Goal: Task Accomplishment & Management: Use online tool/utility

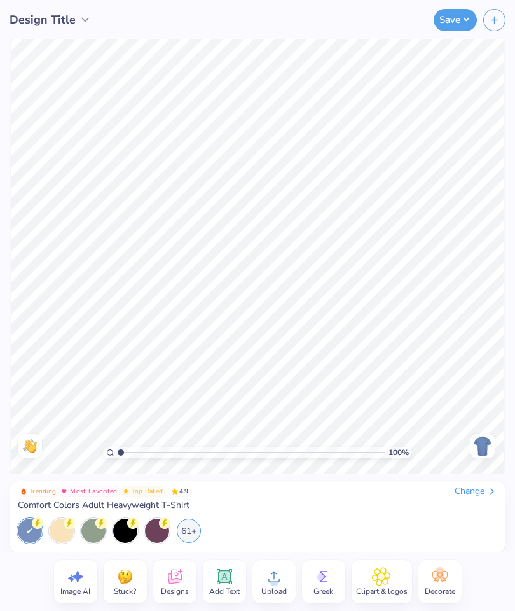
click at [74, 586] on span "Image AI" at bounding box center [75, 591] width 30 height 10
select select "4"
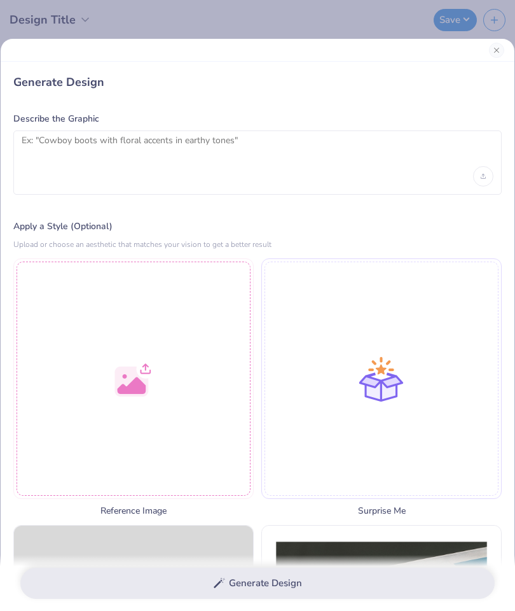
click at [169, 397] on div at bounding box center [133, 378] width 240 height 240
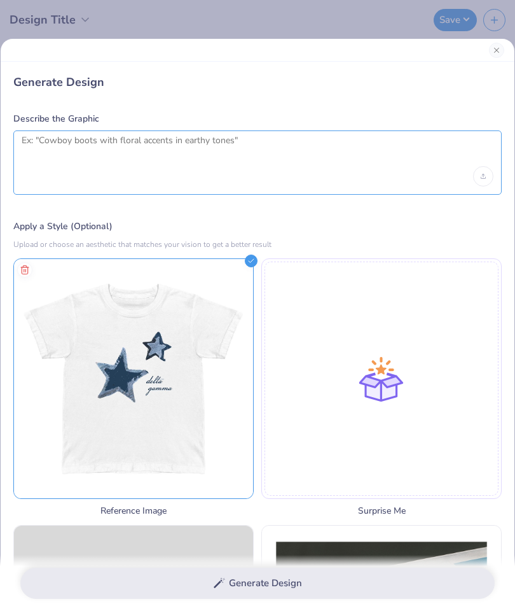
click at [55, 155] on textarea at bounding box center [258, 151] width 472 height 32
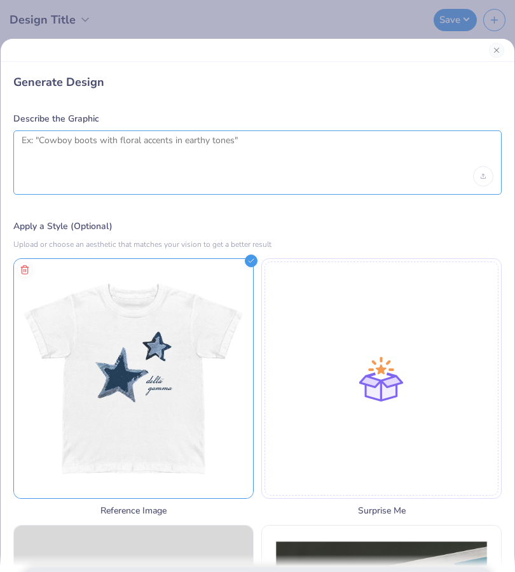
click at [64, 137] on textarea at bounding box center [258, 151] width 472 height 32
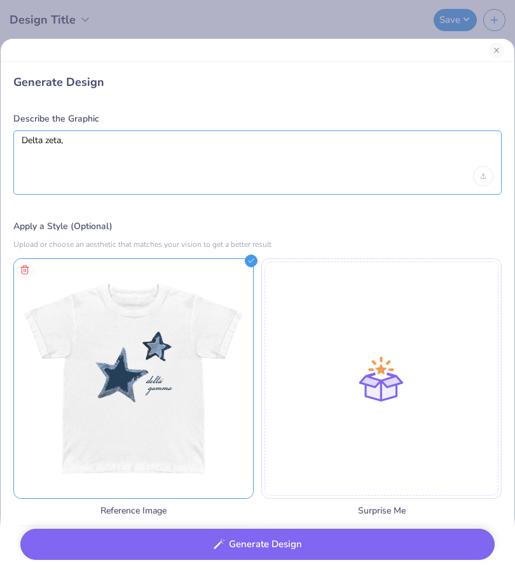
type textarea "Delta zeta, pastels"
click at [423, 545] on button "Generate Design" at bounding box center [257, 544] width 474 height 31
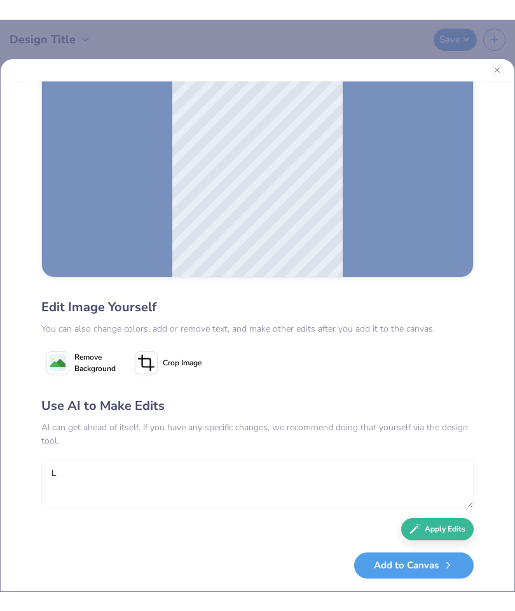
scroll to position [74, 0]
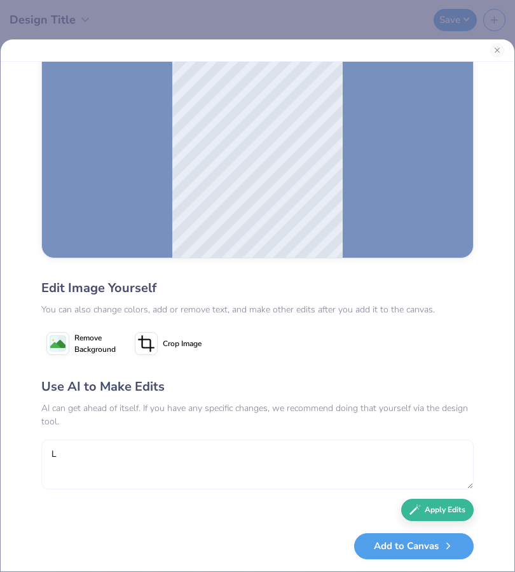
type textarea "L"
click at [52, 333] on icon at bounding box center [57, 343] width 23 height 23
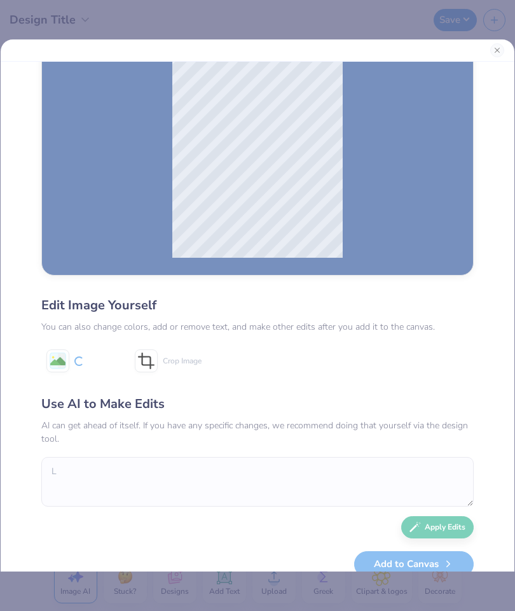
scroll to position [52, 0]
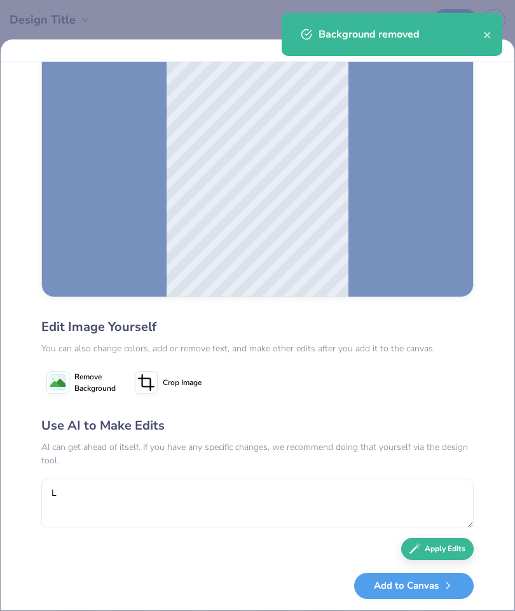
click at [404, 588] on button "Add to Canvas" at bounding box center [414, 585] width 120 height 26
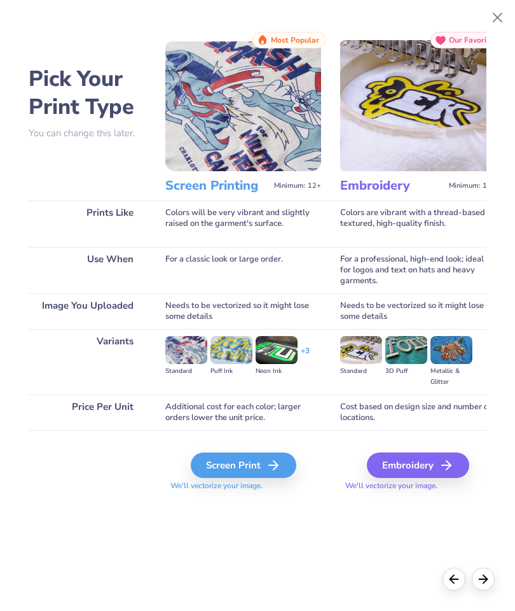
click at [266, 470] on div "Screen Print" at bounding box center [244, 464] width 106 height 25
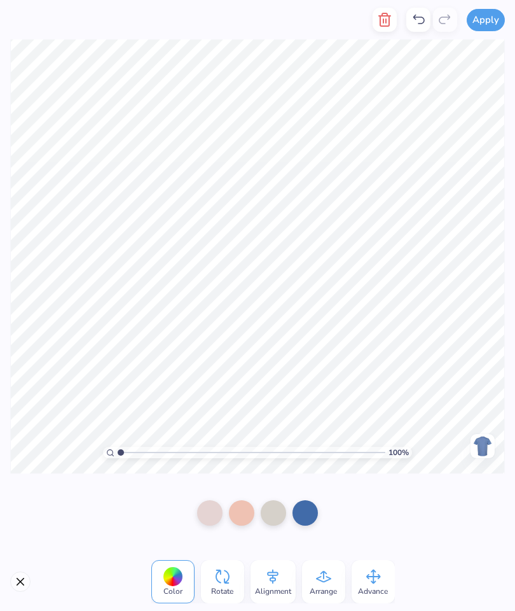
click at [275, 511] on div at bounding box center [273, 512] width 25 height 25
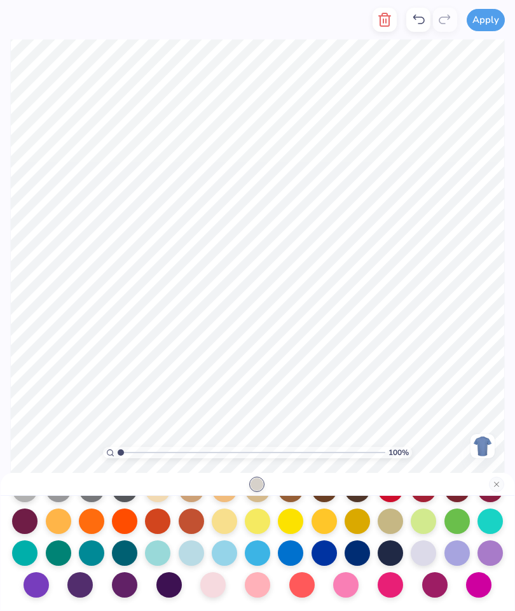
scroll to position [165, 0]
click at [211, 582] on div at bounding box center [212, 584] width 25 height 25
click at [495, 482] on button "Close" at bounding box center [496, 483] width 15 height 15
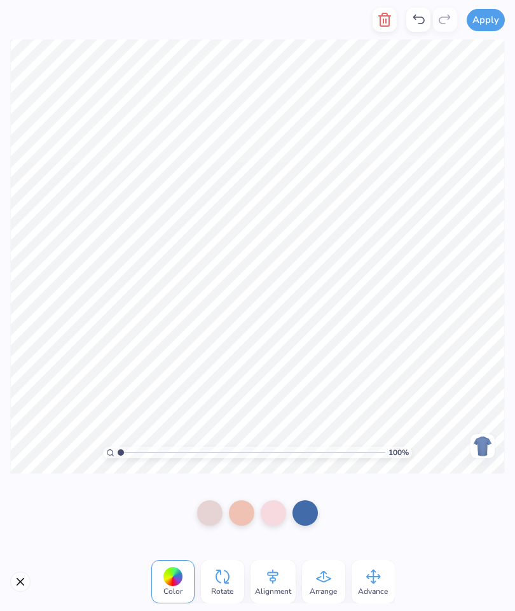
click at [475, 440] on img at bounding box center [483, 446] width 20 height 20
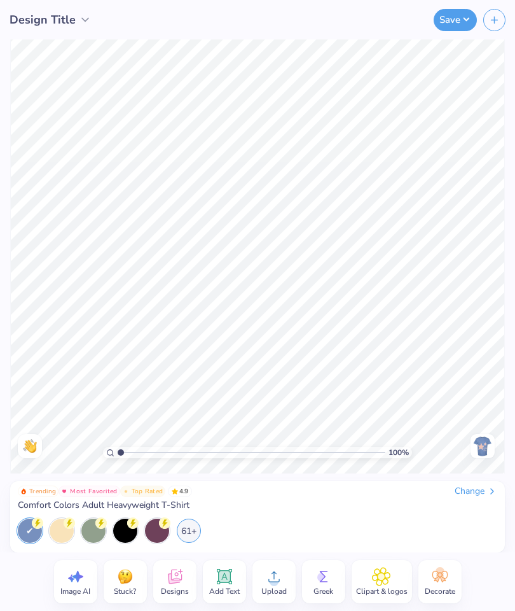
click at [473, 452] on img at bounding box center [483, 446] width 20 height 20
click at [184, 526] on div "61+" at bounding box center [189, 530] width 24 height 24
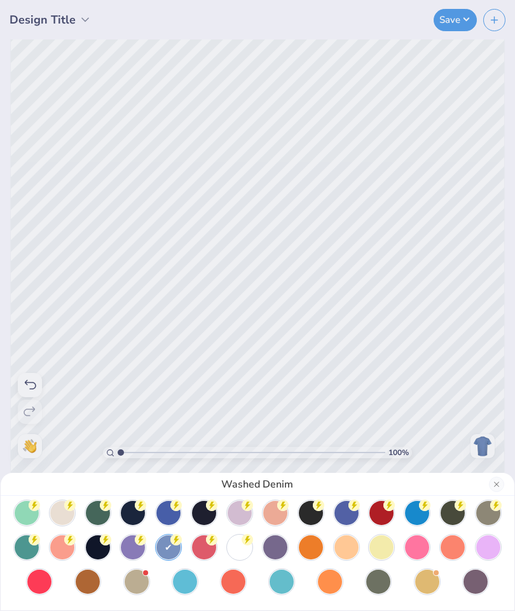
scroll to position [76, 0]
click at [238, 537] on div at bounding box center [240, 547] width 24 height 24
click at [221, 288] on div "White" at bounding box center [257, 305] width 515 height 611
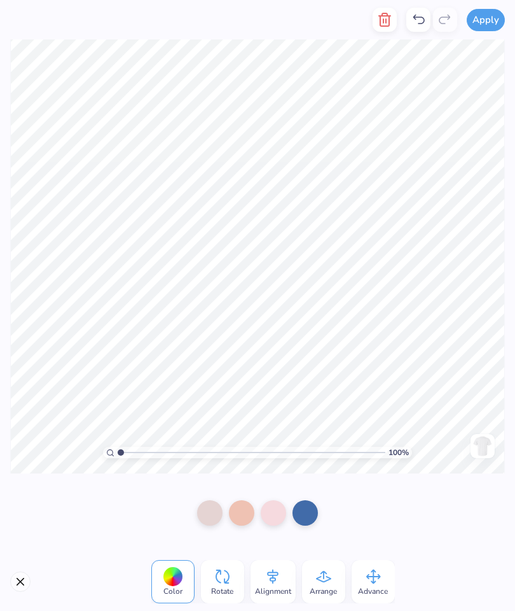
click at [286, 515] on div at bounding box center [273, 512] width 25 height 25
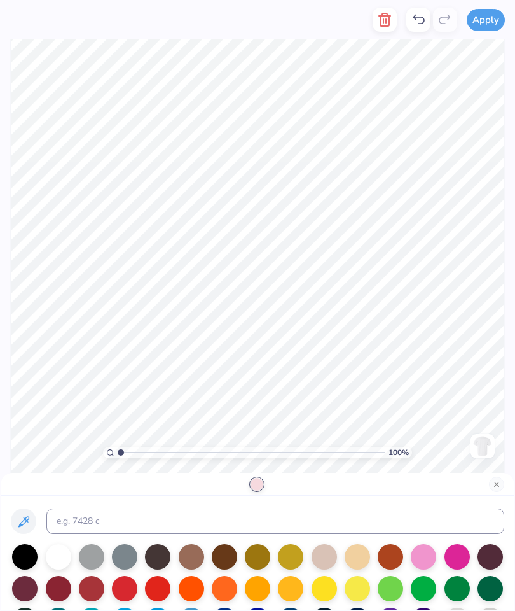
click at [61, 561] on div at bounding box center [58, 556] width 25 height 25
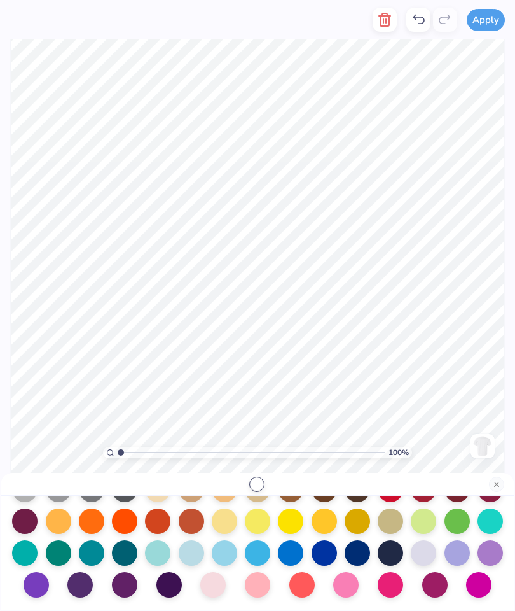
scroll to position [165, 0]
click at [207, 583] on div at bounding box center [212, 584] width 25 height 25
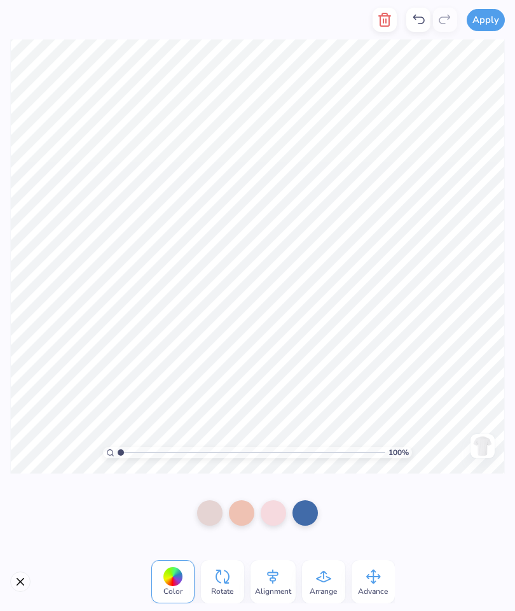
click at [303, 518] on div at bounding box center [305, 512] width 25 height 25
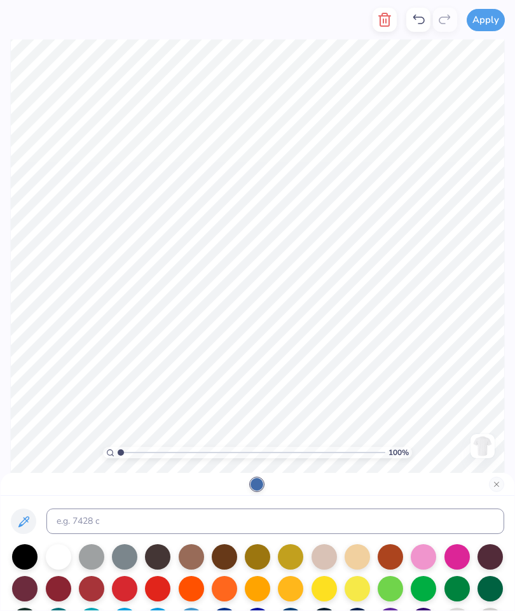
click at [61, 557] on div at bounding box center [58, 556] width 25 height 25
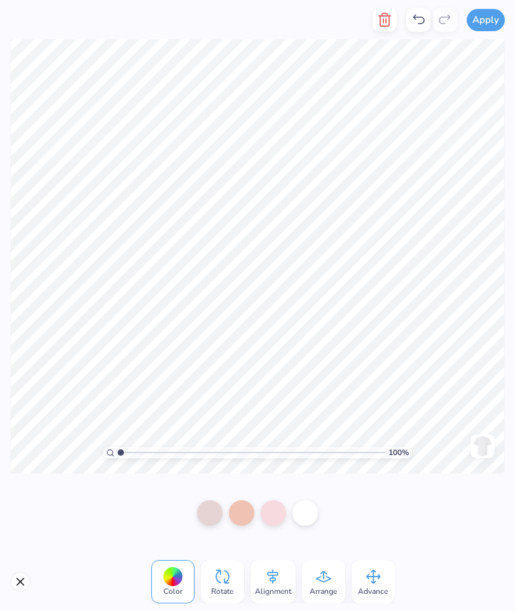
click at [216, 510] on div at bounding box center [209, 512] width 25 height 25
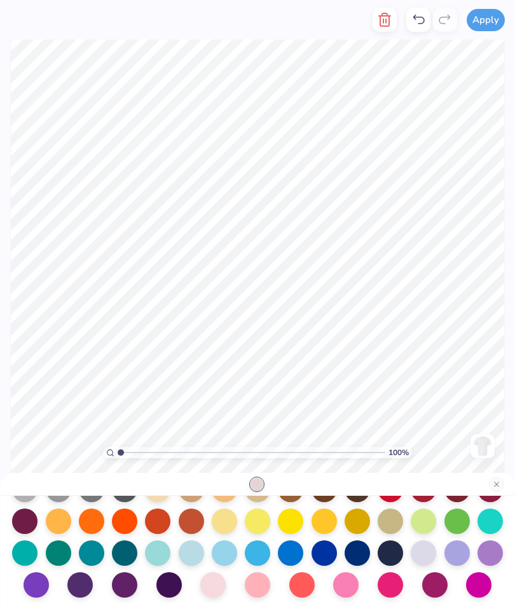
click at [247, 578] on div at bounding box center [257, 584] width 25 height 25
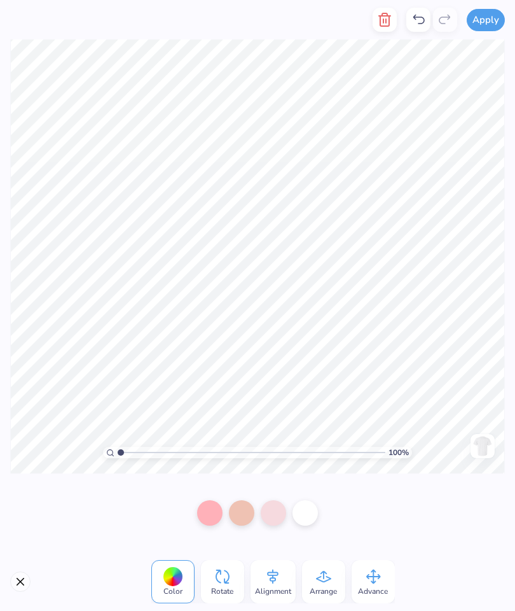
click at [235, 508] on div at bounding box center [241, 512] width 25 height 25
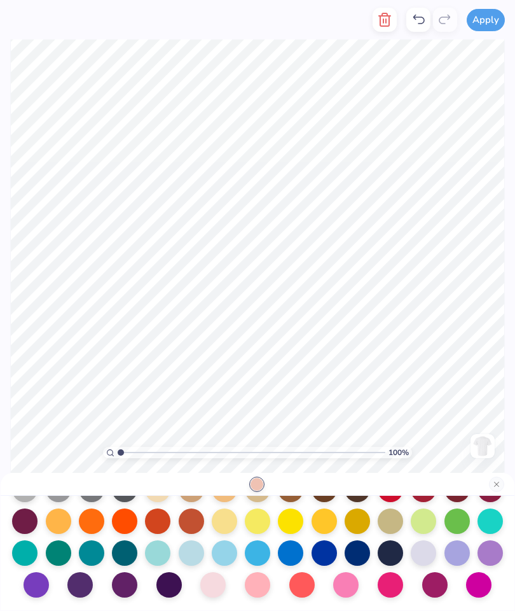
click at [352, 585] on div at bounding box center [345, 584] width 25 height 25
click at [255, 576] on div at bounding box center [257, 584] width 25 height 25
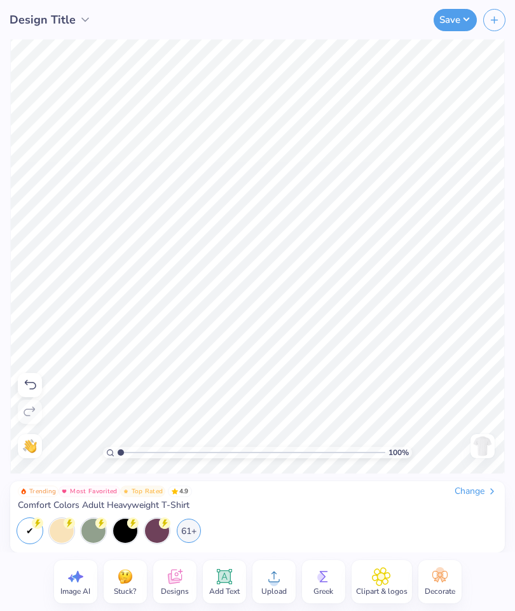
click at [483, 496] on div "Change" at bounding box center [476, 490] width 43 height 11
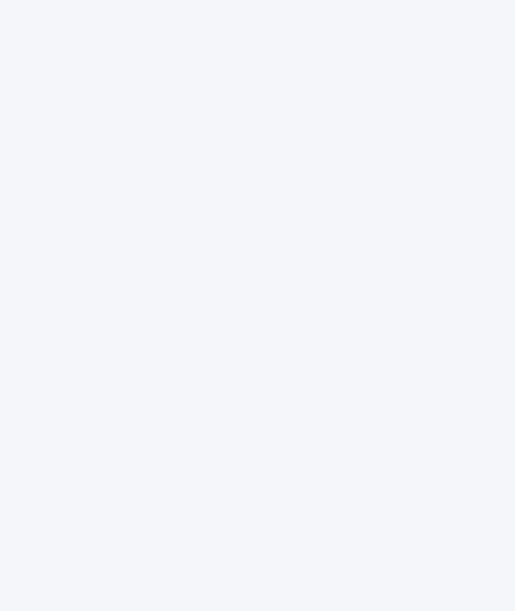
click at [479, 492] on div at bounding box center [257, 305] width 515 height 611
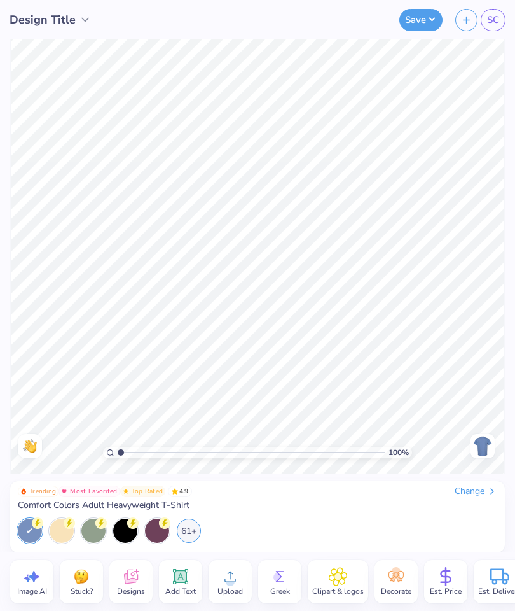
click at [457, 496] on div "Change" at bounding box center [476, 490] width 43 height 11
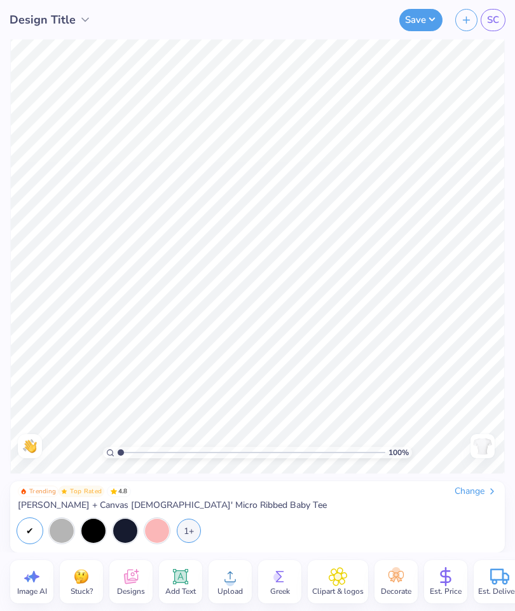
click at [29, 574] on icon at bounding box center [31, 576] width 19 height 19
select select "4"
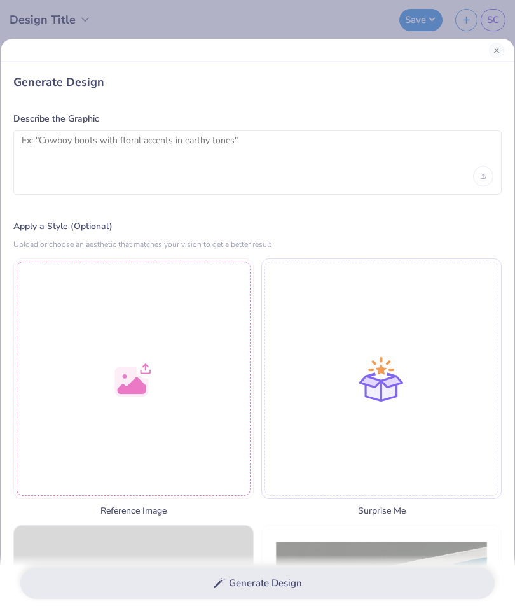
click at [88, 354] on div at bounding box center [133, 378] width 240 height 240
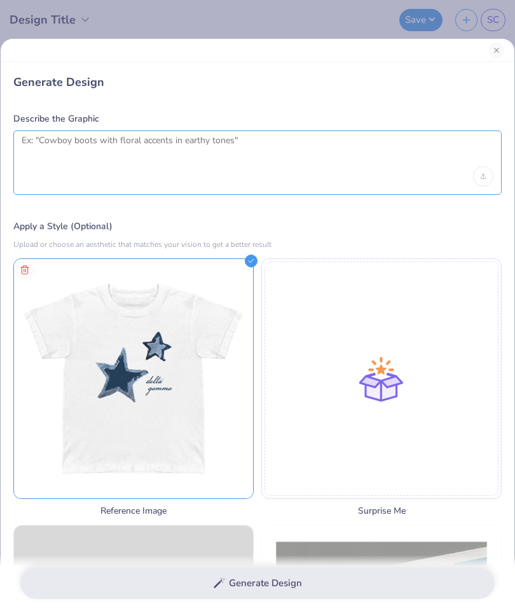
click at [393, 155] on textarea at bounding box center [258, 151] width 472 height 32
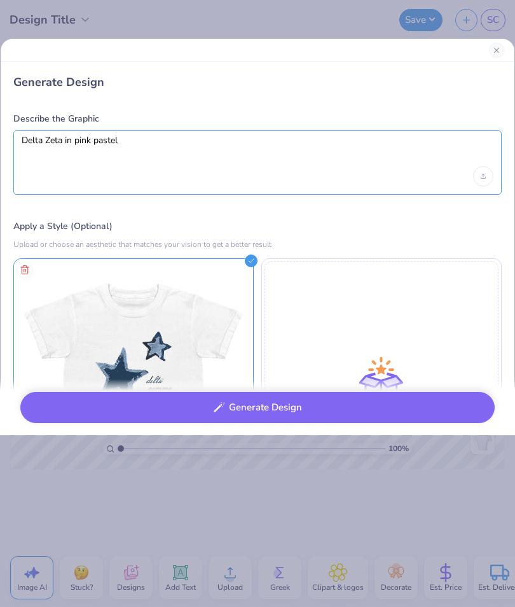
type textarea "Delta Zeta in pink pastels"
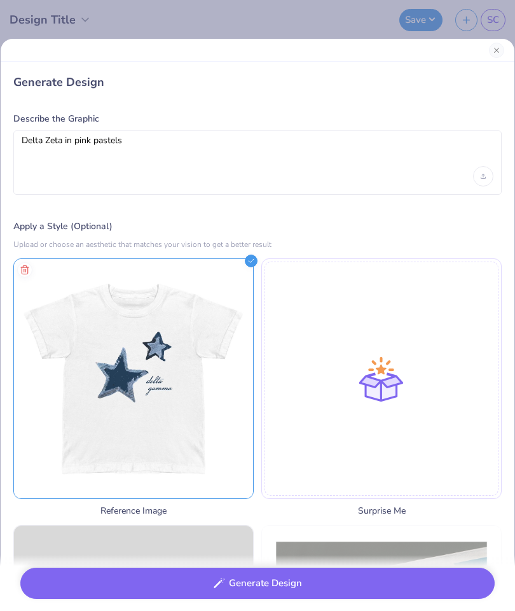
click at [455, 583] on button "Generate Design" at bounding box center [257, 582] width 474 height 31
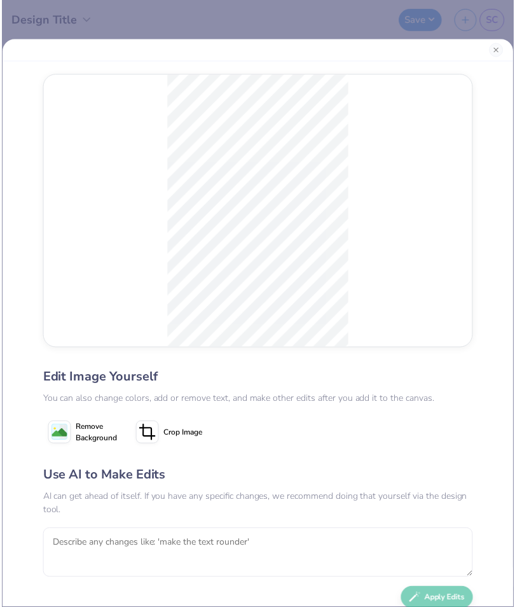
scroll to position [42, 0]
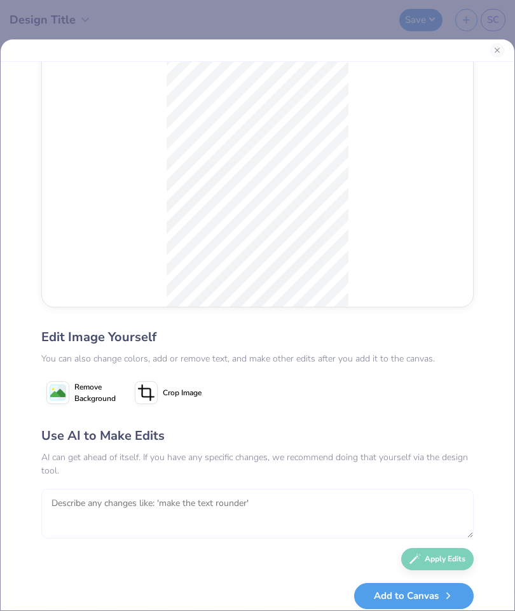
click at [393, 504] on textarea at bounding box center [257, 513] width 433 height 50
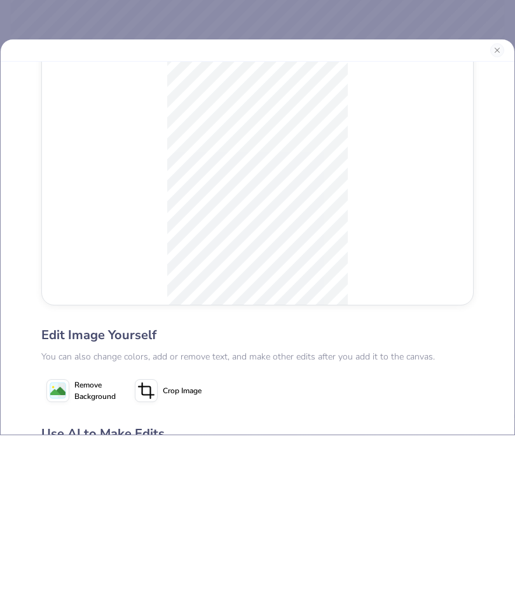
type textarea "Q"
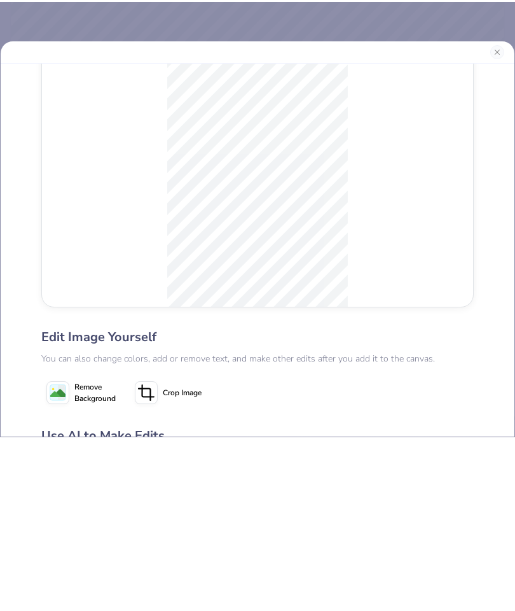
scroll to position [226, 0]
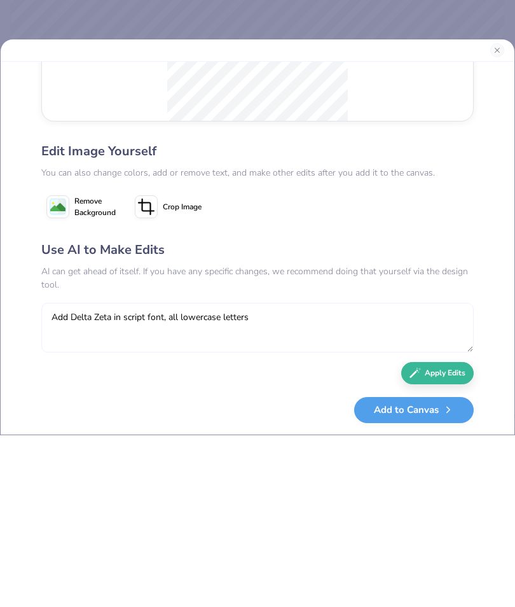
type textarea "Add Delta Zeta in script font, all lowercase letters"
click at [446, 534] on button "Apply Edits" at bounding box center [437, 545] width 73 height 22
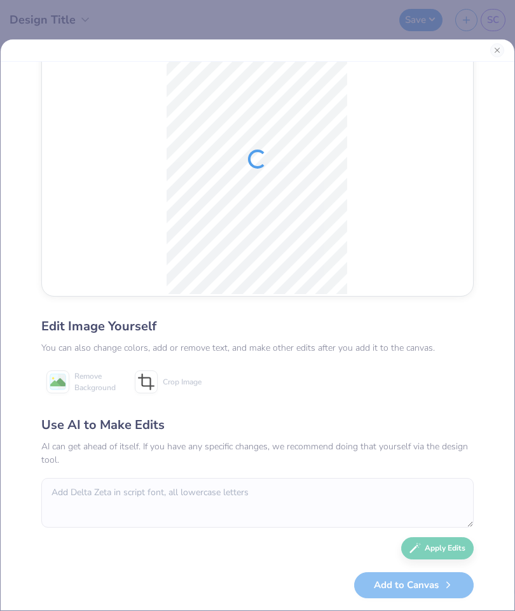
scroll to position [52, 0]
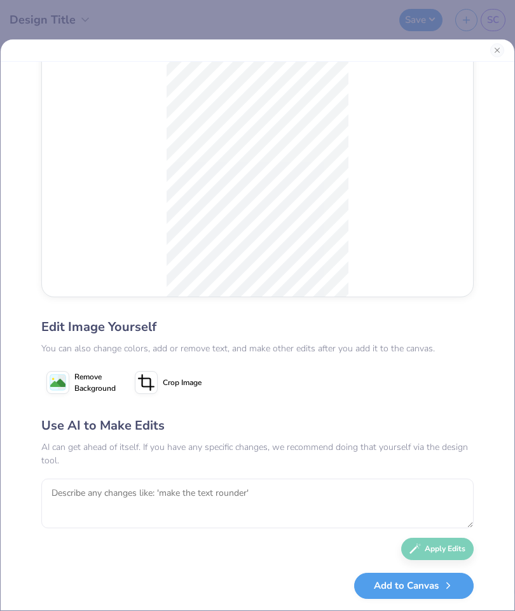
click at [433, 585] on button "Add to Canvas" at bounding box center [414, 585] width 120 height 26
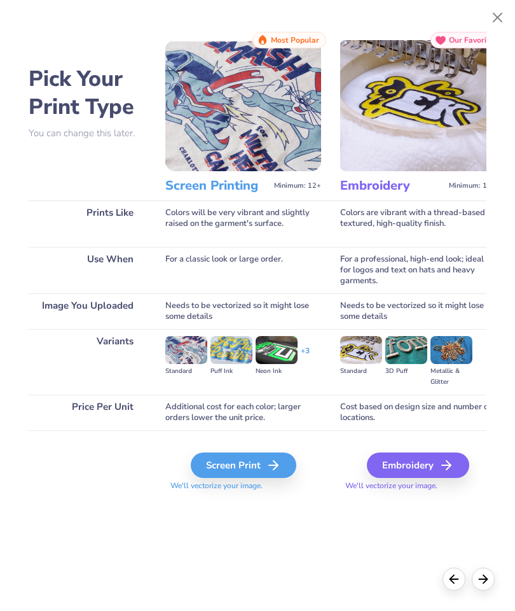
scroll to position [0, 0]
click at [253, 473] on div "Screen Print" at bounding box center [244, 464] width 106 height 25
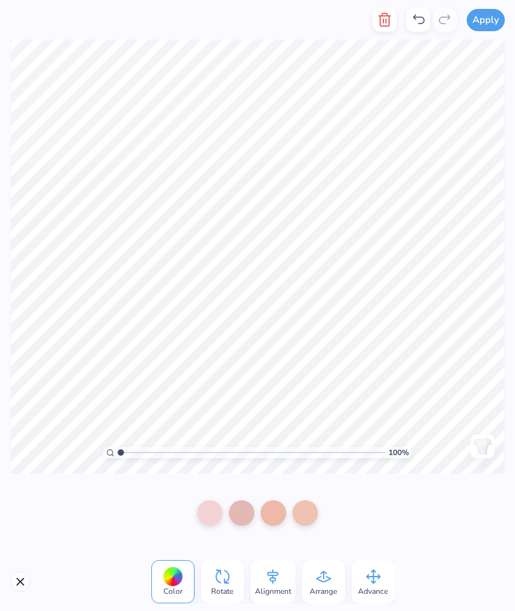
click at [305, 517] on div at bounding box center [305, 512] width 25 height 25
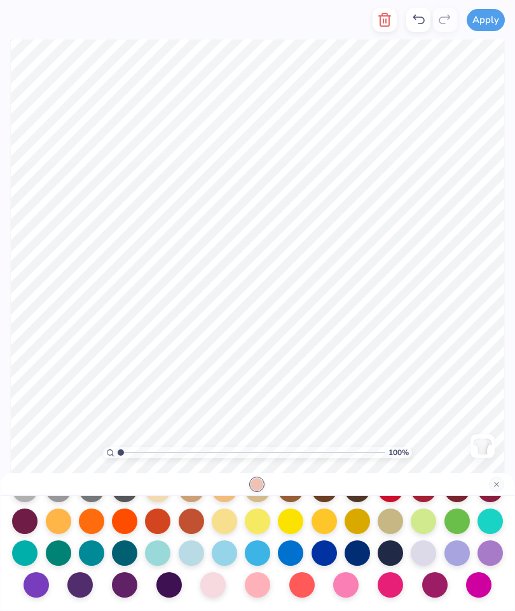
scroll to position [165, 0]
click at [209, 597] on div at bounding box center [258, 489] width 494 height 216
click at [205, 586] on div at bounding box center [212, 584] width 25 height 25
click at [249, 583] on div at bounding box center [257, 584] width 25 height 25
click at [210, 594] on div at bounding box center [212, 584] width 25 height 25
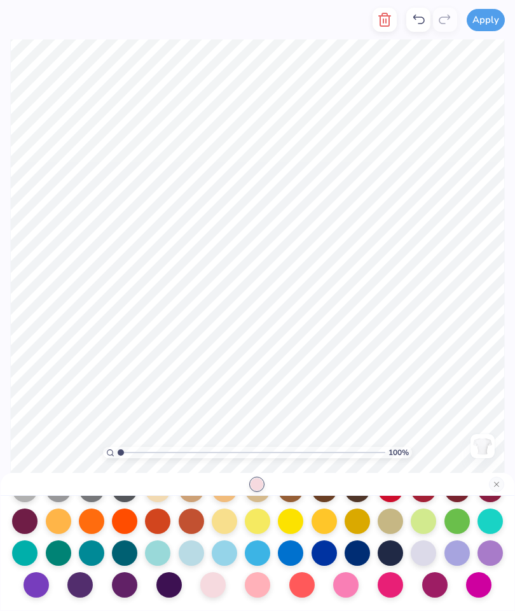
click at [492, 488] on button "Close" at bounding box center [496, 483] width 15 height 15
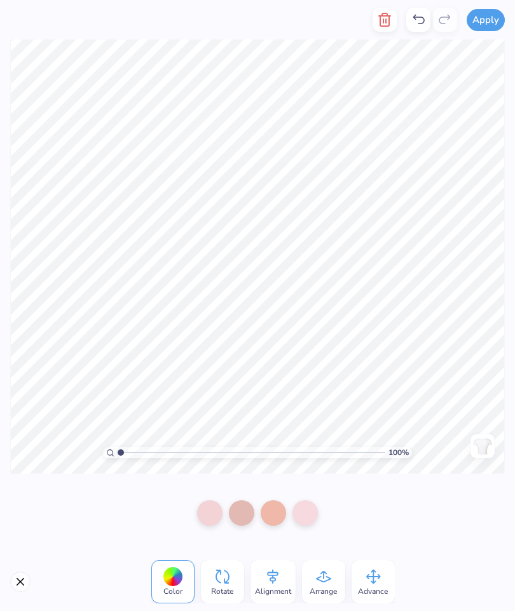
click at [268, 516] on div at bounding box center [273, 512] width 25 height 25
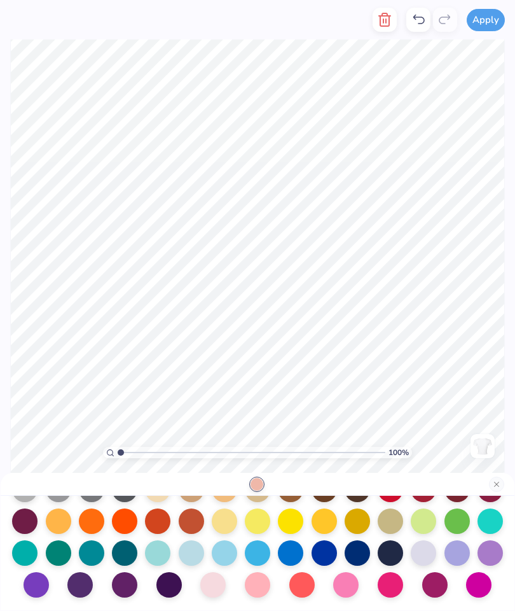
click at [261, 583] on div at bounding box center [257, 584] width 25 height 25
click at [503, 483] on button "Close" at bounding box center [496, 483] width 15 height 15
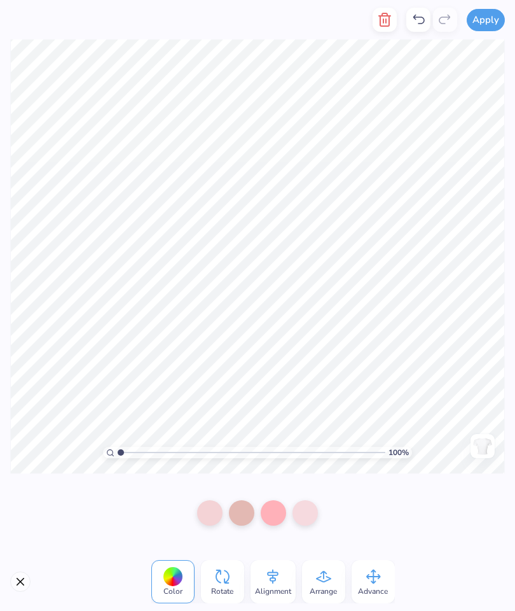
click at [229, 515] on div at bounding box center [241, 512] width 25 height 25
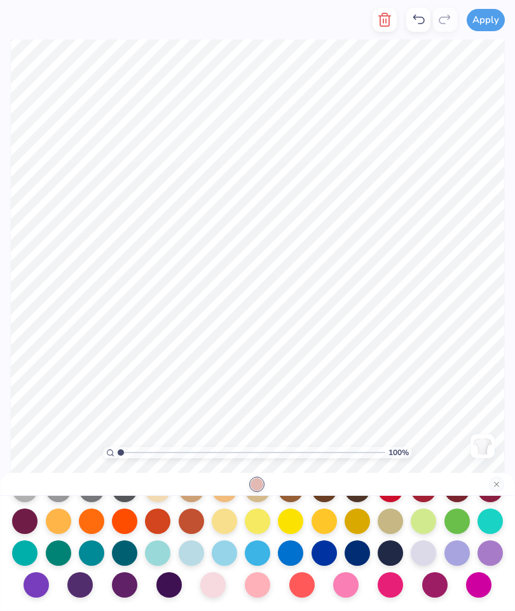
click at [253, 586] on div at bounding box center [257, 584] width 25 height 25
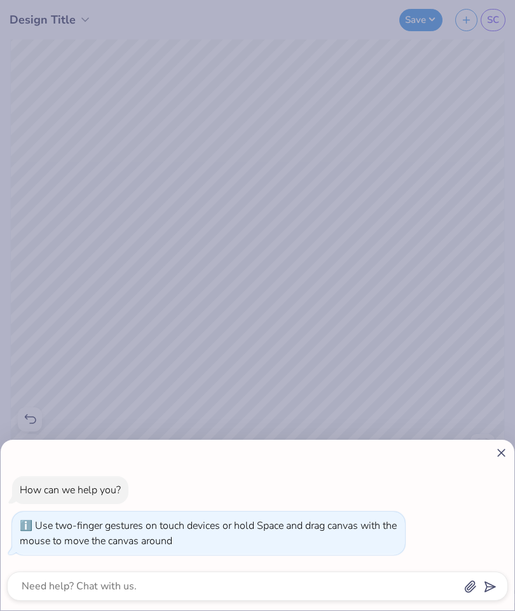
type input "1.30474682027662"
type textarea "x"
type input "1.1287544170318"
click at [389, 216] on div "How can we help you? Use two-finger gestures on touch devices or hold Space and…" at bounding box center [257, 305] width 515 height 611
type textarea "x"
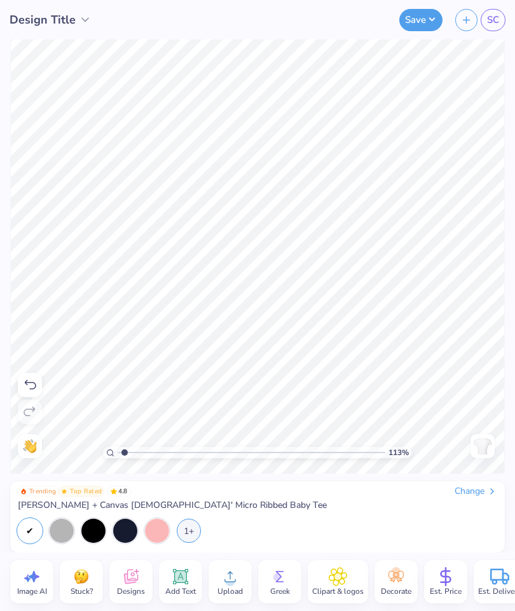
click at [485, 442] on img at bounding box center [483, 446] width 20 height 20
click at [129, 582] on icon at bounding box center [131, 578] width 12 height 10
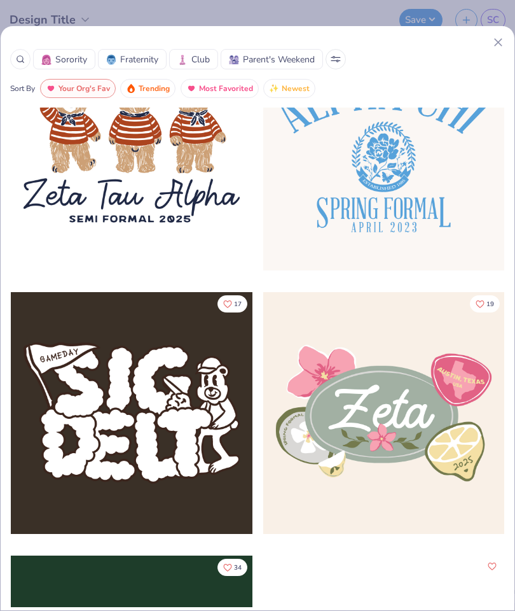
scroll to position [1393, 0]
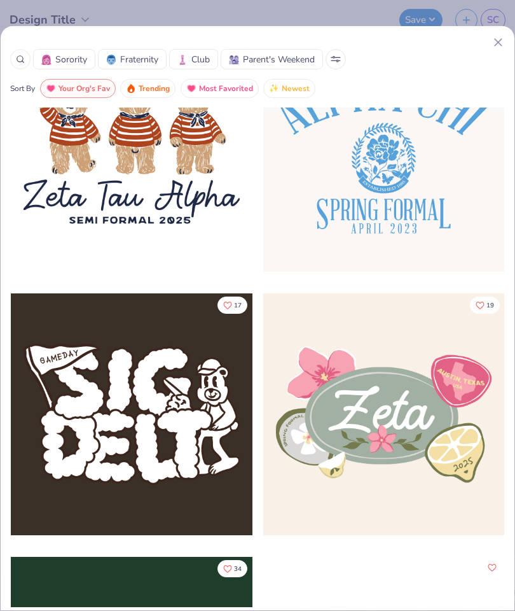
click at [149, 90] on span "Trending" at bounding box center [154, 88] width 31 height 15
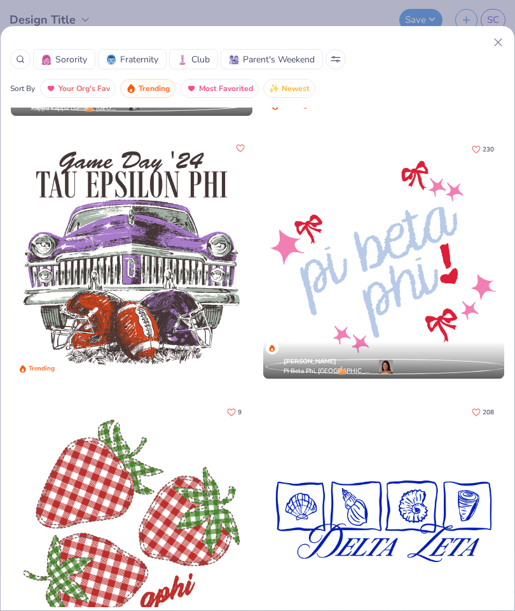
scroll to position [3920, 0]
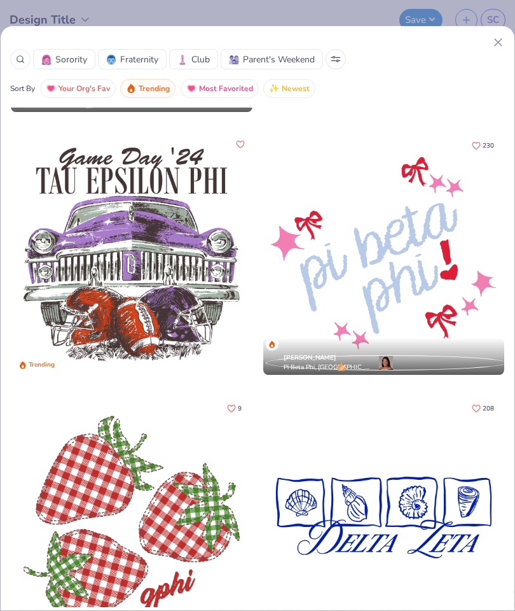
click at [445, 246] on div at bounding box center [384, 255] width 242 height 242
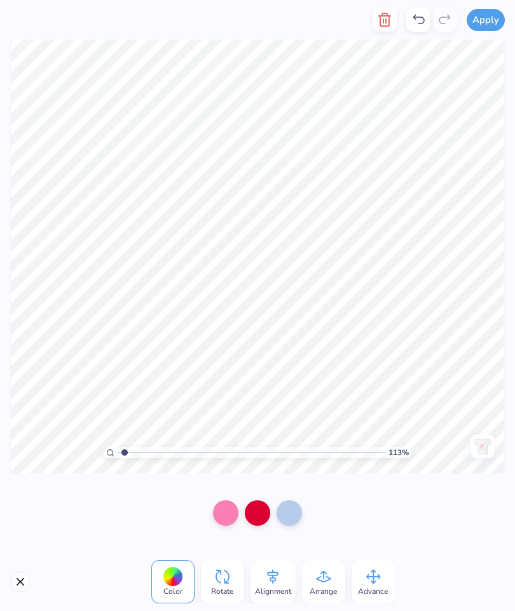
click at [11, 587] on button "Close" at bounding box center [20, 581] width 20 height 20
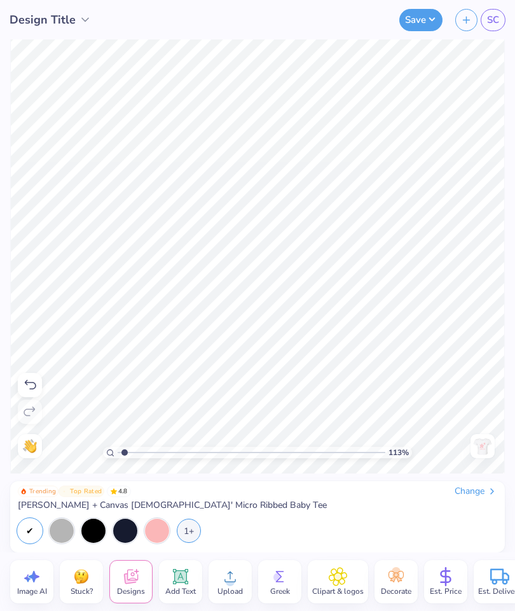
click at [36, 383] on icon at bounding box center [29, 384] width 15 height 15
click at [19, 387] on div at bounding box center [30, 385] width 24 height 24
click at [38, 379] on div at bounding box center [30, 385] width 24 height 24
click at [28, 381] on icon at bounding box center [29, 384] width 15 height 15
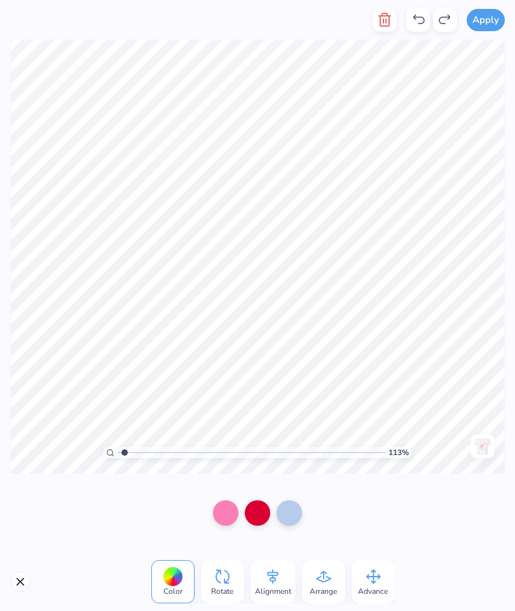
click at [10, 583] on button "Close" at bounding box center [20, 581] width 20 height 20
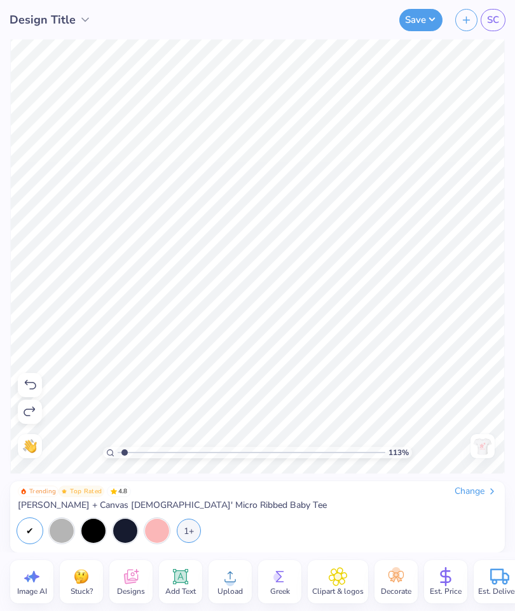
click at [27, 385] on icon at bounding box center [30, 385] width 11 height 10
type input "1.1287544170318"
click at [27, 583] on icon at bounding box center [31, 576] width 19 height 19
select select "4"
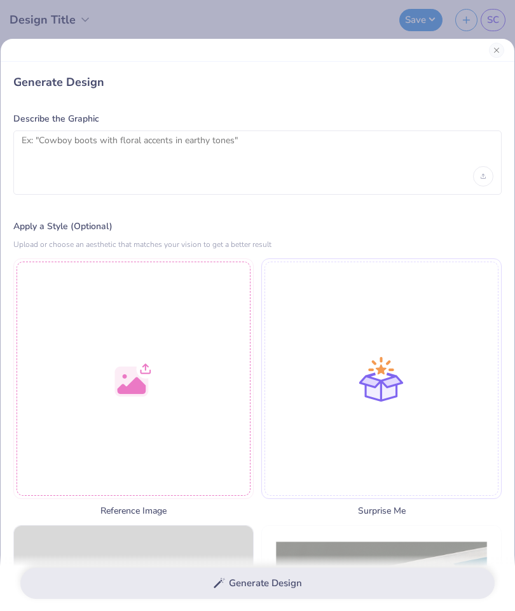
type input "1.1287544170318"
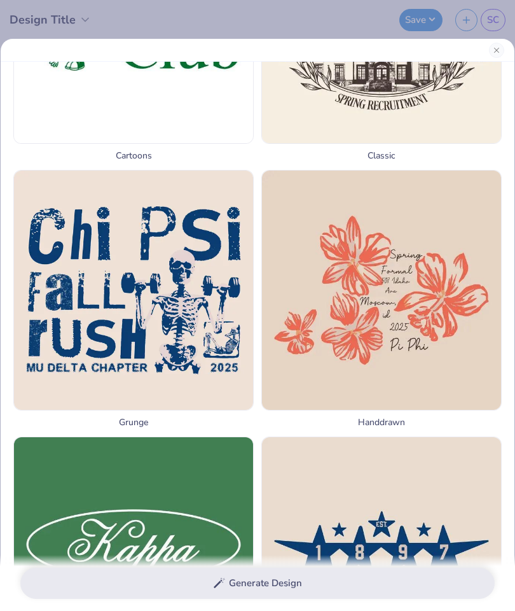
scroll to position [1161, 0]
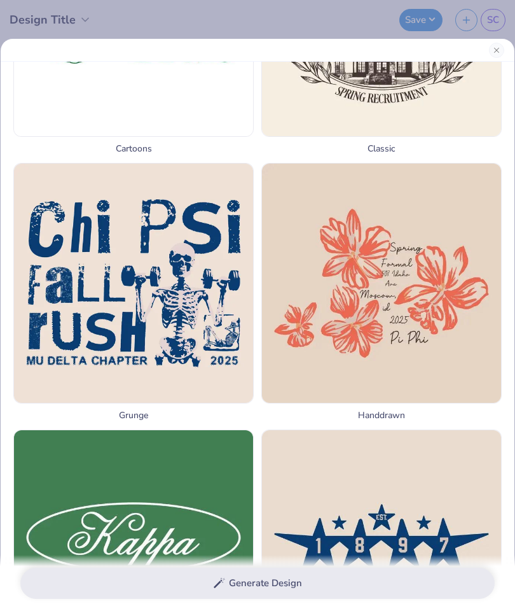
click at [453, 230] on img at bounding box center [381, 282] width 239 height 239
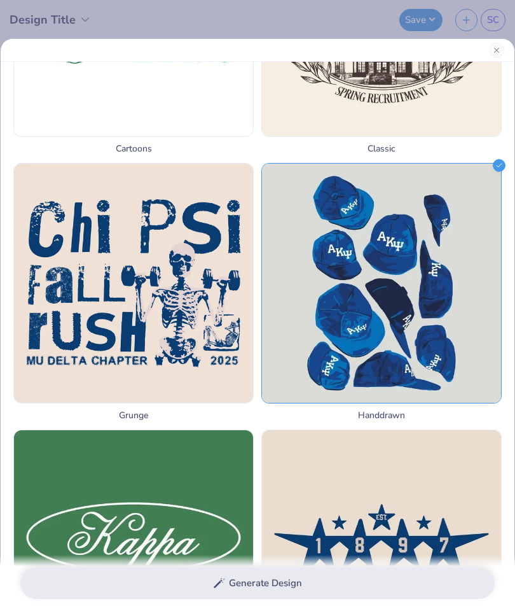
click at [440, 265] on img at bounding box center [381, 282] width 239 height 239
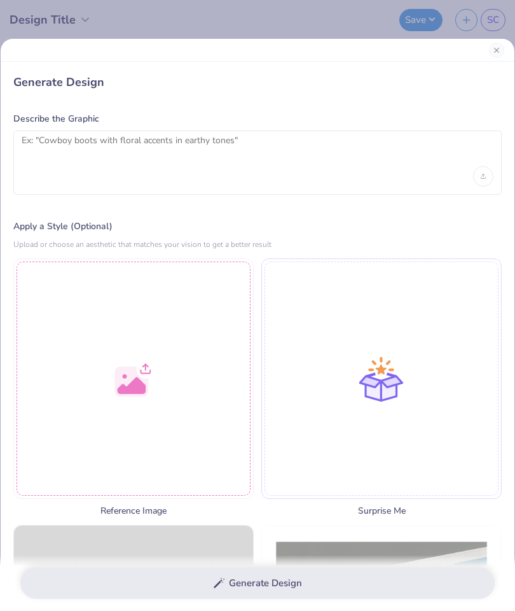
scroll to position [0, 0]
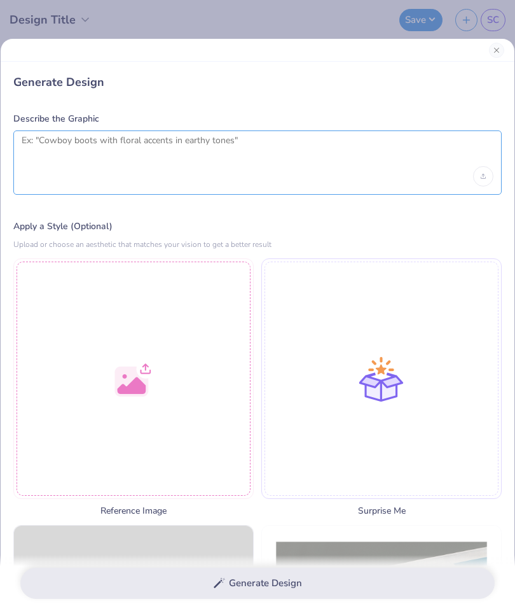
click at [407, 156] on textarea at bounding box center [258, 151] width 472 height 32
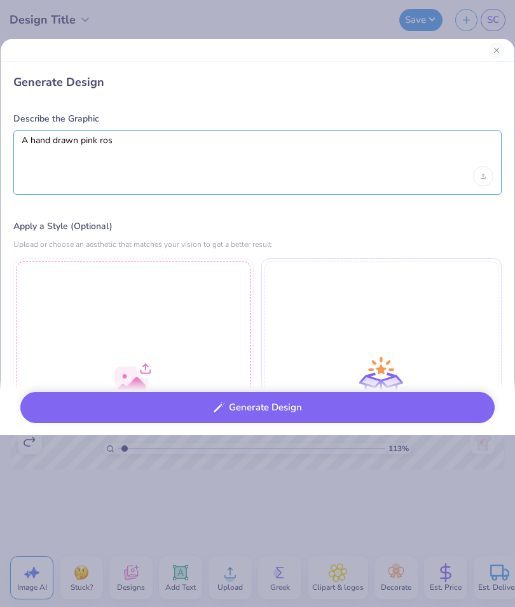
type textarea "A hand drawn pink rose"
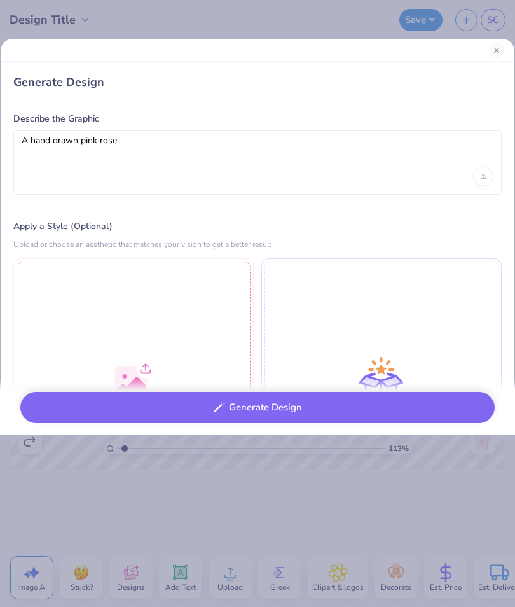
click at [469, 403] on button "Generate Design" at bounding box center [257, 407] width 474 height 31
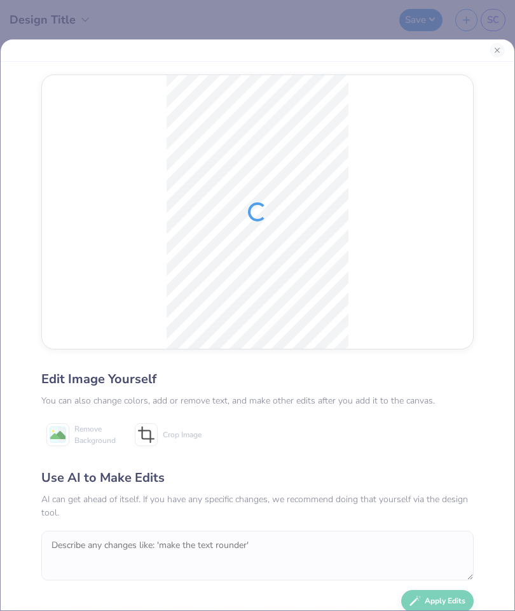
click at [497, 62] on div "Edit Image Yourself You can also change colors, add or remove text, and make ot…" at bounding box center [257, 325] width 515 height 572
click at [497, 61] on div at bounding box center [258, 50] width 514 height 22
click at [499, 56] on button "Close" at bounding box center [497, 50] width 14 height 14
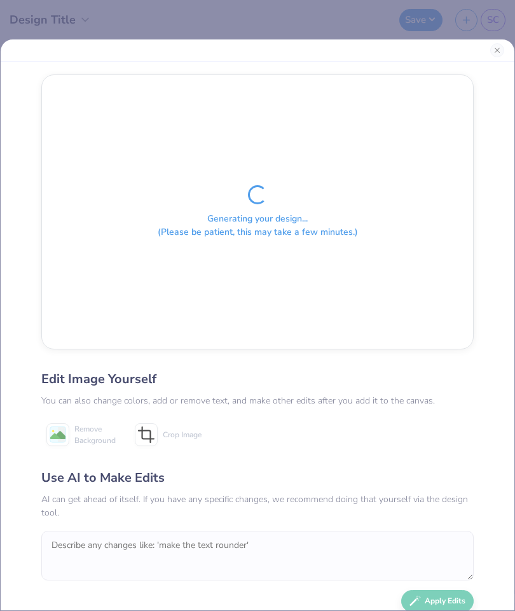
click at [504, 62] on div "Generating your design... (Please be patient, this may take a few minutes.) Edi…" at bounding box center [257, 325] width 515 height 572
click at [499, 56] on button "Close" at bounding box center [497, 50] width 14 height 14
click at [492, 57] on div at bounding box center [258, 50] width 514 height 22
click at [494, 52] on button "Close" at bounding box center [497, 50] width 14 height 14
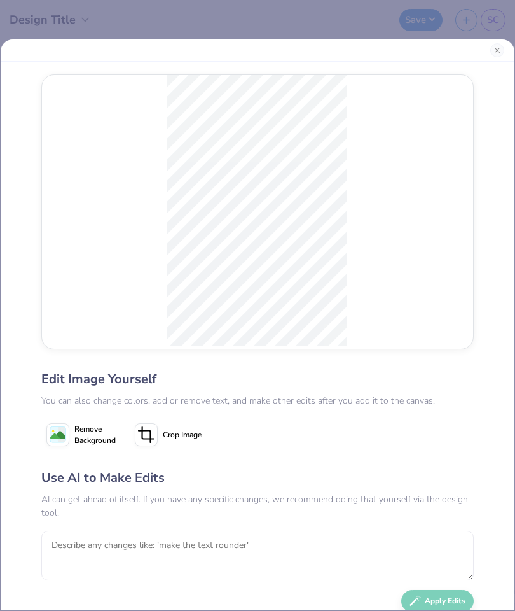
click at [497, 52] on button "Close" at bounding box center [497, 50] width 14 height 14
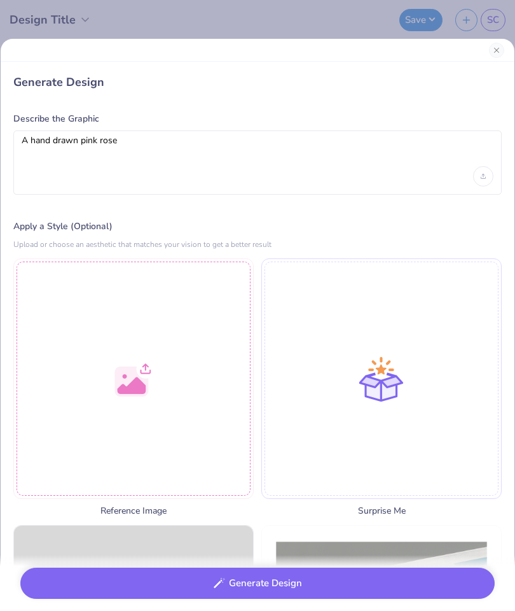
click at [158, 407] on div at bounding box center [133, 378] width 240 height 240
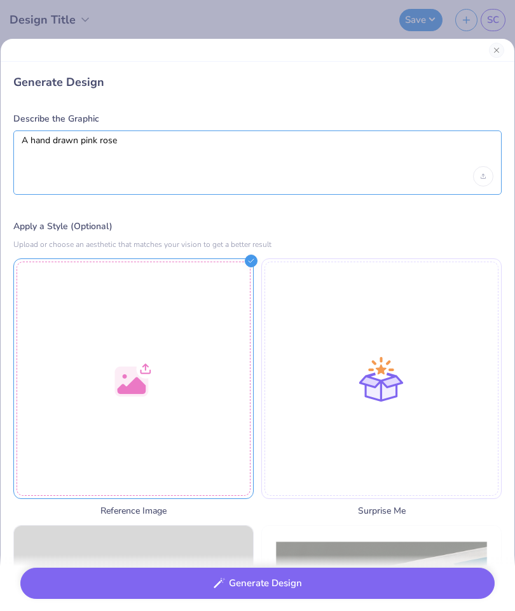
click at [427, 135] on textarea "A hand drawn pink rose" at bounding box center [258, 151] width 472 height 32
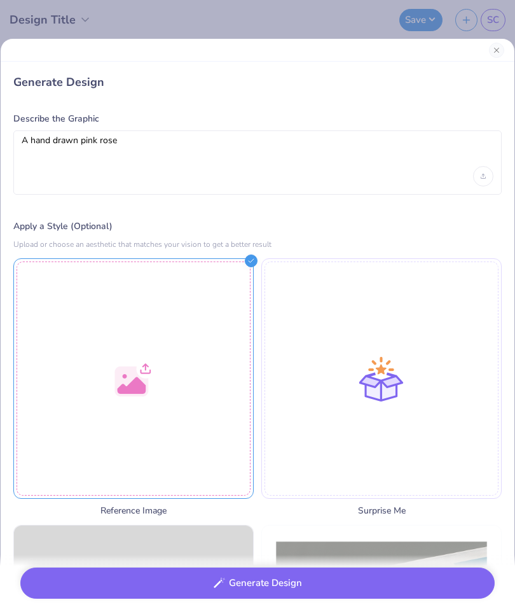
click at [432, 130] on div "A hand drawn pink rose" at bounding box center [257, 162] width 488 height 64
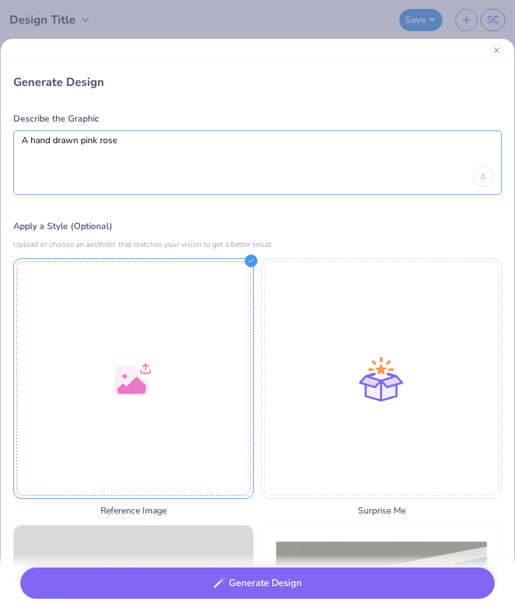
click at [450, 143] on textarea "A hand drawn pink rose" at bounding box center [258, 151] width 472 height 32
click at [449, 142] on textarea "A hand drawn pink rose" at bounding box center [258, 151] width 472 height 32
click at [449, 146] on textarea "A hand drawn pink rose" at bounding box center [258, 151] width 472 height 32
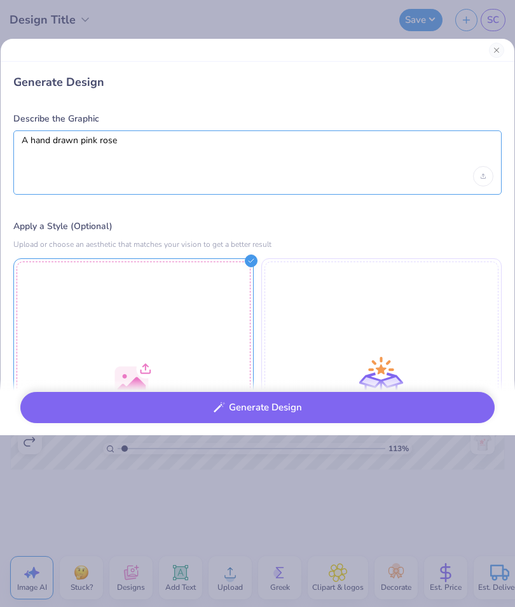
click at [432, 151] on textarea "A hand drawn pink rose" at bounding box center [258, 151] width 472 height 32
click at [431, 151] on textarea "A hand drawn pink rose" at bounding box center [258, 151] width 472 height 32
click at [436, 148] on textarea "A hand drawn pink rose" at bounding box center [258, 151] width 472 height 32
click at [436, 147] on textarea "A hand drawn pink rose" at bounding box center [258, 151] width 472 height 32
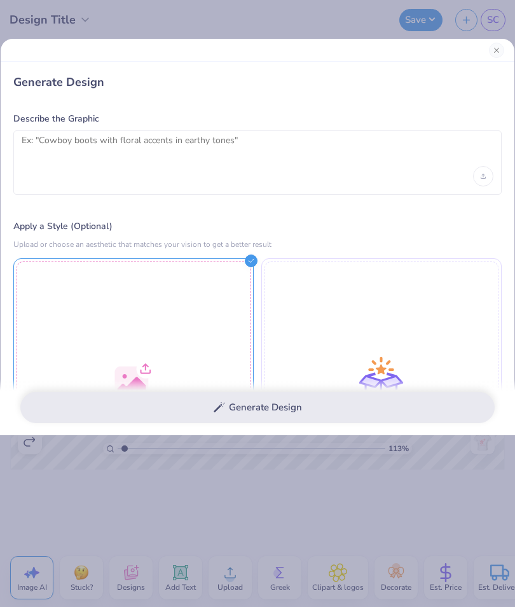
click at [207, 353] on div at bounding box center [133, 378] width 240 height 240
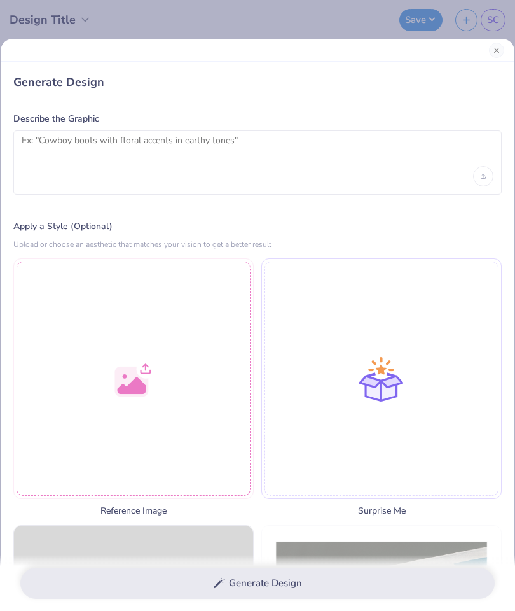
click at [207, 401] on div at bounding box center [133, 378] width 240 height 240
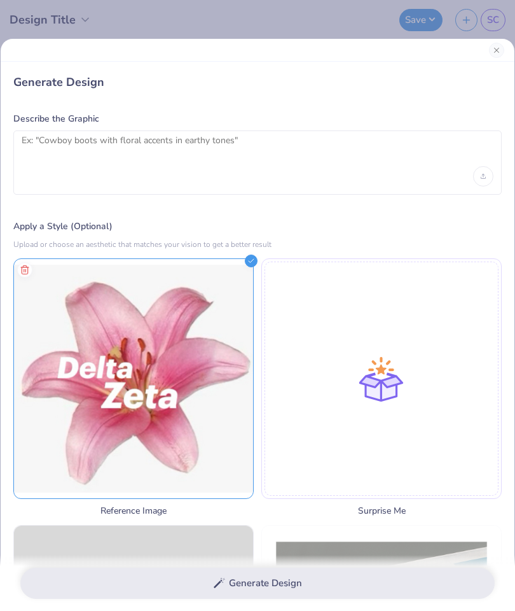
click at [337, 580] on div "Generate Design" at bounding box center [257, 583] width 515 height 57
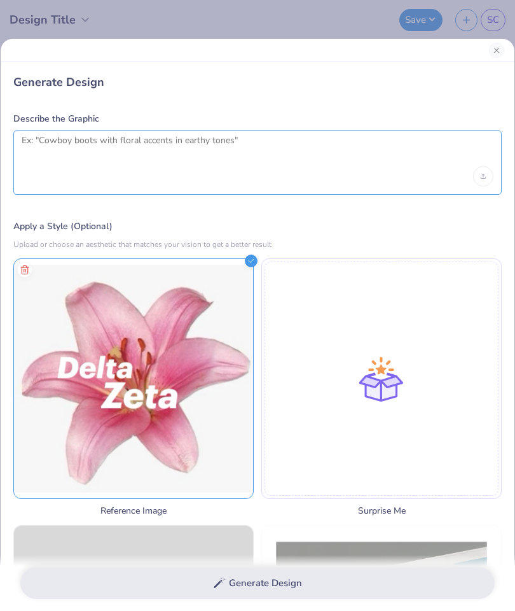
click at [439, 154] on textarea at bounding box center [258, 151] width 472 height 32
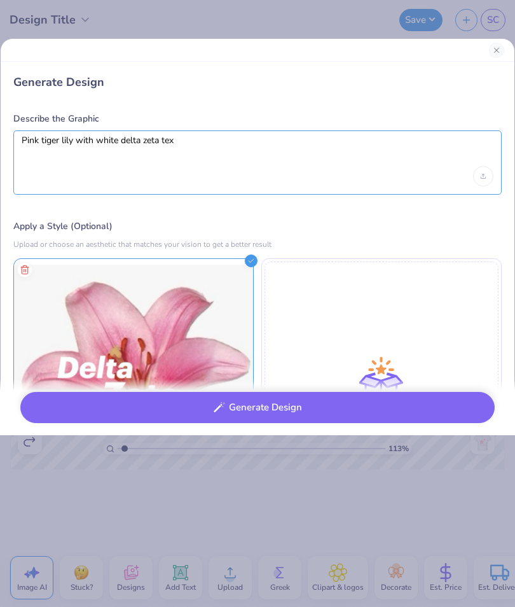
type textarea "Pink tiger lily with white delta zeta text"
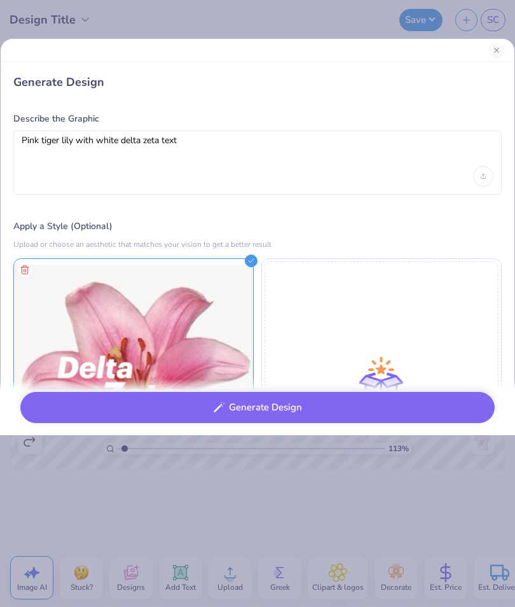
click at [317, 402] on button "Generate Design" at bounding box center [257, 407] width 474 height 31
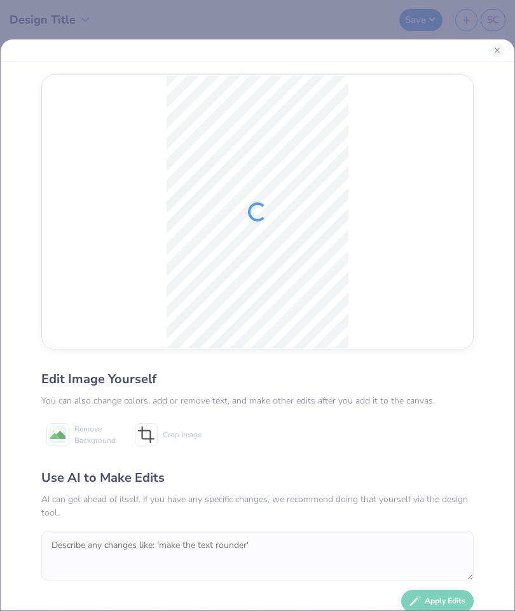
click at [495, 52] on button "Close" at bounding box center [497, 50] width 14 height 14
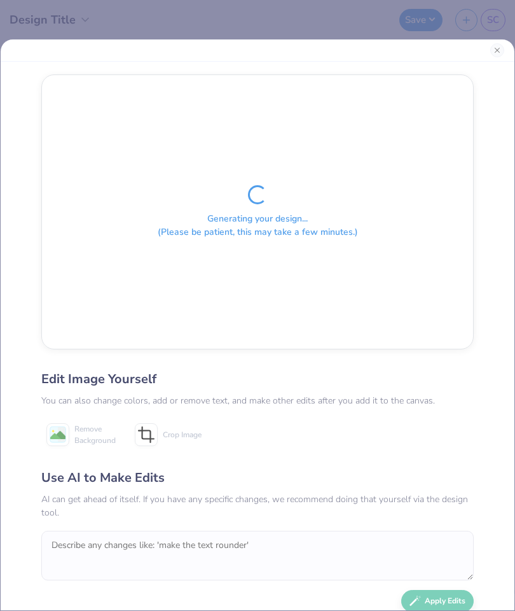
click at [499, 50] on button "Close" at bounding box center [497, 50] width 14 height 14
click at [495, 52] on button "Close" at bounding box center [497, 50] width 14 height 14
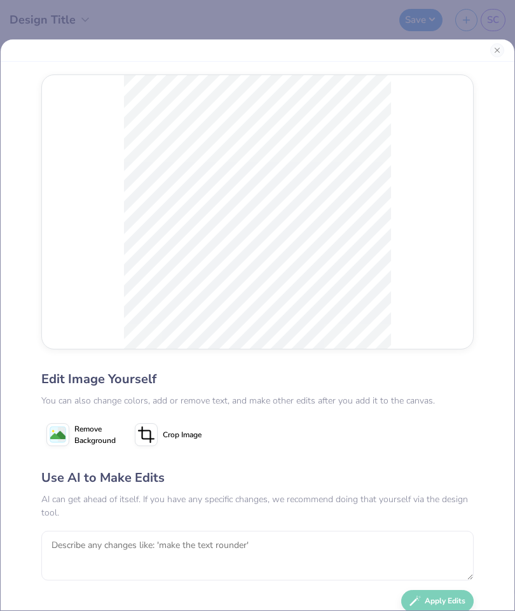
click at [490, 54] on div at bounding box center [258, 50] width 514 height 22
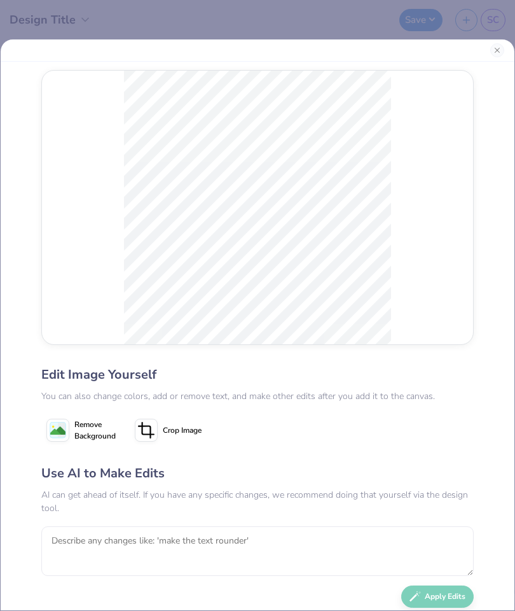
click at [495, 52] on button "Close" at bounding box center [497, 50] width 14 height 14
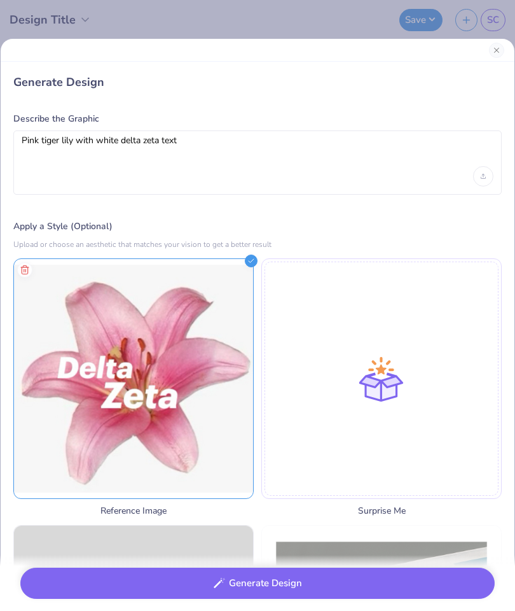
click at [498, 48] on button "Close" at bounding box center [496, 50] width 15 height 15
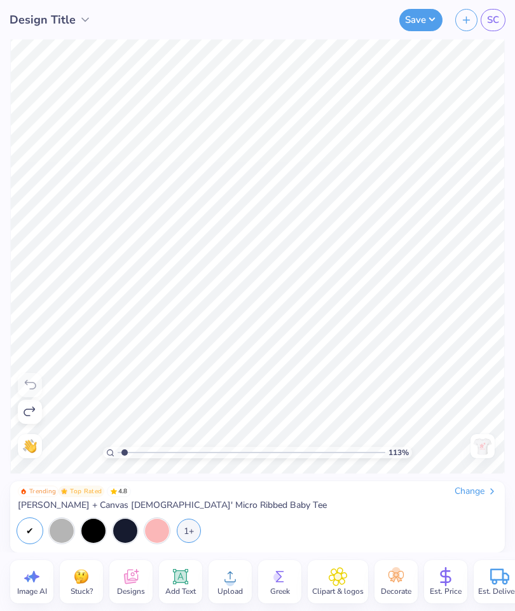
click at [214, 581] on div "Upload" at bounding box center [230, 581] width 43 height 43
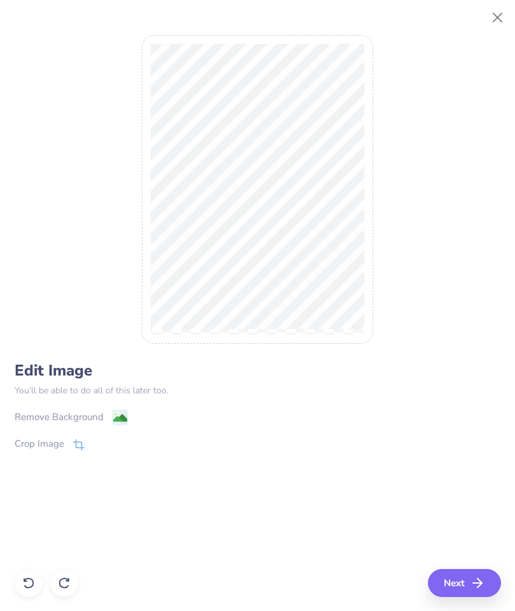
click at [115, 420] on image at bounding box center [120, 417] width 14 height 14
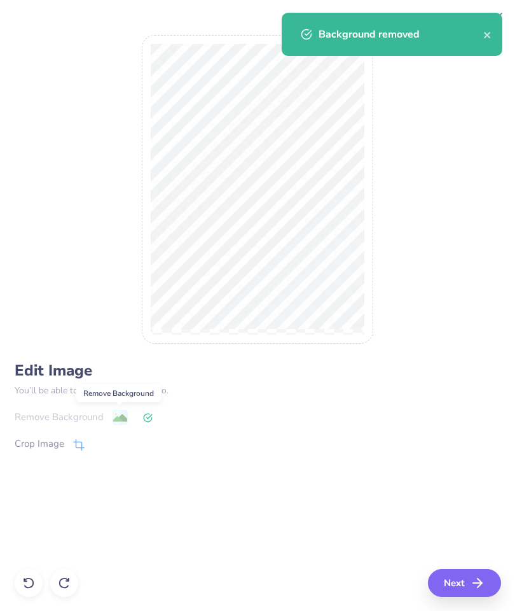
click at [467, 585] on button "Next" at bounding box center [464, 583] width 73 height 28
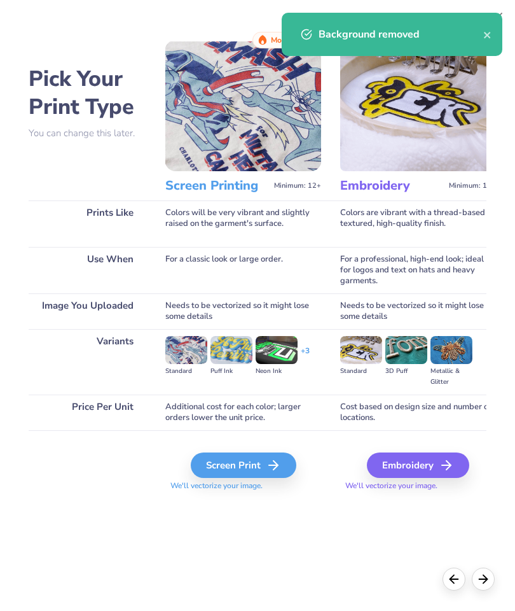
click at [251, 458] on div "Screen Print" at bounding box center [244, 464] width 106 height 25
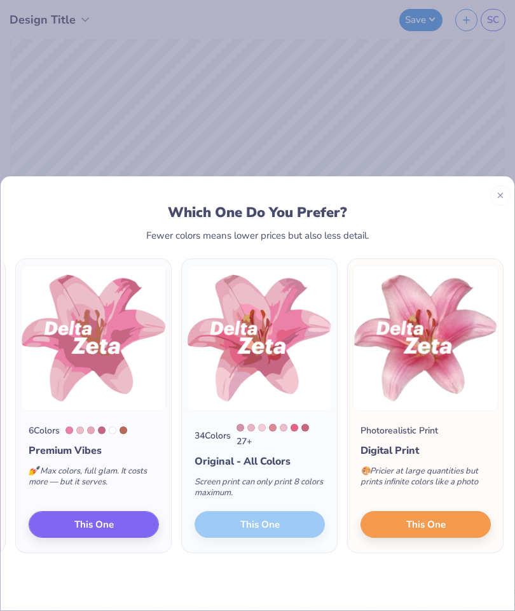
scroll to position [0, 164]
click at [454, 527] on button "This One" at bounding box center [426, 524] width 130 height 27
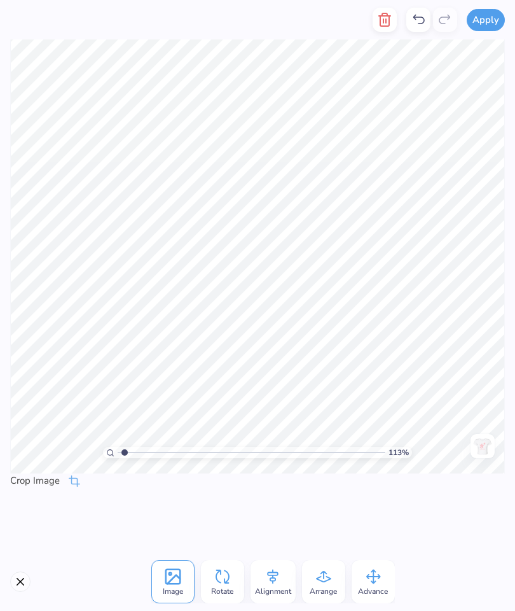
click at [485, 448] on img at bounding box center [483, 446] width 20 height 20
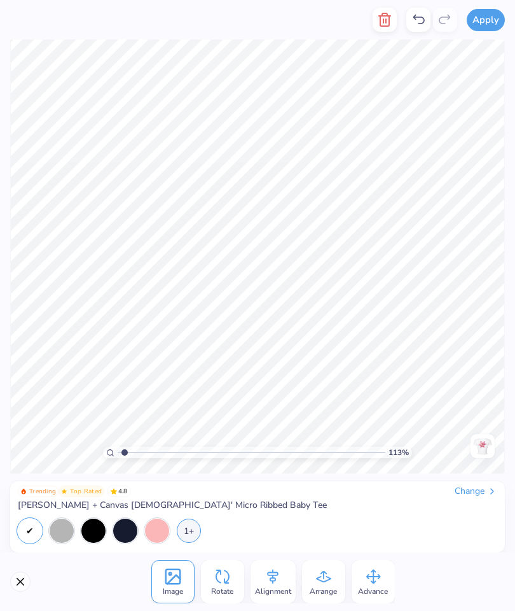
type input "1"
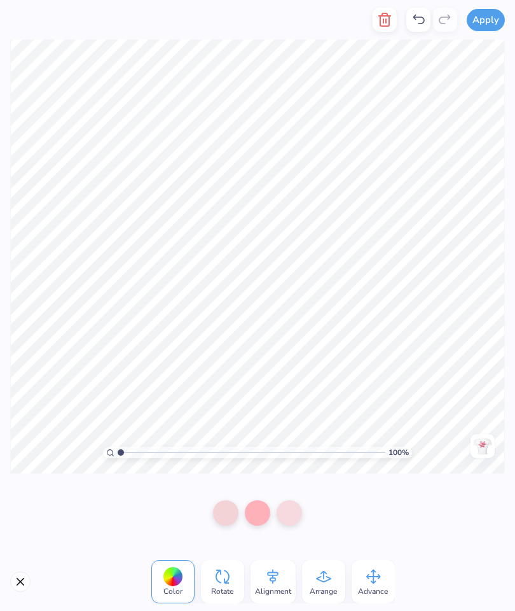
click at [13, 586] on button "Close" at bounding box center [20, 581] width 20 height 20
click at [22, 591] on button "Close" at bounding box center [20, 581] width 20 height 20
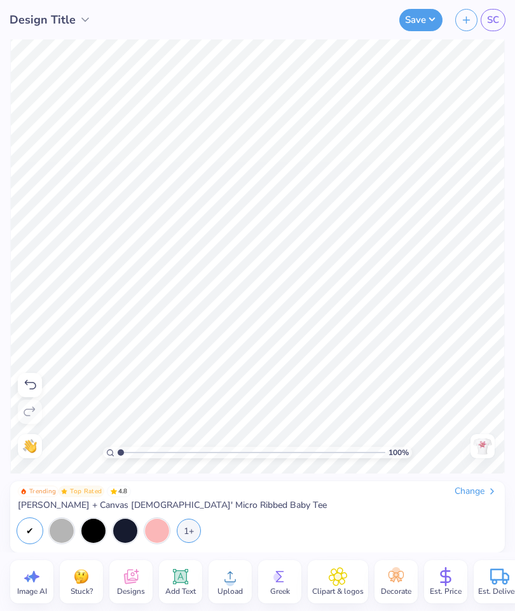
scroll to position [0, 0]
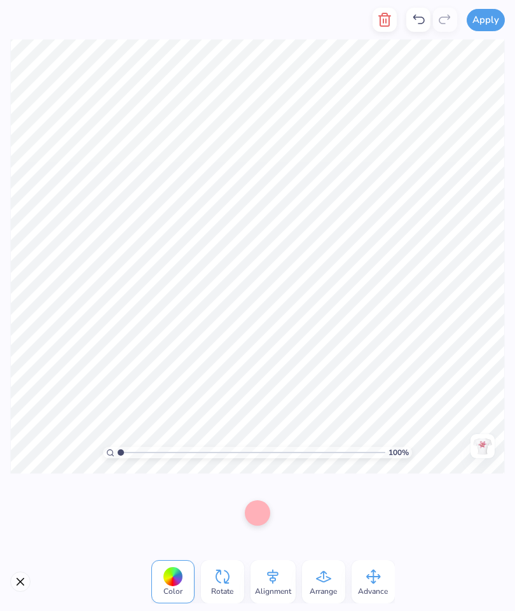
click at [384, 25] on icon "button" at bounding box center [384, 19] width 9 height 13
click at [380, 30] on button "button" at bounding box center [385, 20] width 24 height 24
click at [384, 23] on icon "button" at bounding box center [384, 19] width 15 height 15
click at [384, 22] on line "button" at bounding box center [384, 21] width 0 height 4
click at [380, 17] on icon "button" at bounding box center [384, 19] width 15 height 15
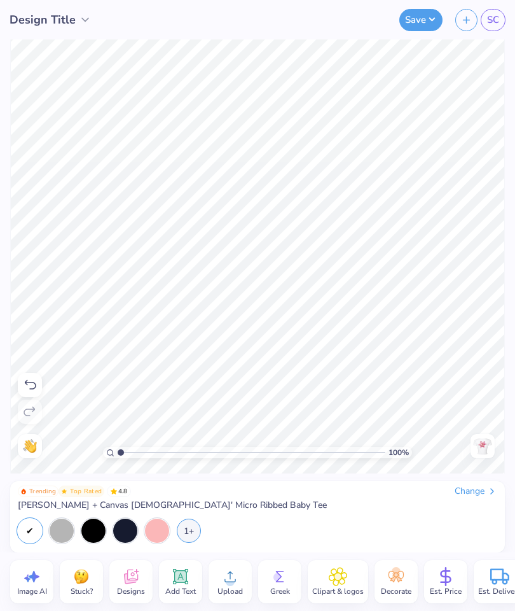
click at [487, 446] on img at bounding box center [483, 446] width 20 height 20
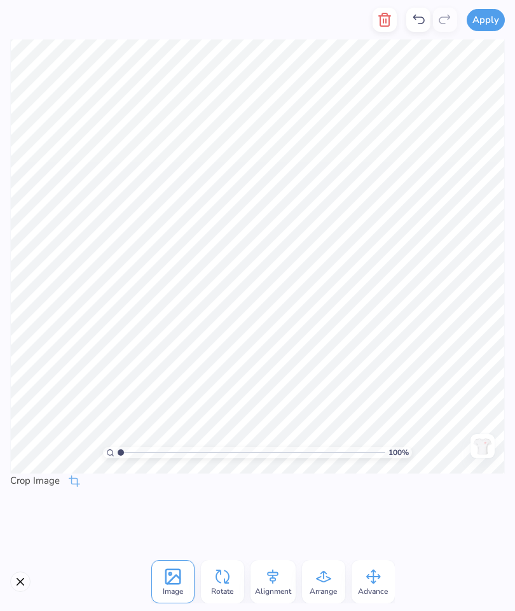
click at [223, 592] on span "Rotate" at bounding box center [222, 591] width 22 height 10
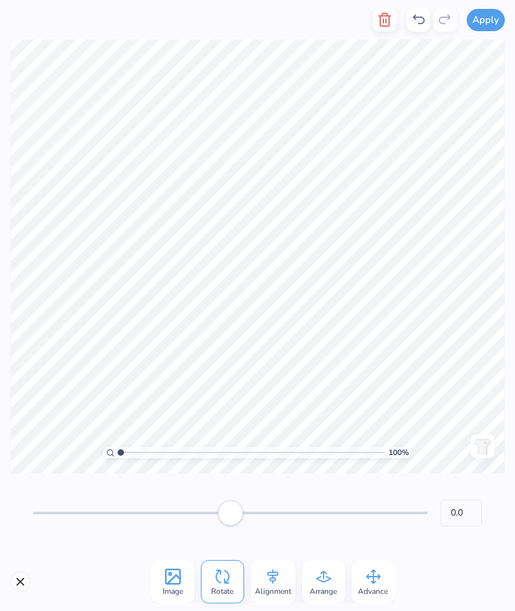
click at [220, 592] on span "Rotate" at bounding box center [222, 591] width 22 height 10
click at [285, 583] on div "Alignment" at bounding box center [273, 581] width 45 height 43
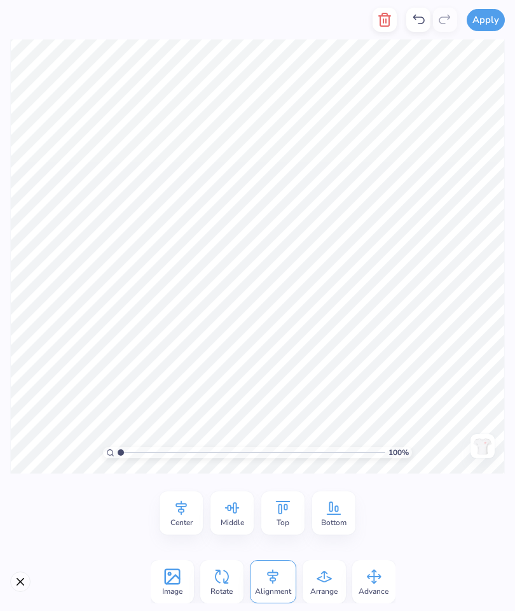
click at [337, 586] on span "Arrange" at bounding box center [323, 591] width 27 height 10
click at [379, 578] on icon at bounding box center [373, 576] width 19 height 19
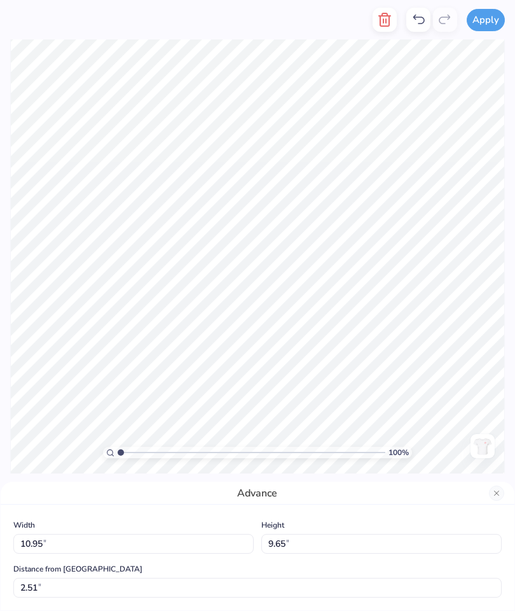
click at [494, 481] on div "Advance" at bounding box center [258, 492] width 514 height 23
click at [495, 485] on button "Close" at bounding box center [496, 492] width 15 height 15
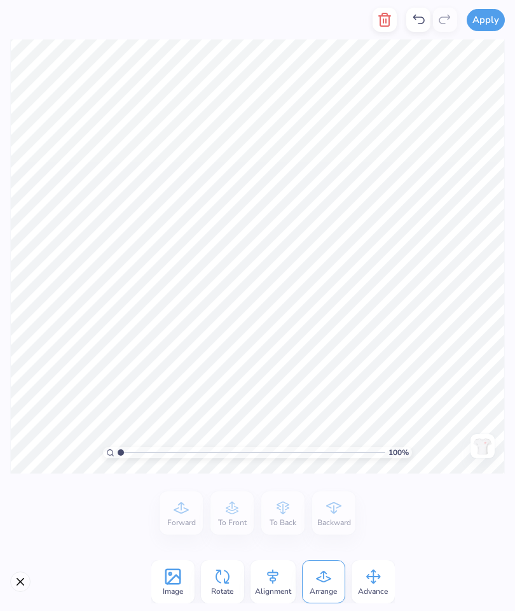
click at [384, 26] on icon "button" at bounding box center [384, 19] width 9 height 13
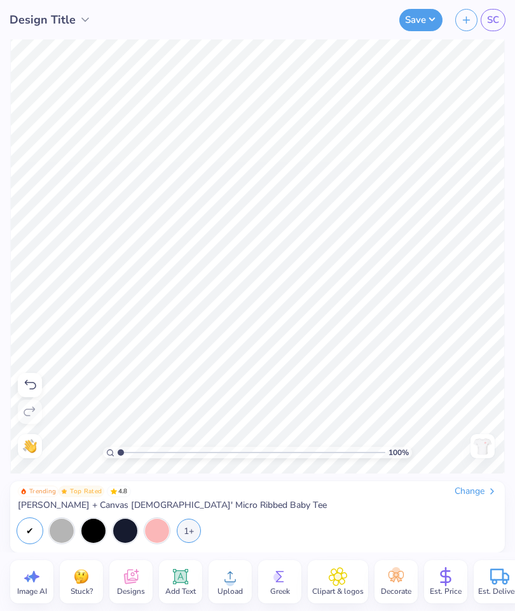
click at [23, 585] on icon at bounding box center [31, 576] width 19 height 19
select select "4"
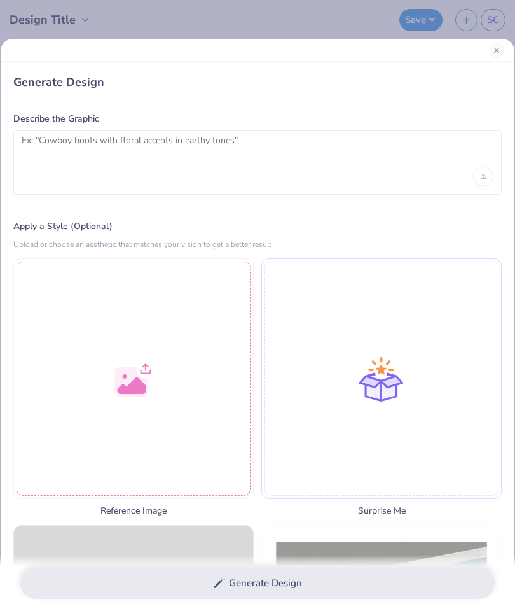
click at [158, 48] on div at bounding box center [258, 50] width 514 height 23
click at [324, 21] on div "Generate Design Describe the Graphic Apply a Style (Optional) Upload or choose …" at bounding box center [257, 305] width 515 height 611
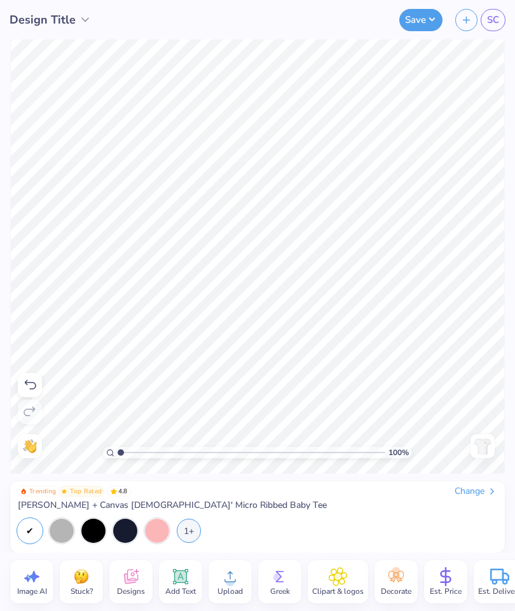
click at [480, 440] on img at bounding box center [483, 446] width 20 height 20
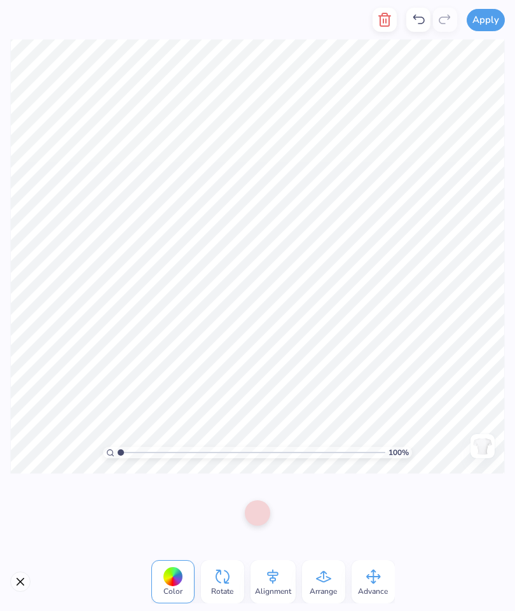
click at [389, 20] on icon "button" at bounding box center [384, 19] width 9 height 13
click at [380, 28] on button "button" at bounding box center [385, 20] width 24 height 24
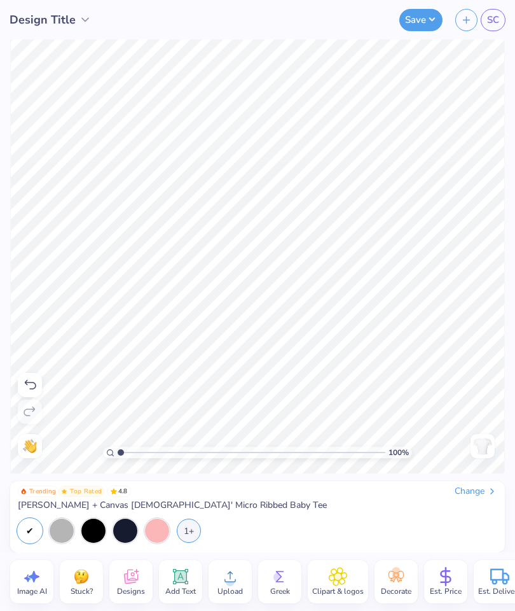
click at [244, 588] on div "Upload" at bounding box center [230, 581] width 43 height 43
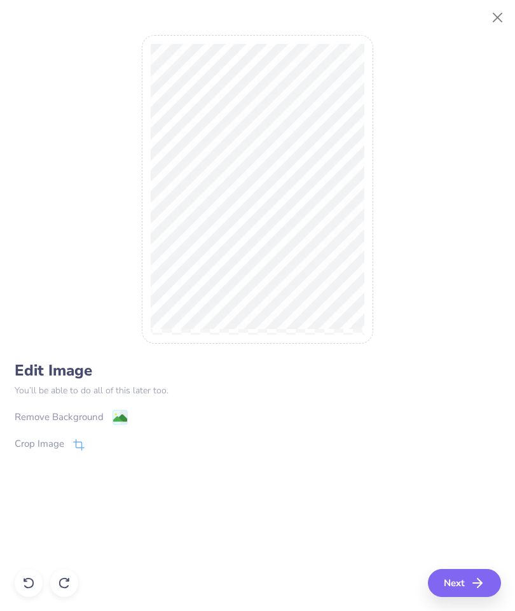
click at [92, 413] on div "Remove Background" at bounding box center [59, 417] width 89 height 15
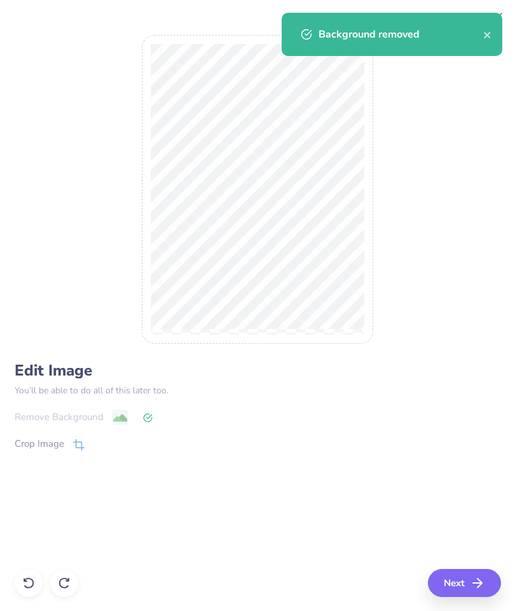
click at [477, 578] on icon "button" at bounding box center [477, 582] width 15 height 15
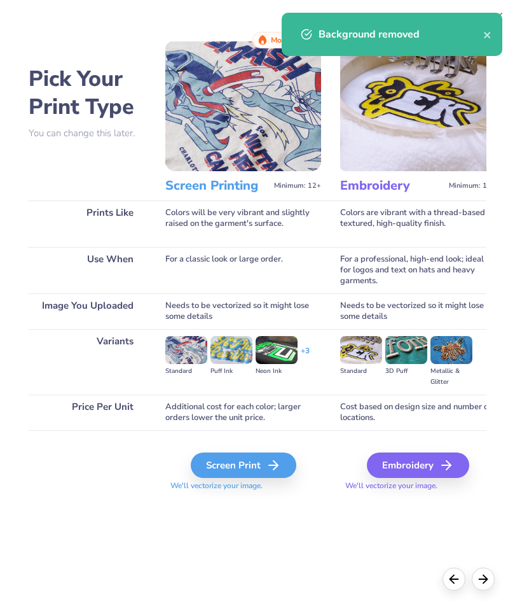
click at [275, 471] on icon at bounding box center [273, 464] width 15 height 15
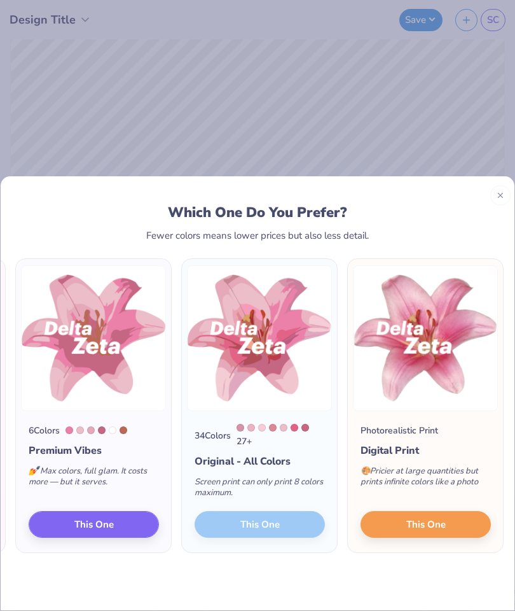
scroll to position [0, 164]
click at [445, 534] on button "This One" at bounding box center [426, 524] width 130 height 27
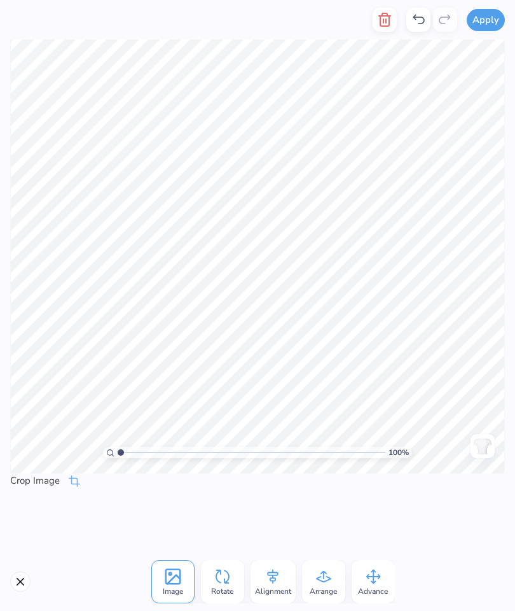
click at [21, 573] on button "Close" at bounding box center [20, 581] width 20 height 20
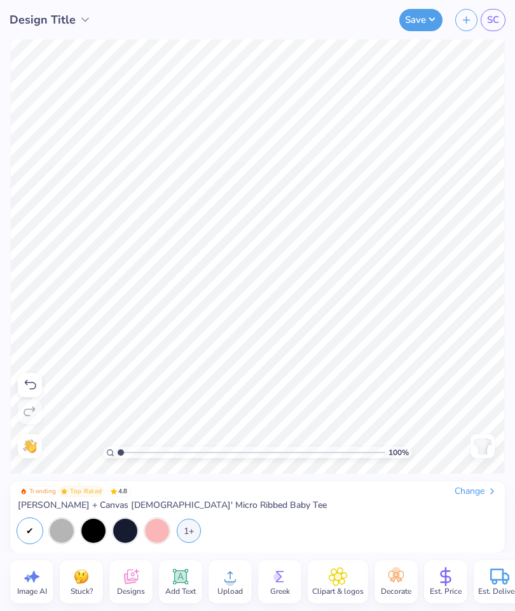
click at [143, 583] on div "Designs" at bounding box center [130, 581] width 43 height 43
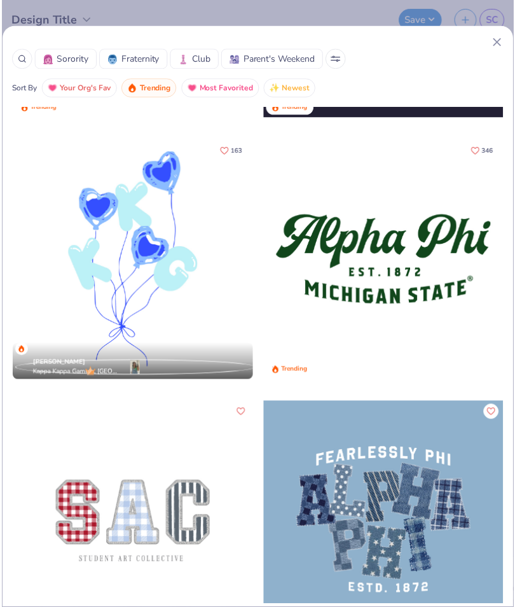
scroll to position [3188, 0]
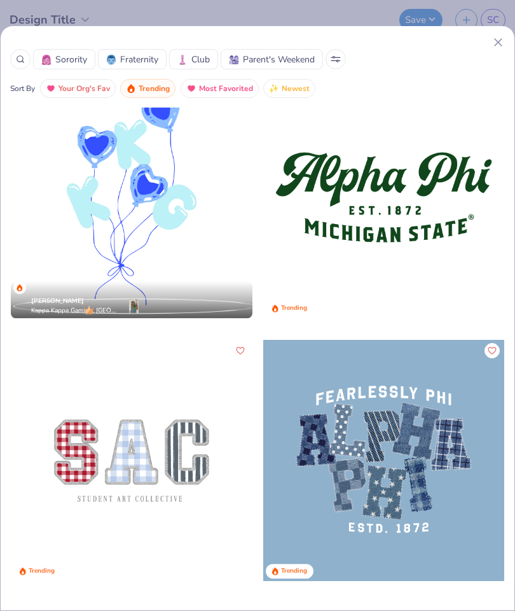
click at [209, 435] on div at bounding box center [132, 461] width 242 height 242
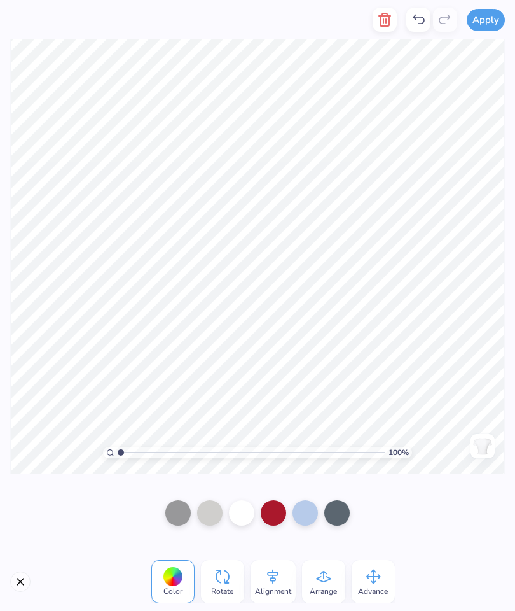
click at [387, 31] on button "button" at bounding box center [385, 20] width 24 height 24
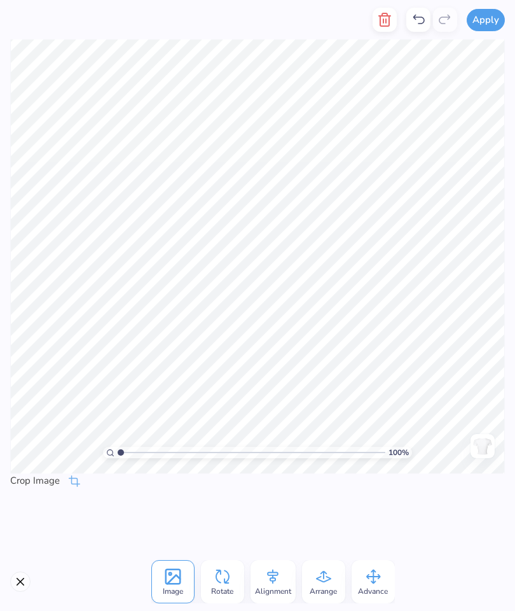
click at [381, 29] on button "button" at bounding box center [385, 20] width 24 height 24
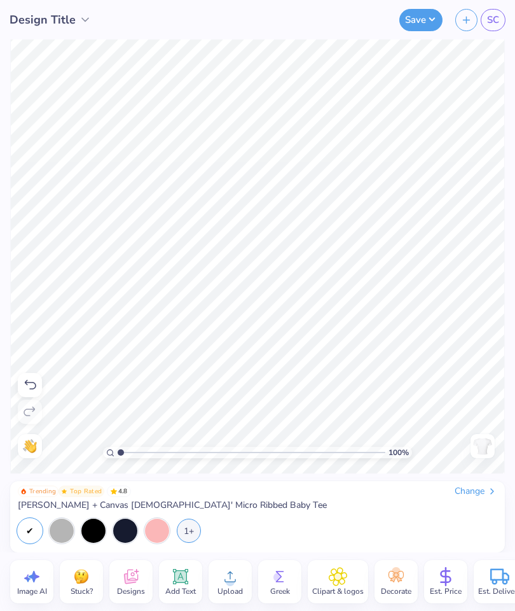
click at [27, 584] on icon at bounding box center [31, 576] width 19 height 19
select select "4"
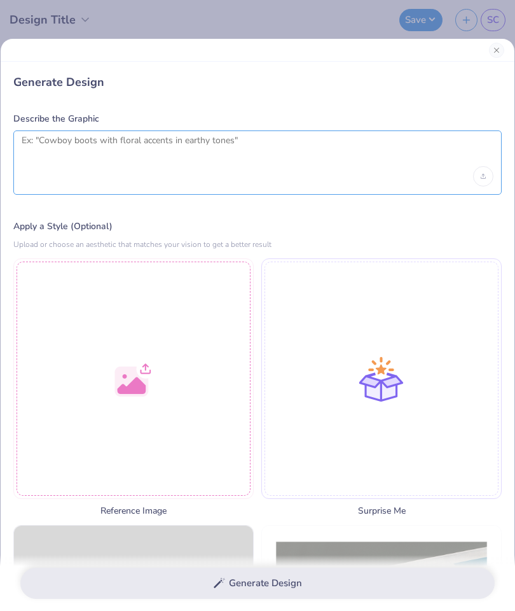
click at [310, 146] on textarea at bounding box center [258, 151] width 472 height 32
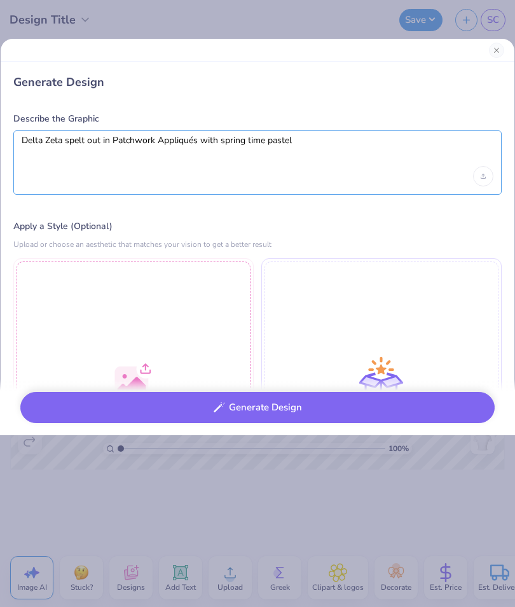
type textarea "Delta Zeta spelt out in Patchwork Appliqués with spring time pastels"
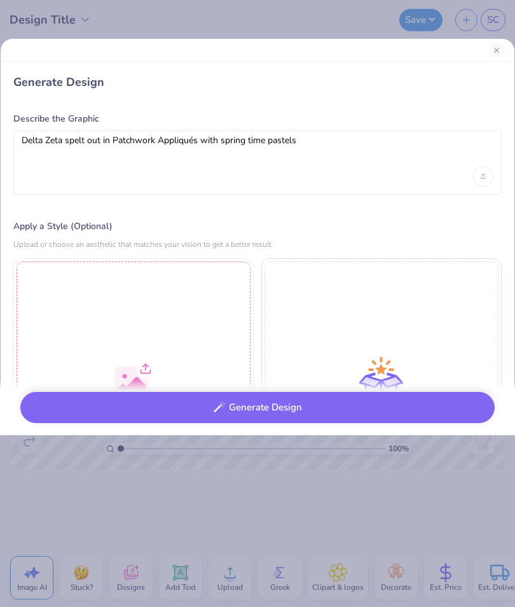
click at [447, 404] on button "Generate Design" at bounding box center [257, 407] width 474 height 31
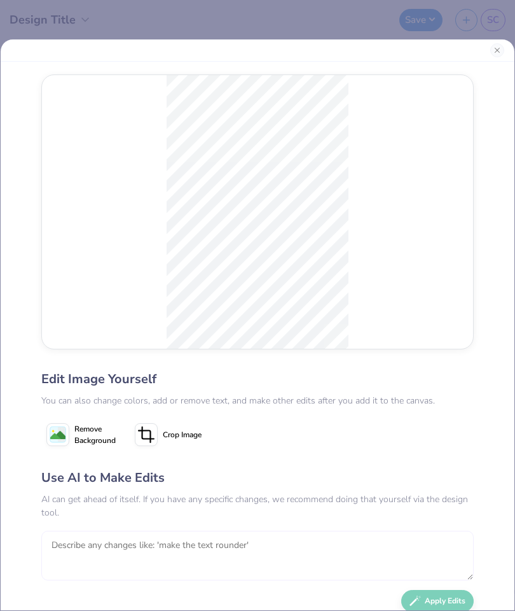
click at [310, 539] on textarea at bounding box center [257, 555] width 433 height 50
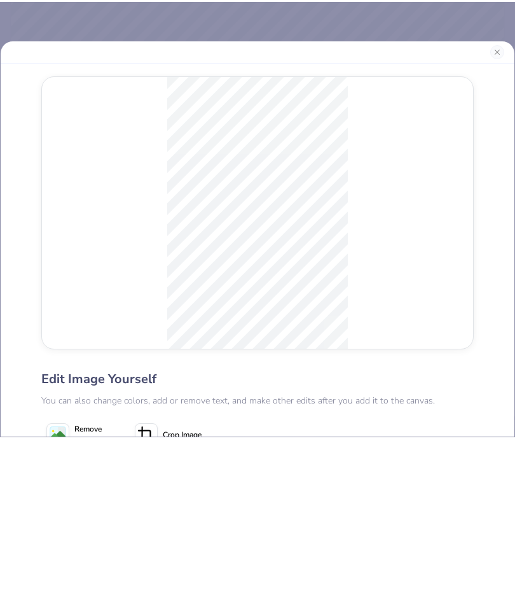
scroll to position [226, 0]
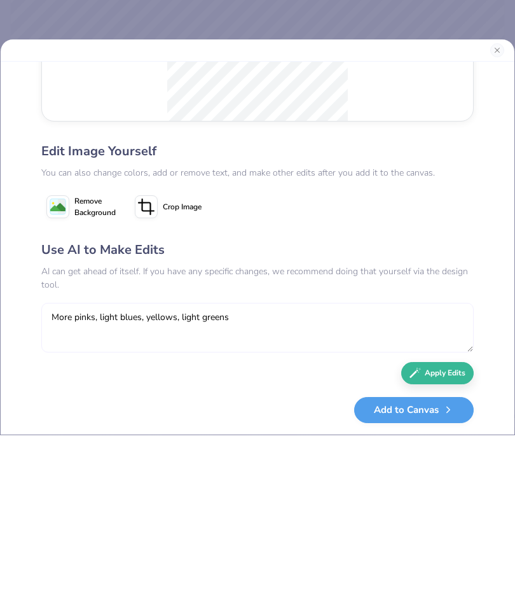
type textarea "More pinks, light blues, yellows, light greens"
click at [445, 534] on button "Apply Edits" at bounding box center [437, 545] width 73 height 22
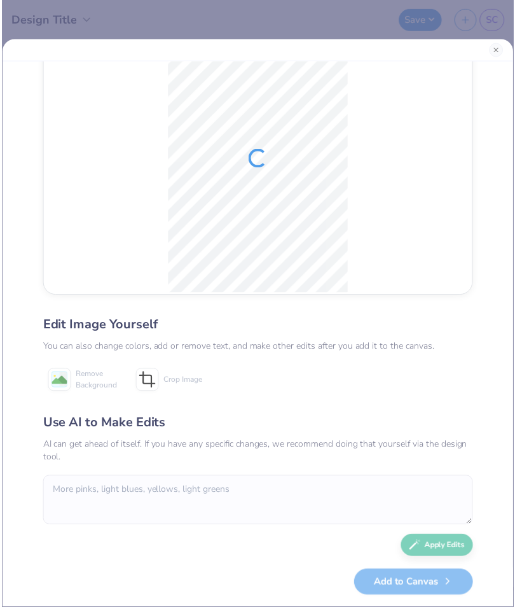
scroll to position [52, 0]
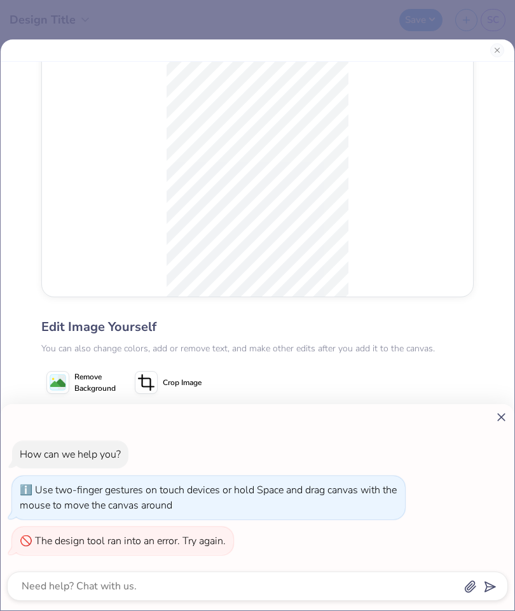
click at [497, 416] on icon at bounding box center [501, 416] width 13 height 13
type textarea "x"
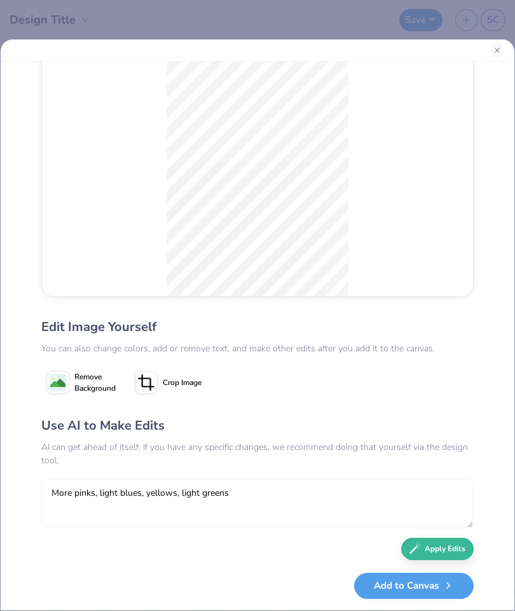
click at [340, 513] on textarea "More pinks, light blues, yellows, light greens" at bounding box center [257, 503] width 433 height 50
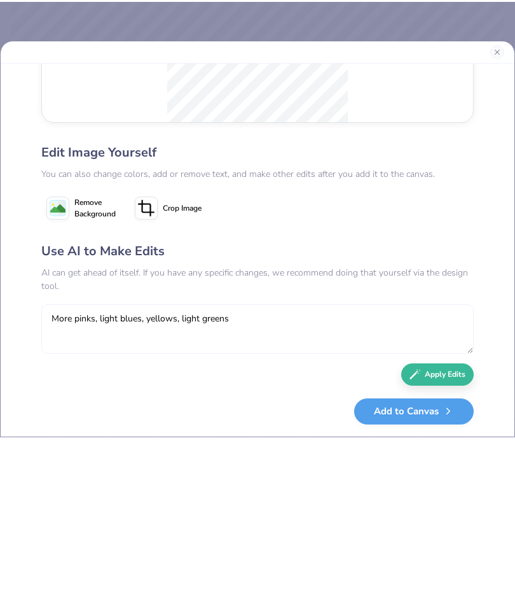
scroll to position [226, 0]
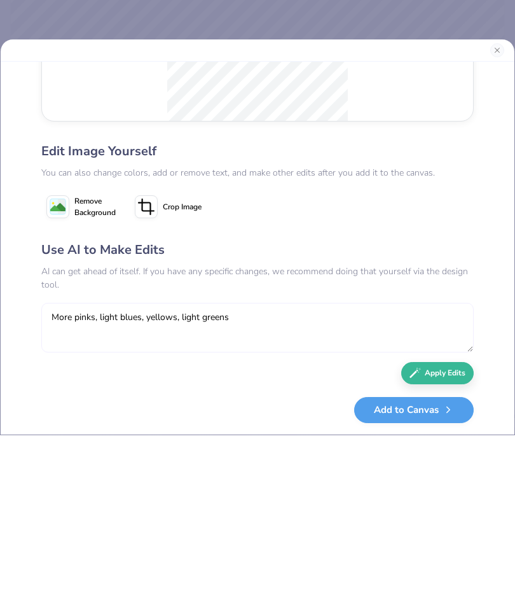
click at [210, 474] on textarea "More pinks, light blues, yellows, light greens" at bounding box center [257, 499] width 433 height 50
click at [352, 474] on textarea "More pinks, light blues, yellows, light greens" at bounding box center [257, 499] width 433 height 50
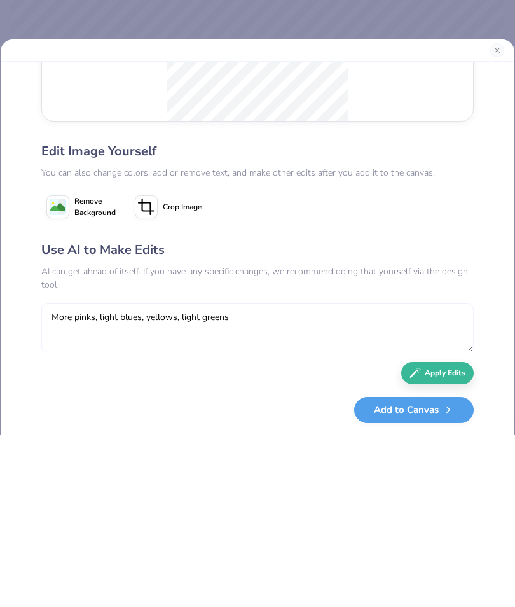
click at [352, 474] on textarea "More pinks, light blues, yellows, light greens" at bounding box center [257, 499] width 433 height 50
type textarea "More"
type textarea "O"
type textarea "instead of red, pastel pink and less green"
click at [439, 534] on button "Apply Edits" at bounding box center [437, 545] width 73 height 22
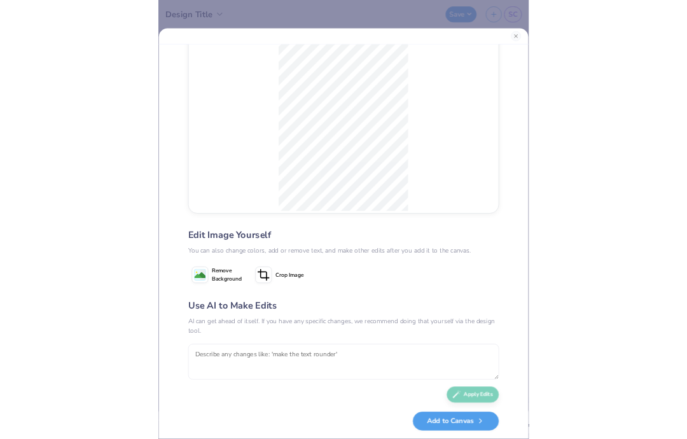
scroll to position [49, 0]
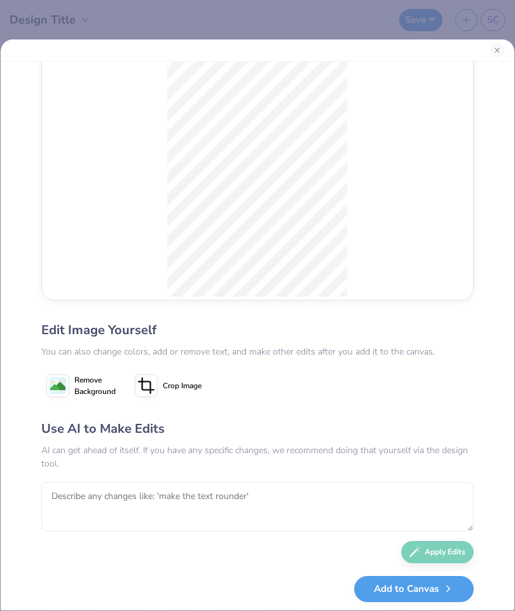
click at [504, 50] on button "Close" at bounding box center [497, 50] width 14 height 14
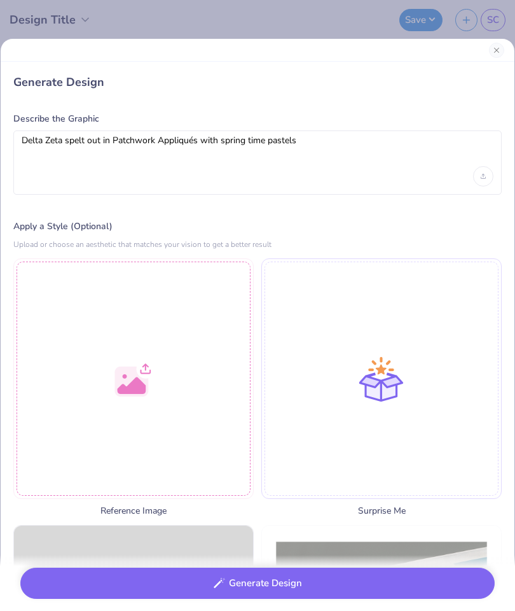
click at [197, 342] on div at bounding box center [133, 378] width 240 height 240
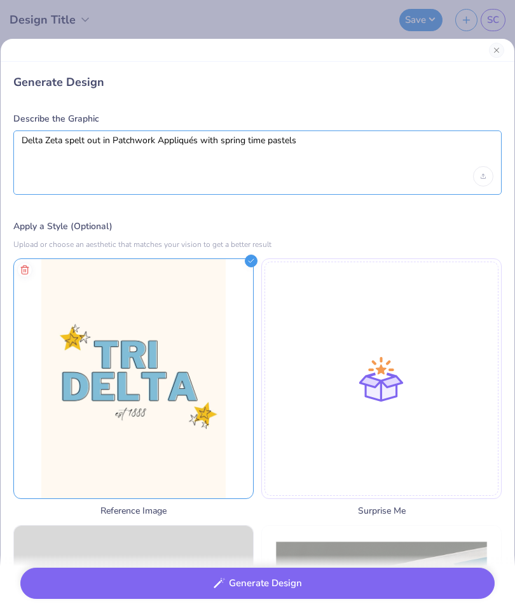
click at [454, 142] on textarea "Delta Zeta spelt out in Patchwork Appliqués with spring time pastels" at bounding box center [258, 151] width 472 height 32
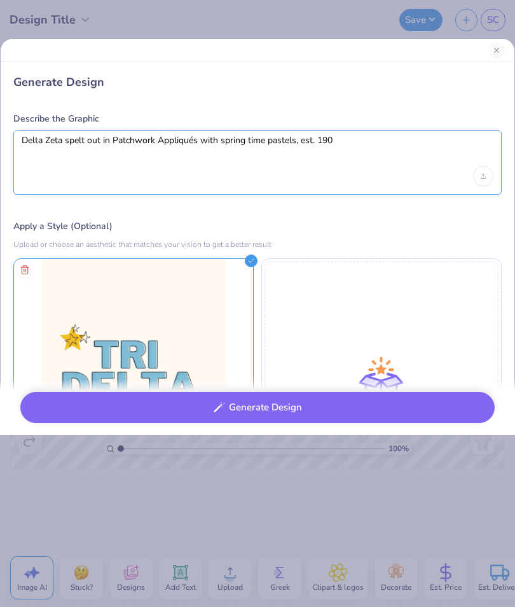
type textarea "Delta Zeta spelt out in Patchwork Appliqués with spring time pastels, est. 1902"
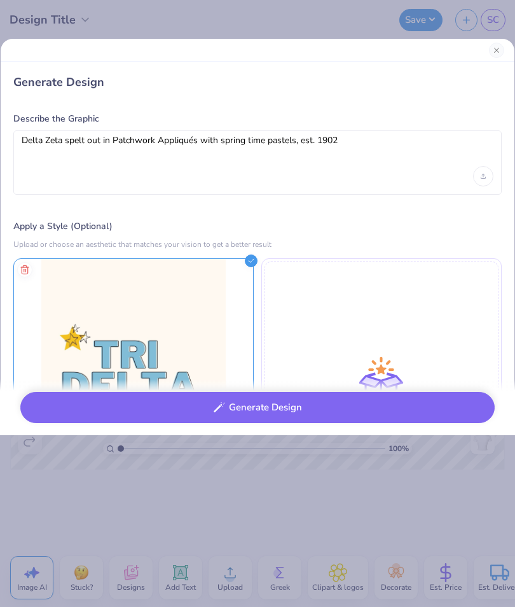
click at [466, 401] on button "Generate Design" at bounding box center [257, 407] width 474 height 31
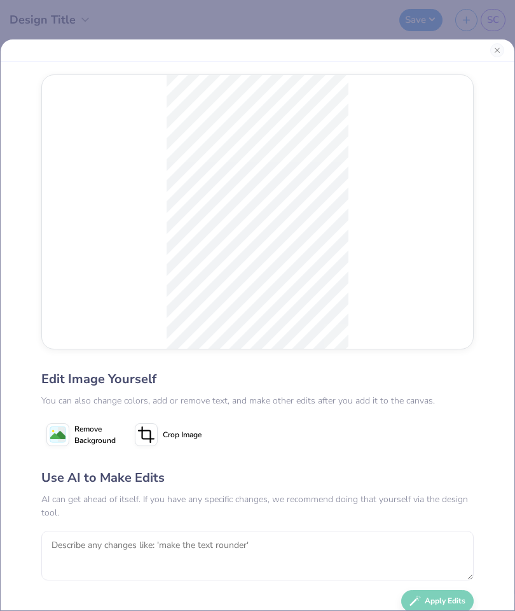
click at [496, 54] on button "Close" at bounding box center [497, 50] width 14 height 14
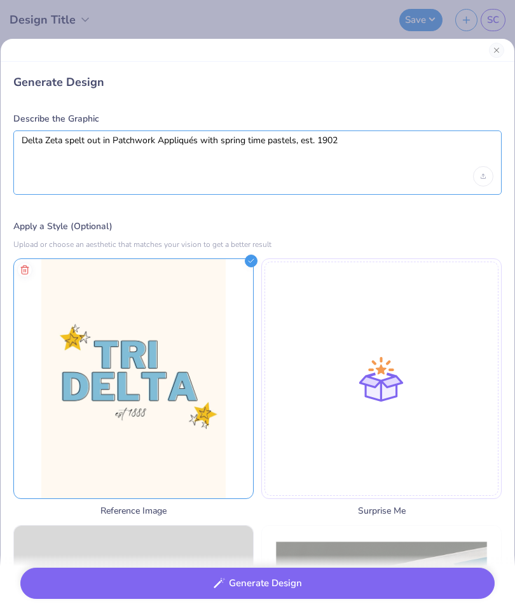
click at [458, 158] on textarea "Delta Zeta spelt out in Patchwork Appliqués with spring time pastels, est. 1902" at bounding box center [258, 151] width 472 height 32
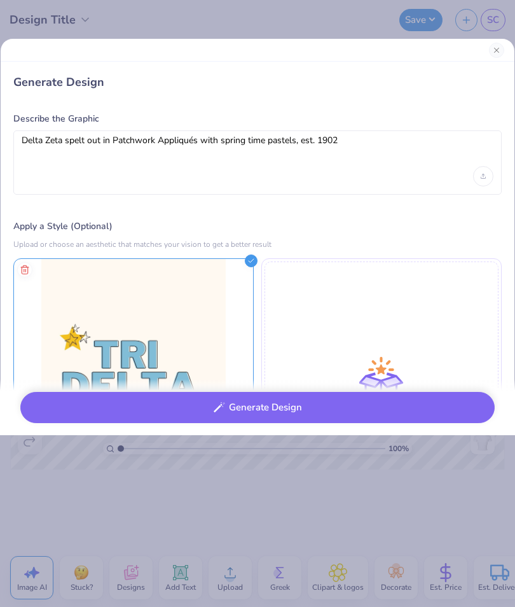
click at [484, 174] on icon "Upload image" at bounding box center [483, 174] width 3 height 1
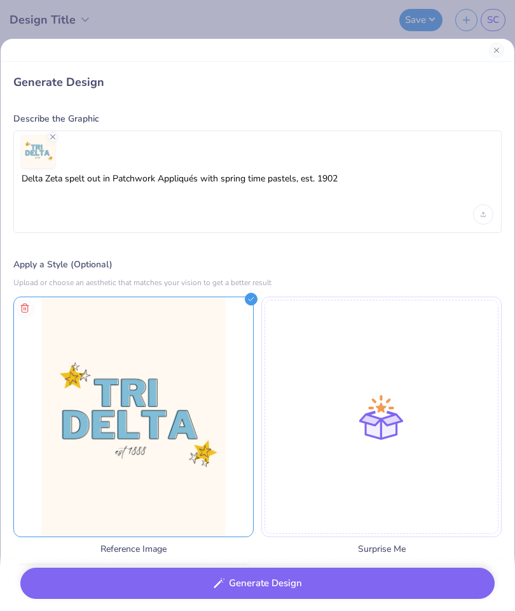
click at [307, 589] on button "Generate Design" at bounding box center [257, 582] width 474 height 31
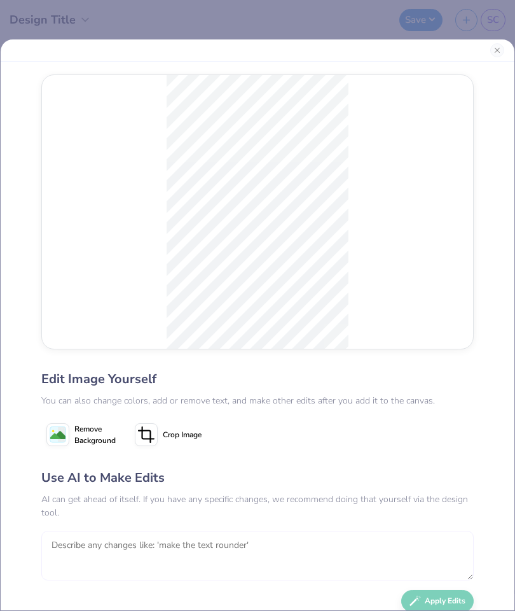
click at [85, 551] on textarea at bounding box center [257, 555] width 433 height 50
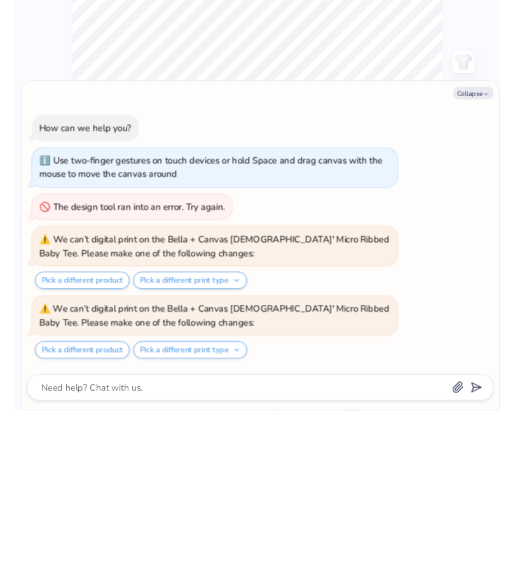
scroll to position [110, 0]
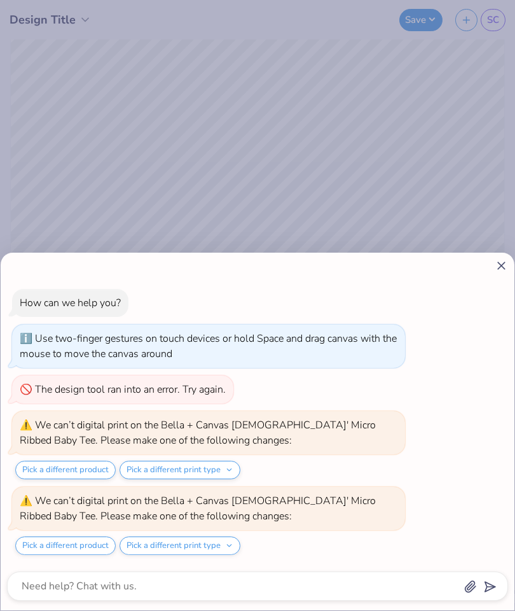
click at [504, 261] on icon at bounding box center [501, 265] width 13 height 13
type textarea "x"
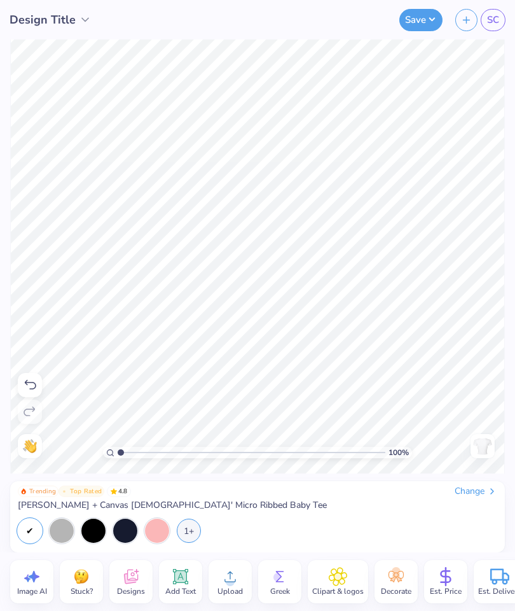
click at [25, 572] on icon at bounding box center [31, 576] width 19 height 19
select select "4"
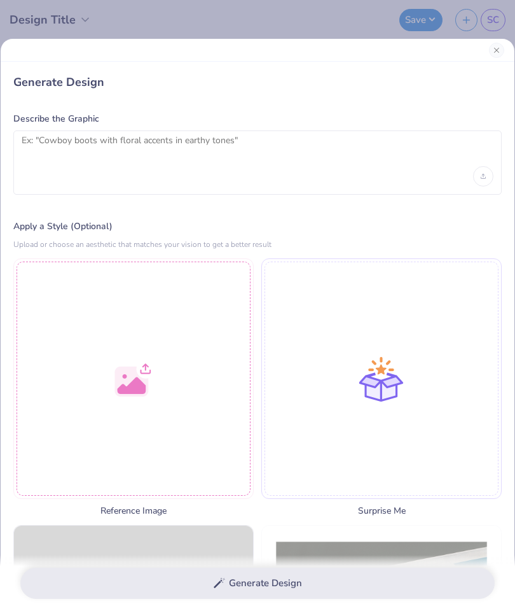
click at [160, 375] on div at bounding box center [133, 378] width 240 height 240
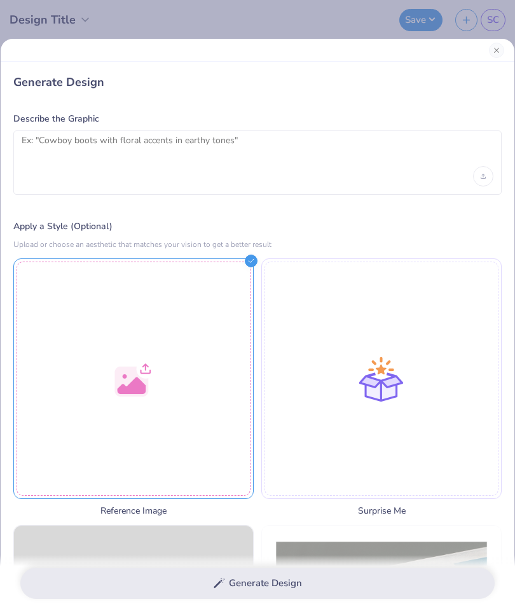
click at [488, 172] on div "Upload image" at bounding box center [483, 176] width 20 height 20
click at [481, 183] on div "Upload image" at bounding box center [483, 176] width 20 height 20
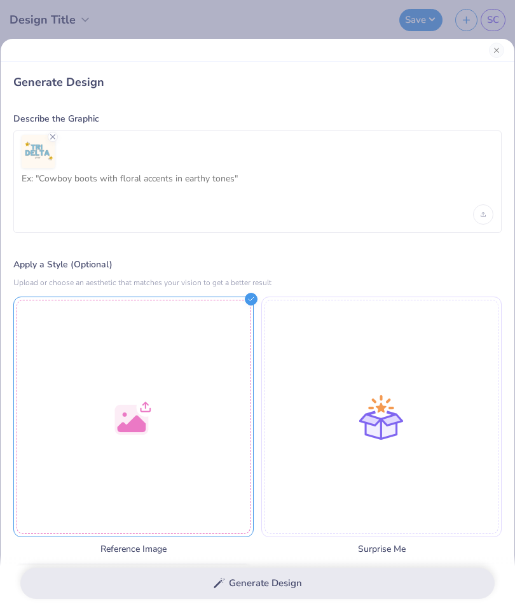
click at [278, 159] on div at bounding box center [258, 151] width 472 height 33
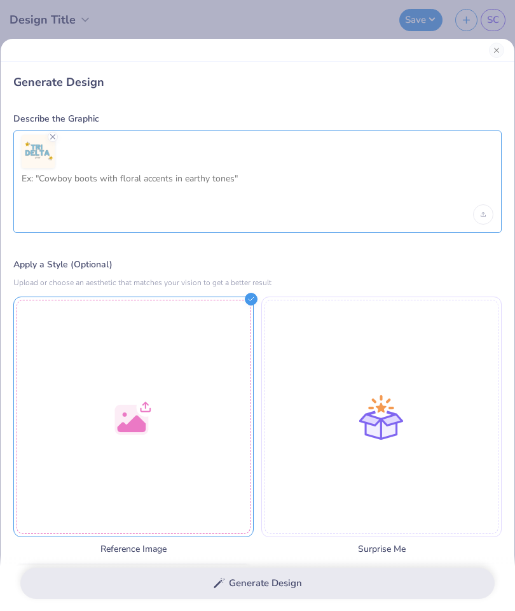
click at [291, 184] on textarea at bounding box center [258, 189] width 472 height 32
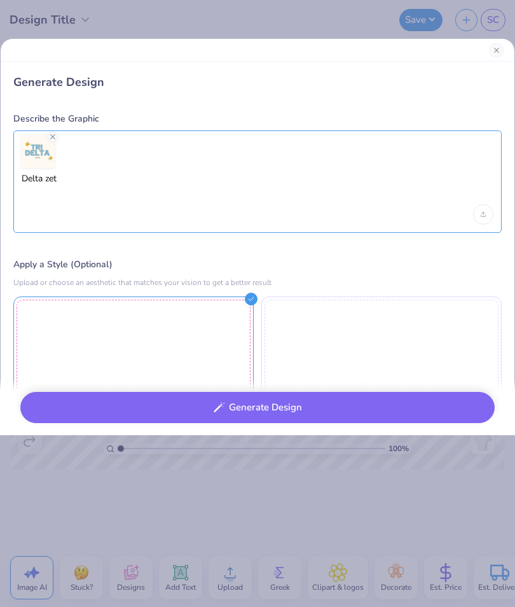
type textarea "Delta zeta"
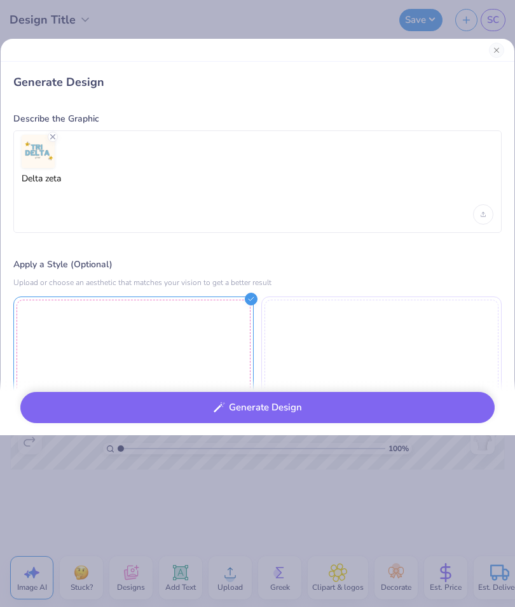
click at [321, 399] on button "Generate Design" at bounding box center [257, 407] width 474 height 31
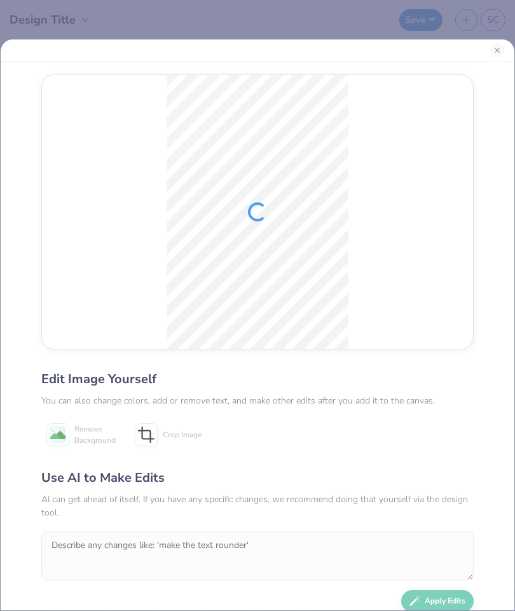
click at [494, 46] on button "Close" at bounding box center [497, 50] width 14 height 14
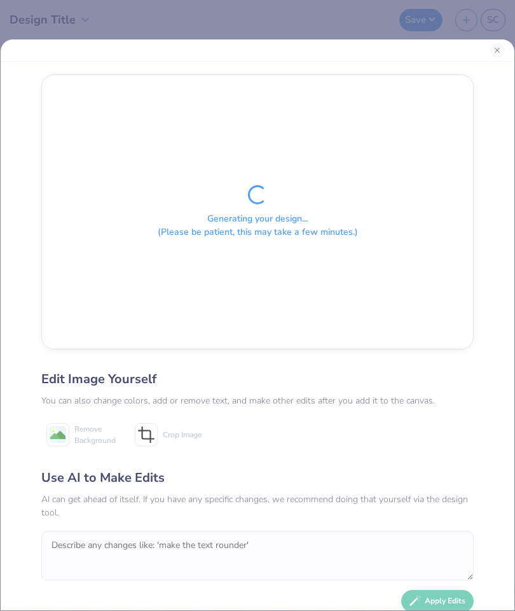
click at [492, 55] on button "Close" at bounding box center [497, 50] width 14 height 14
click at [497, 56] on button "Close" at bounding box center [497, 50] width 14 height 14
click at [497, 55] on button "Close" at bounding box center [497, 50] width 14 height 14
click at [498, 53] on button "Close" at bounding box center [497, 50] width 14 height 14
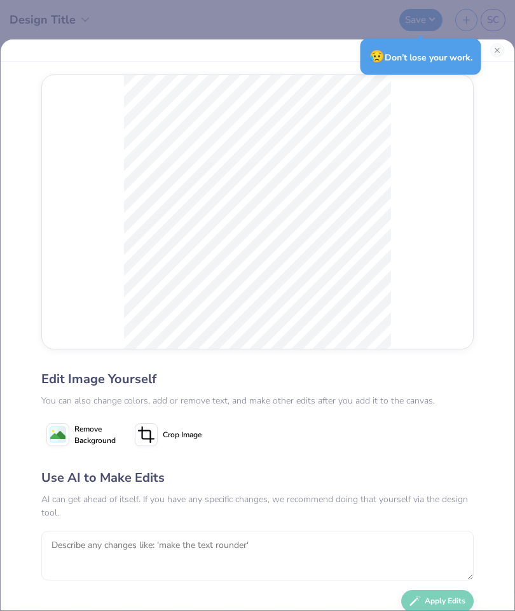
click at [495, 43] on button "Close" at bounding box center [497, 50] width 14 height 14
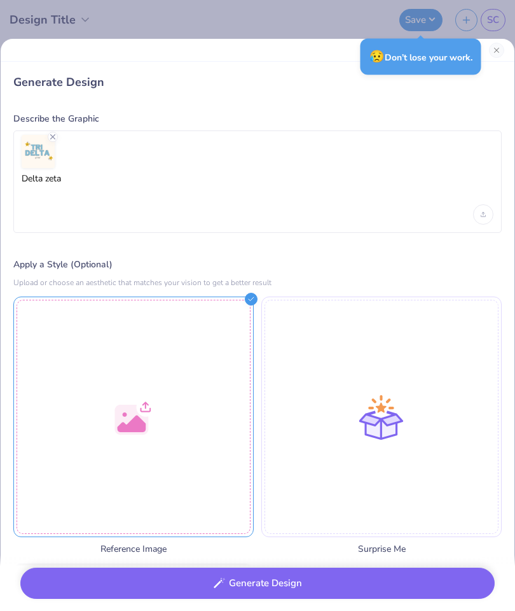
click at [122, 460] on div at bounding box center [133, 416] width 240 height 240
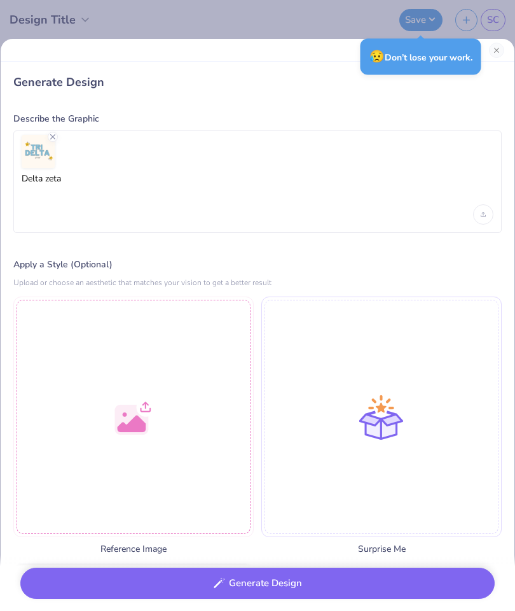
click at [497, 53] on button "Close" at bounding box center [496, 50] width 15 height 15
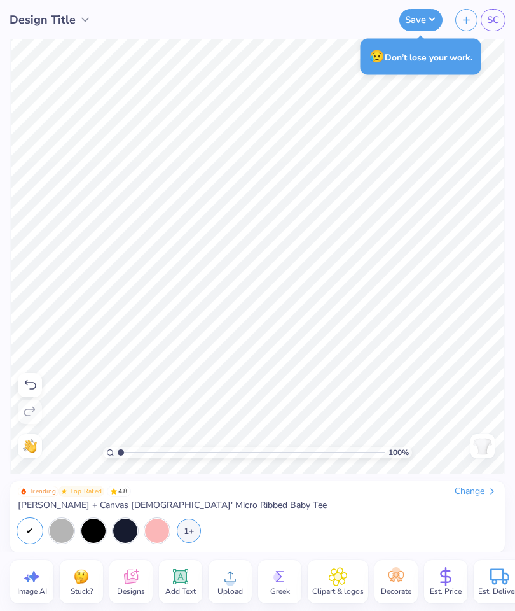
click at [128, 597] on div "Designs" at bounding box center [130, 581] width 43 height 43
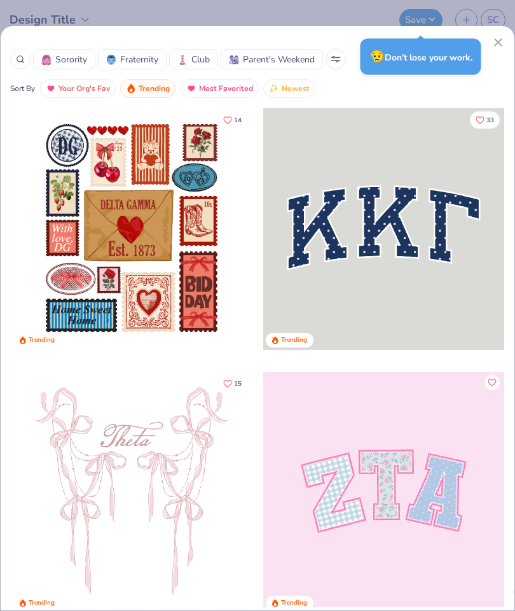
click at [22, 59] on icon at bounding box center [20, 59] width 9 height 9
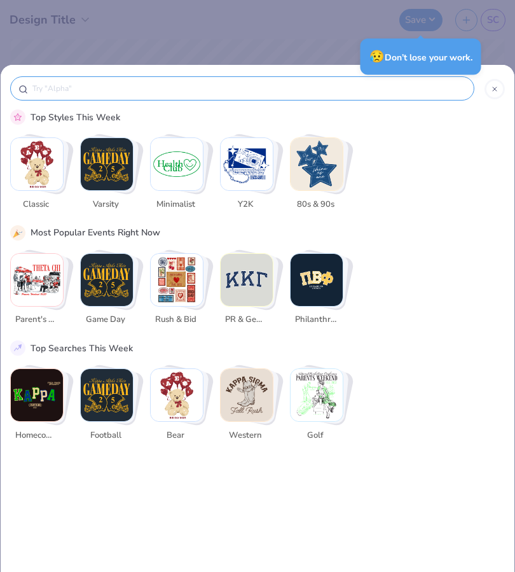
scroll to position [0, 0]
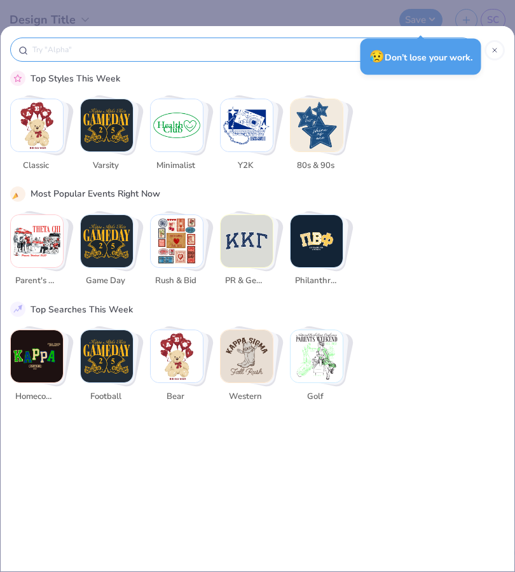
click at [43, 52] on input "text" at bounding box center [248, 49] width 435 height 13
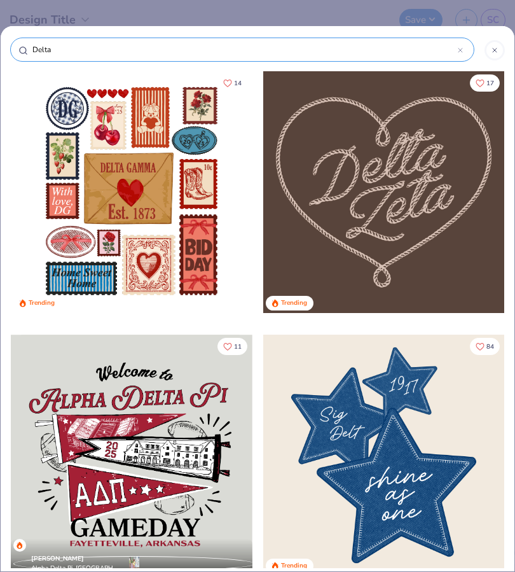
type input "Delta zeta"
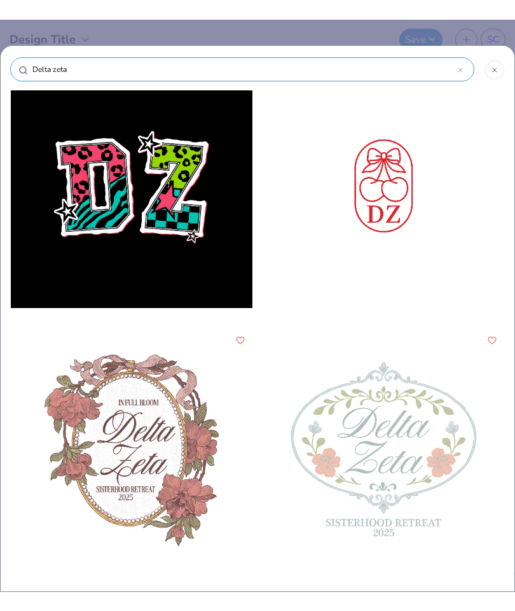
scroll to position [3695, 0]
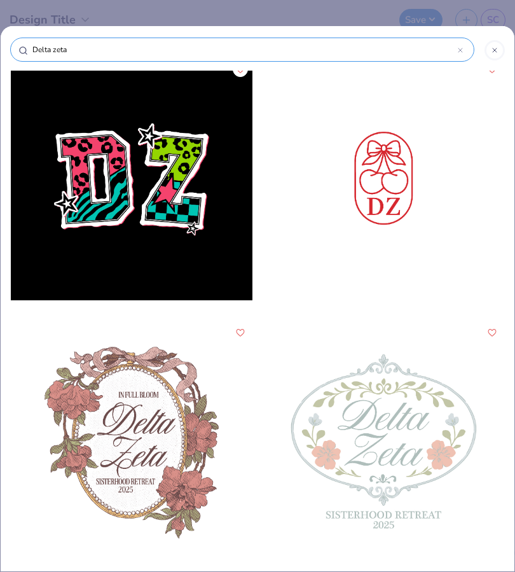
type input "Delta zeta"
click at [384, 185] on div at bounding box center [384, 180] width 242 height 242
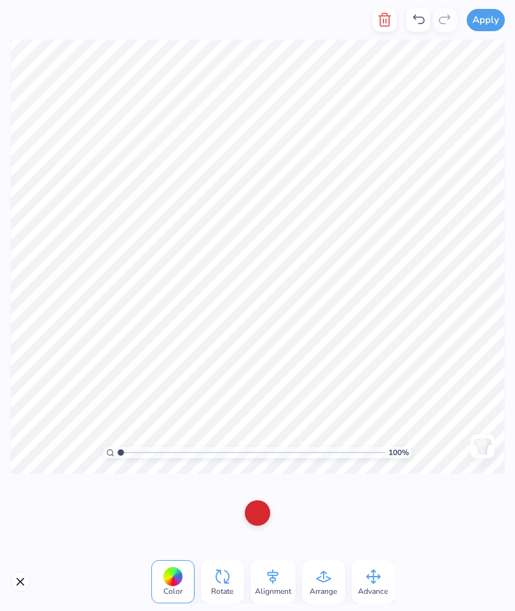
click at [494, 453] on div at bounding box center [483, 446] width 24 height 24
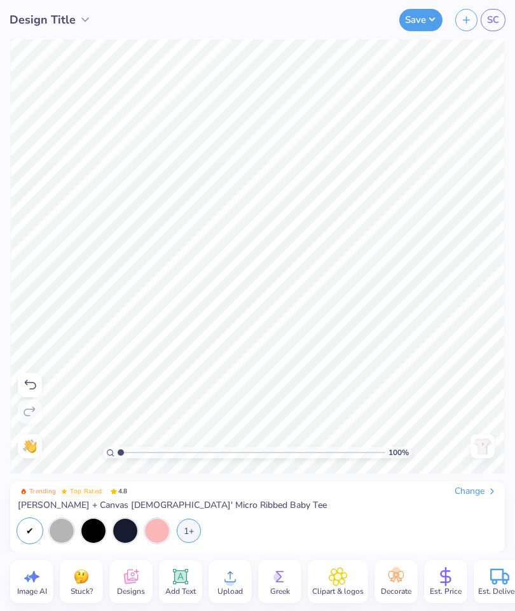
click at [181, 578] on icon at bounding box center [181, 577] width 12 height 12
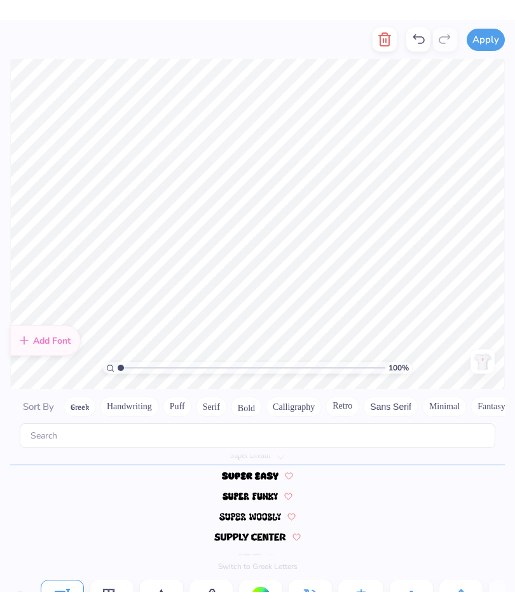
scroll to position [1, 1]
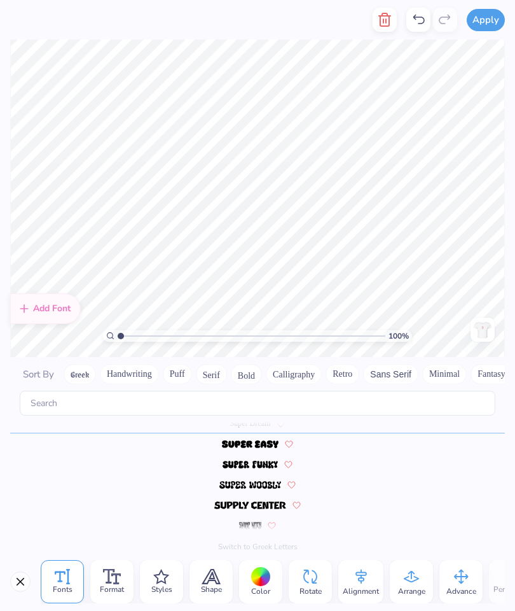
type textarea "T"
type textarea "love in dz"
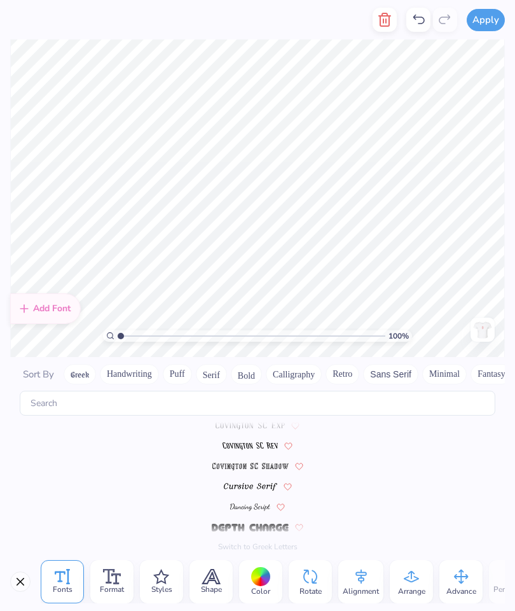
scroll to position [5607, 0]
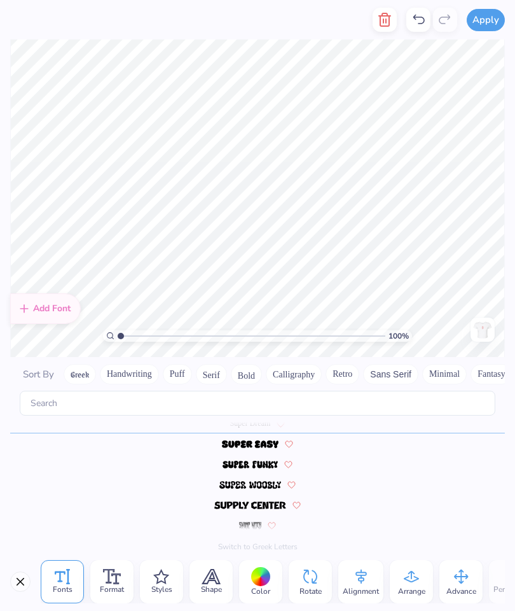
click at [179, 583] on div "Styles" at bounding box center [161, 581] width 43 height 43
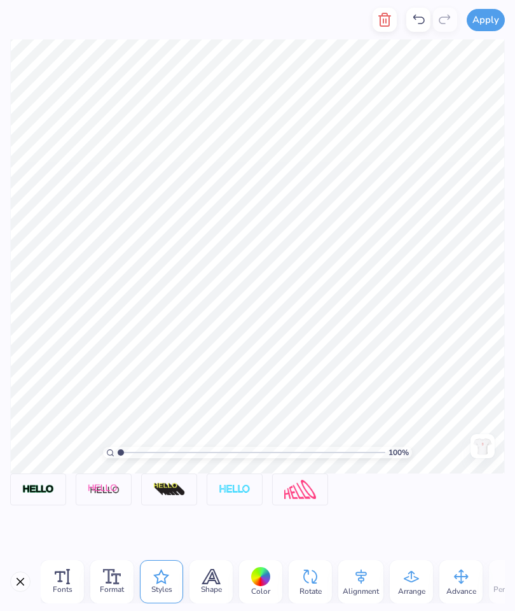
click at [106, 565] on div "Format" at bounding box center [111, 581] width 43 height 43
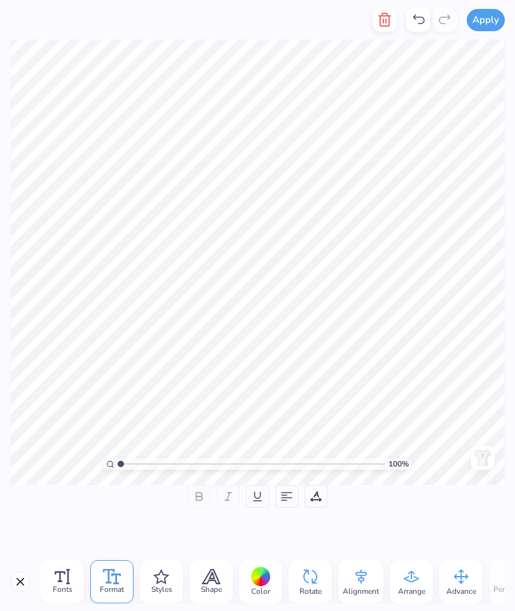
click at [66, 585] on span "Fonts" at bounding box center [63, 589] width 20 height 10
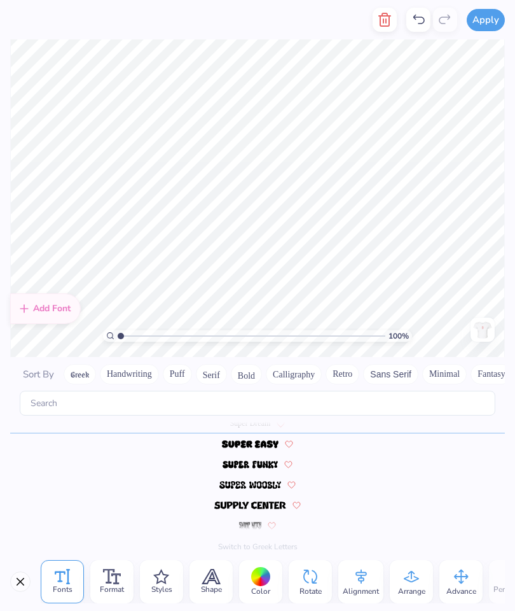
click at [67, 591] on span "Fonts" at bounding box center [63, 589] width 20 height 10
click at [282, 370] on button "Calligraphy" at bounding box center [294, 374] width 56 height 20
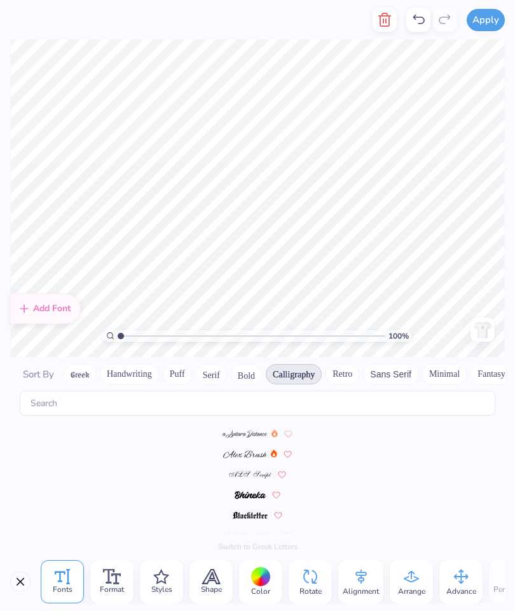
click at [230, 431] on img at bounding box center [245, 434] width 45 height 8
click at [242, 471] on img at bounding box center [250, 475] width 43 height 8
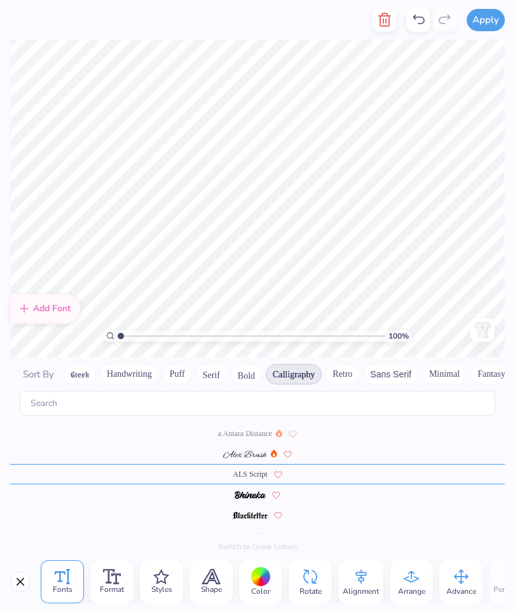
click at [228, 450] on img at bounding box center [244, 454] width 43 height 8
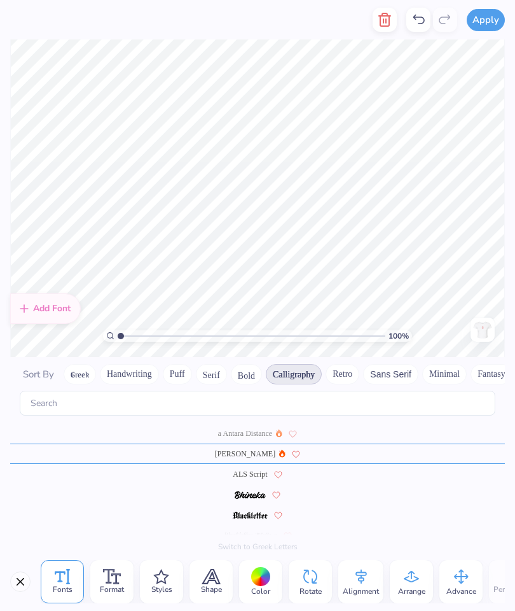
click at [233, 471] on span "ALS Script" at bounding box center [250, 473] width 34 height 11
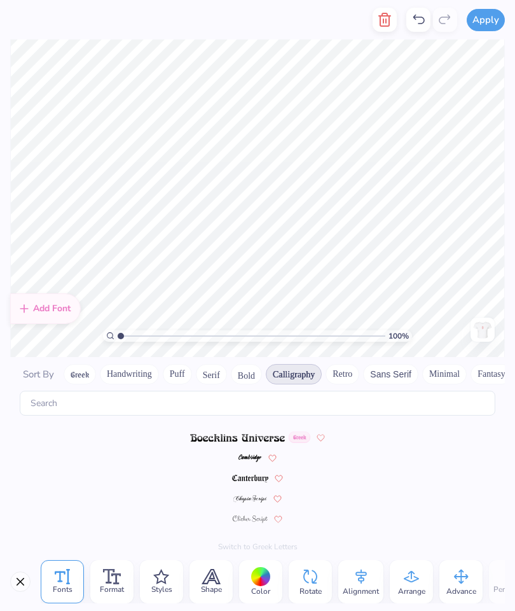
scroll to position [118, 0]
click at [239, 514] on span at bounding box center [250, 518] width 35 height 11
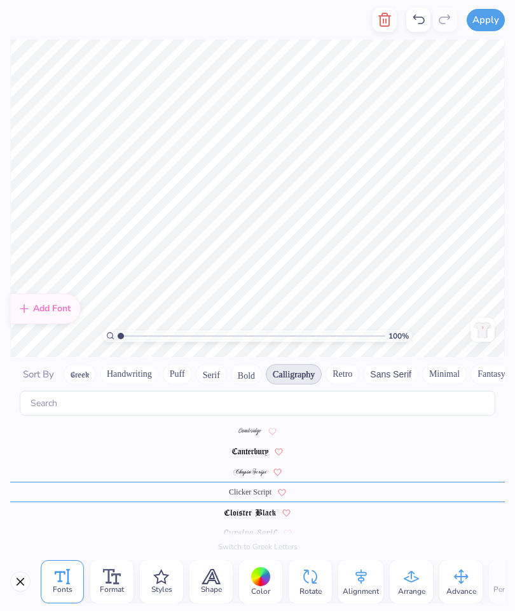
scroll to position [158, 0]
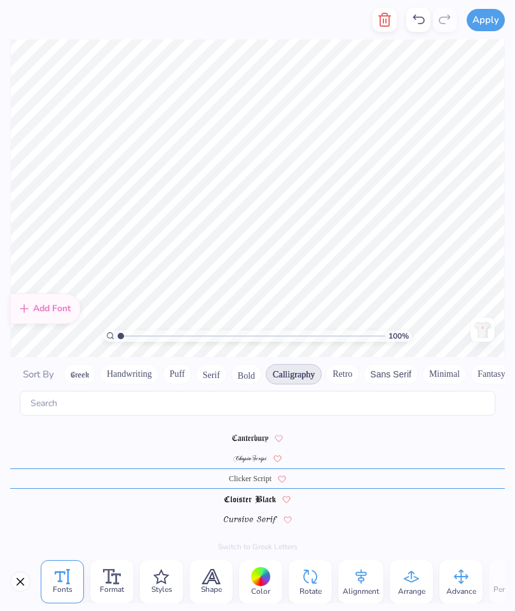
click at [239, 457] on img at bounding box center [250, 459] width 34 height 8
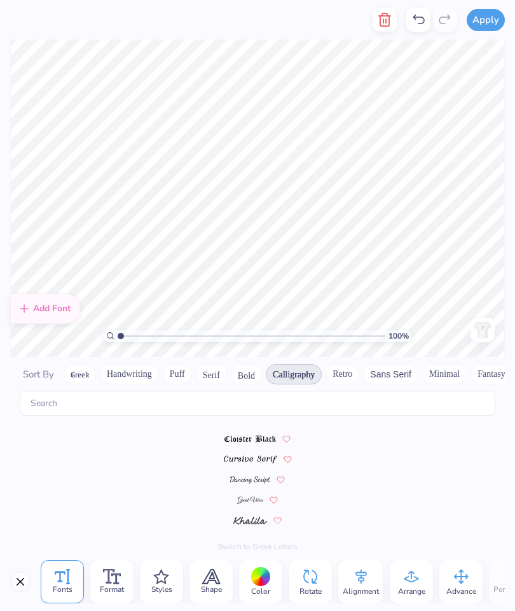
scroll to position [219, 0]
click at [243, 493] on span at bounding box center [250, 498] width 26 height 11
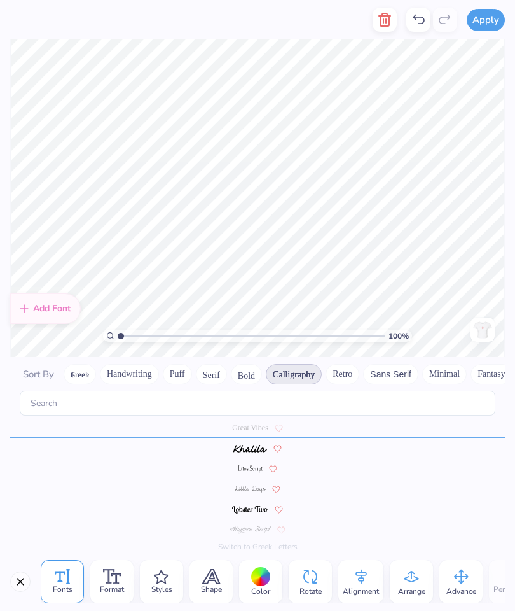
scroll to position [295, 0]
click at [270, 572] on icon at bounding box center [260, 576] width 19 height 19
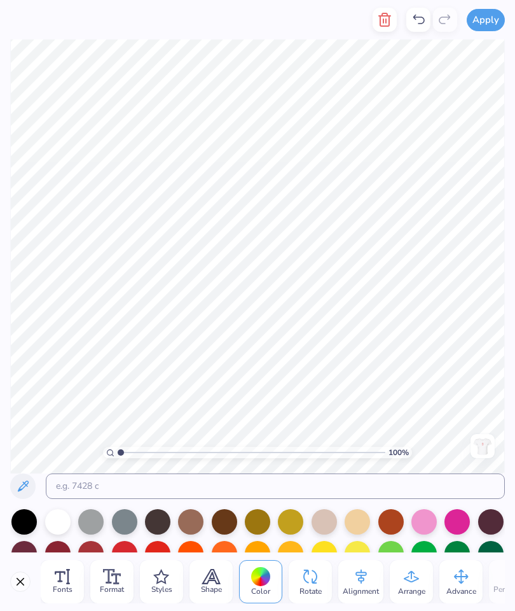
click at [22, 534] on div at bounding box center [23, 521] width 25 height 25
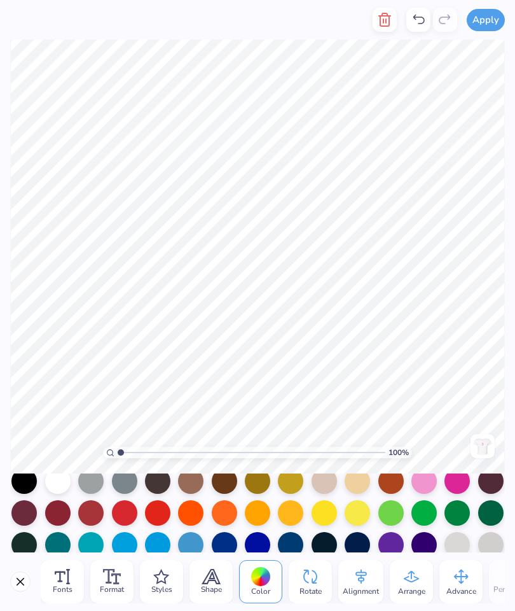
scroll to position [43, 0]
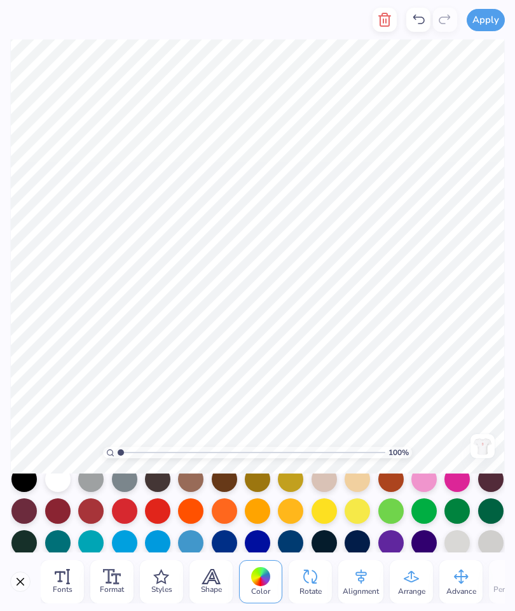
click at [123, 516] on div at bounding box center [124, 510] width 25 height 25
type textarea "in dz"
type textarea "Love in Dz in dz"
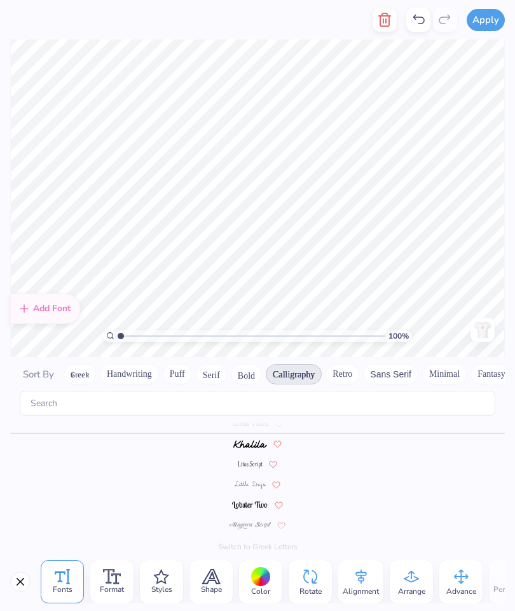
scroll to position [1, 3]
type textarea "Love in DZ"
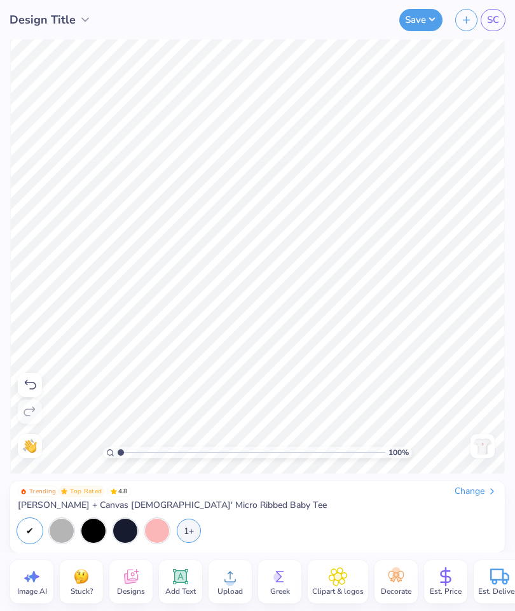
click at [490, 446] on img at bounding box center [483, 446] width 20 height 20
click at [492, 452] on img at bounding box center [483, 446] width 20 height 20
click at [492, 456] on div at bounding box center [483, 446] width 24 height 24
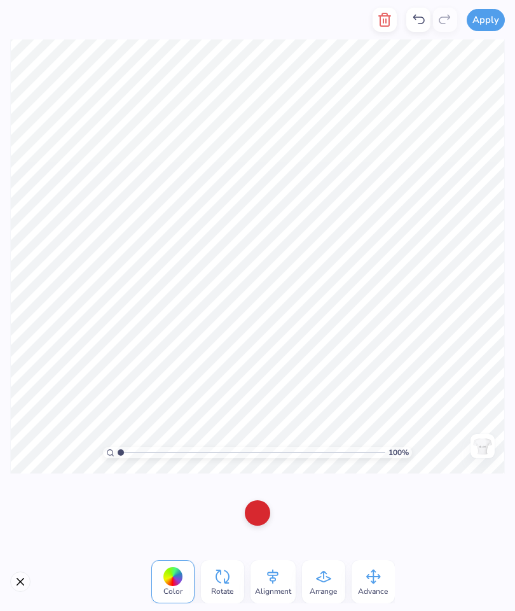
click at [245, 517] on div at bounding box center [257, 512] width 25 height 25
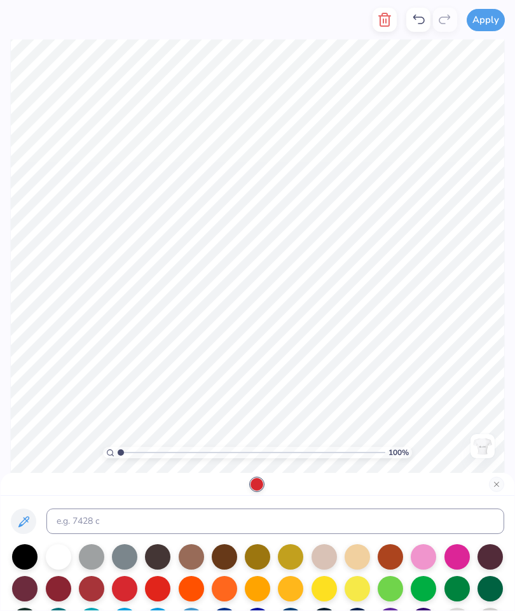
click at [251, 490] on div at bounding box center [257, 484] width 13 height 13
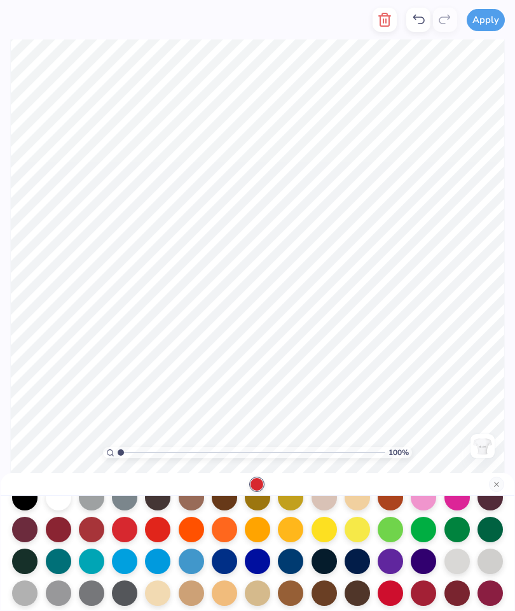
scroll to position [60, 0]
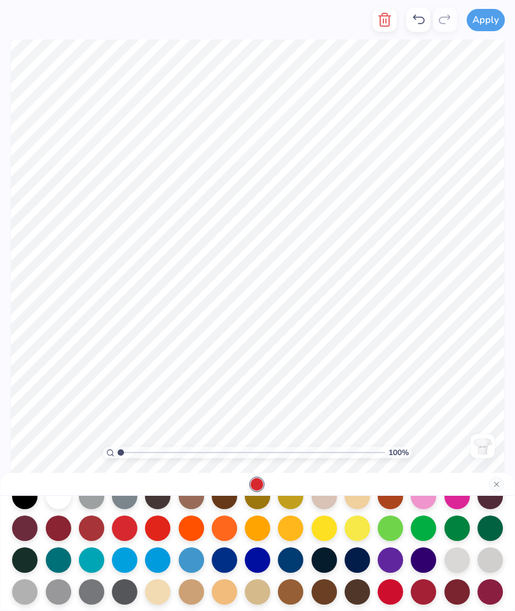
click at [399, 590] on div at bounding box center [390, 591] width 25 height 25
click at [483, 443] on img at bounding box center [483, 446] width 20 height 20
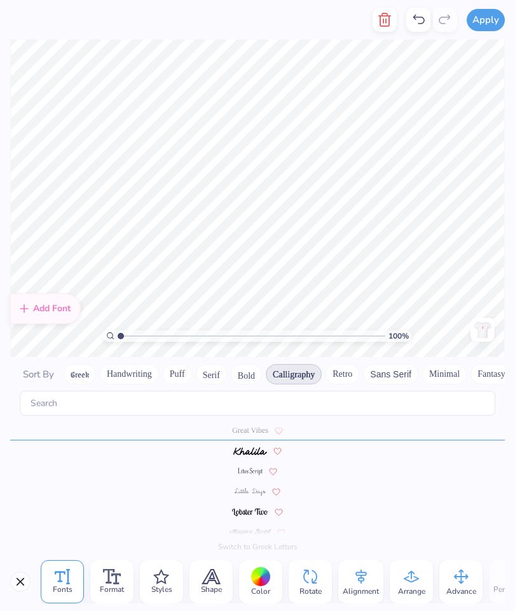
scroll to position [295, 0]
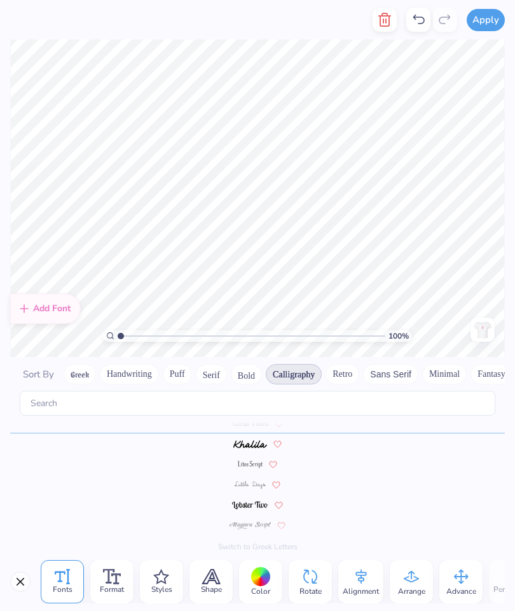
click at [250, 582] on div "Color" at bounding box center [260, 581] width 43 height 43
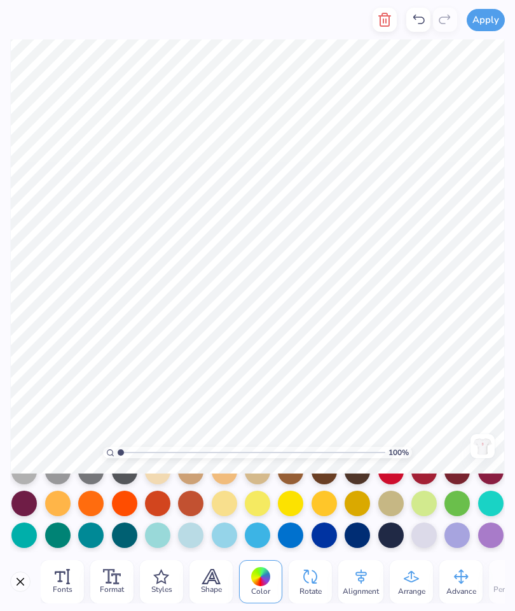
scroll to position [145, 0]
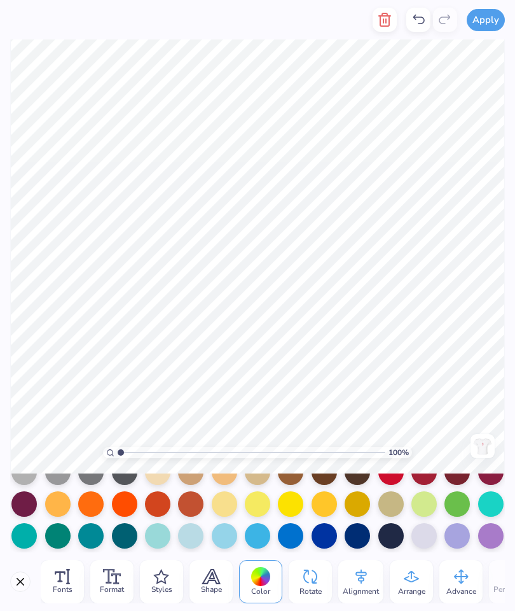
click at [392, 485] on div at bounding box center [390, 471] width 25 height 25
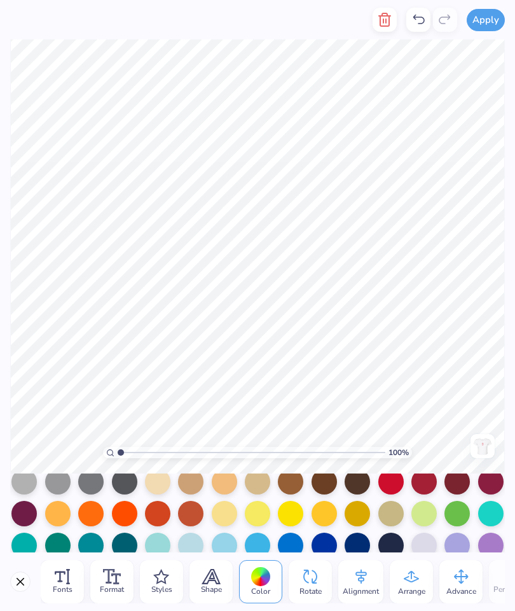
click at [490, 442] on img at bounding box center [483, 446] width 20 height 20
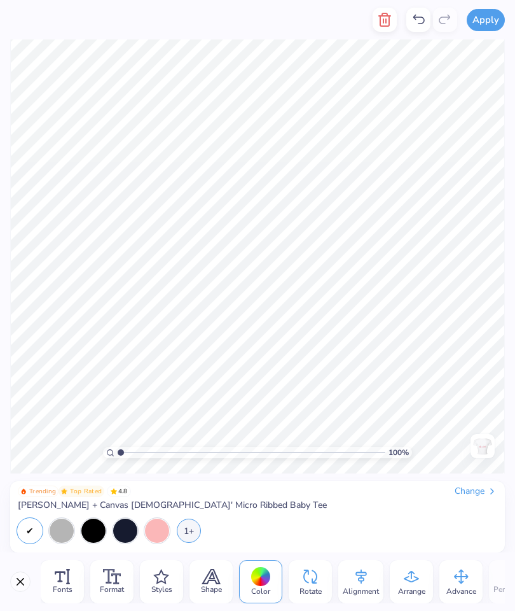
click at [481, 456] on div at bounding box center [483, 446] width 24 height 24
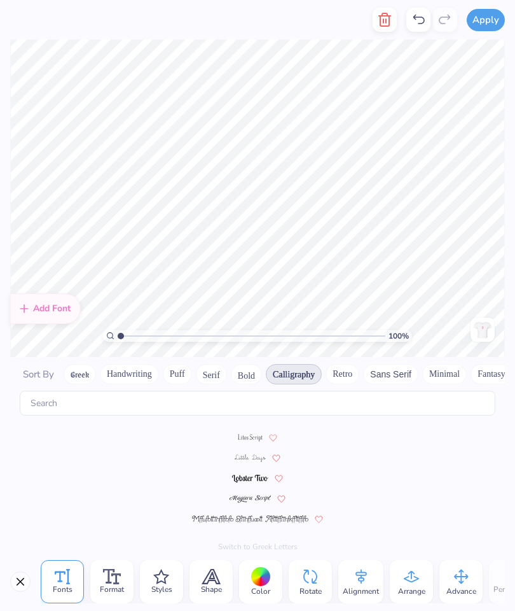
scroll to position [321, 0]
click at [258, 495] on img at bounding box center [250, 499] width 41 height 8
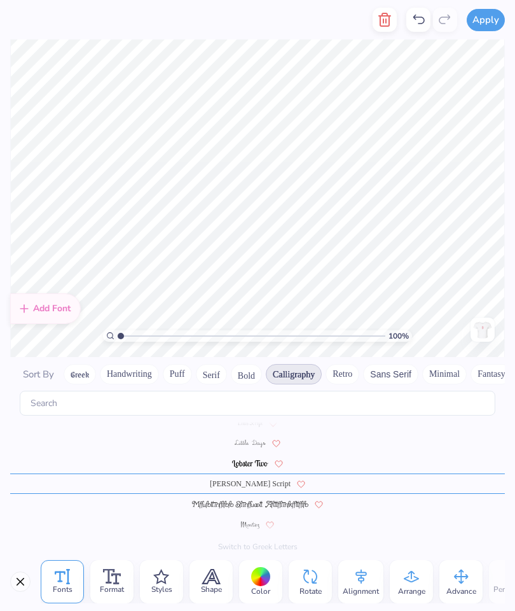
scroll to position [342, 0]
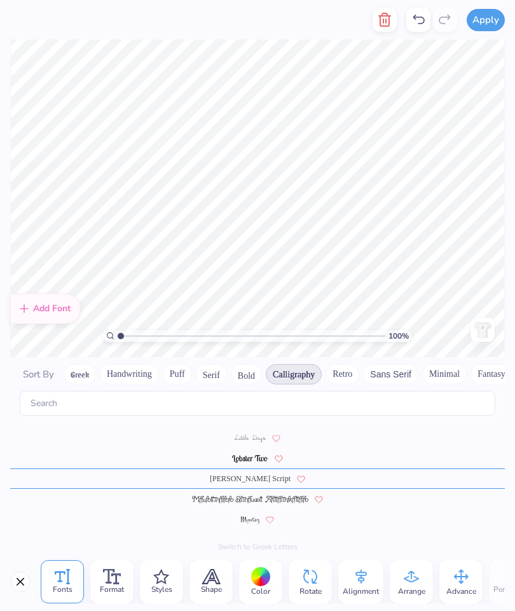
click at [264, 443] on div at bounding box center [257, 437] width 495 height 20
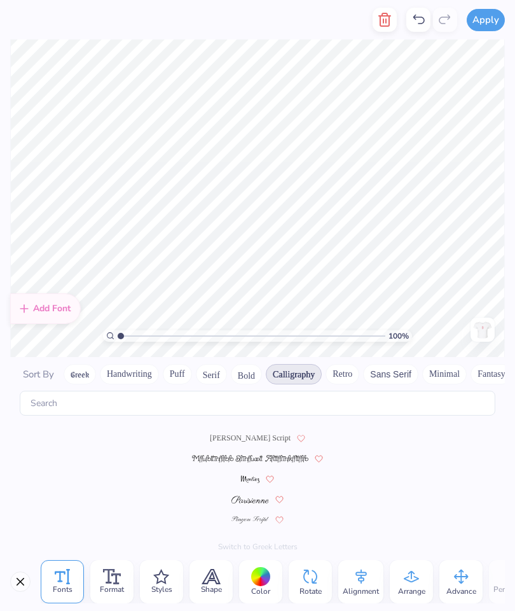
scroll to position [382, 0]
click at [258, 521] on img at bounding box center [251, 520] width 38 height 8
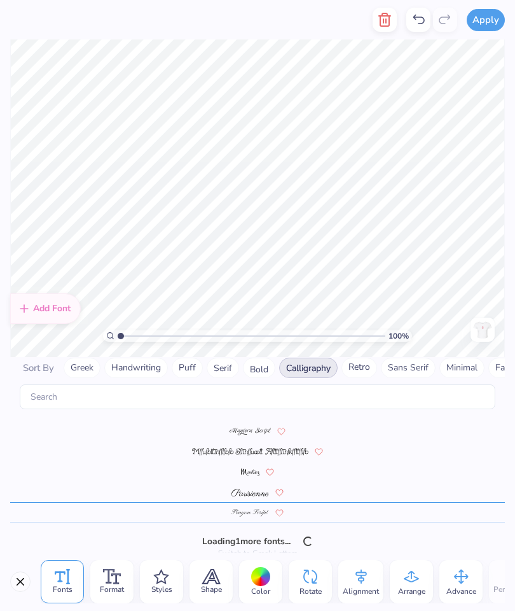
click at [260, 496] on img at bounding box center [251, 492] width 38 height 8
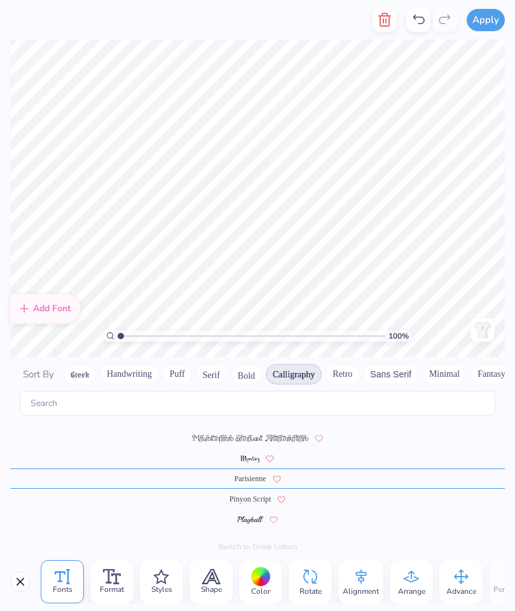
scroll to position [403, 0]
click at [254, 519] on img at bounding box center [250, 520] width 26 height 8
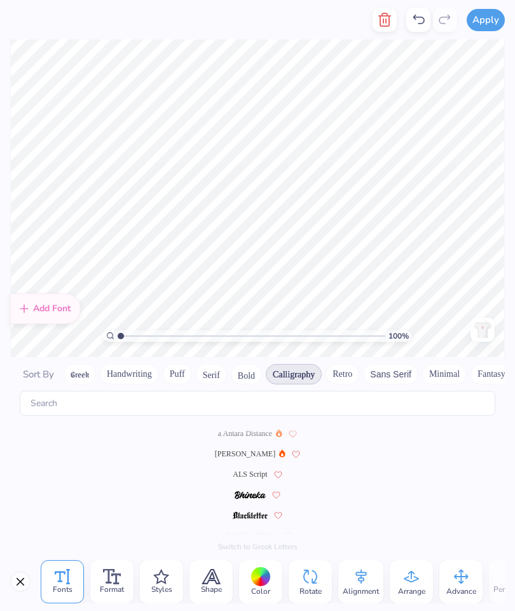
scroll to position [407, 0]
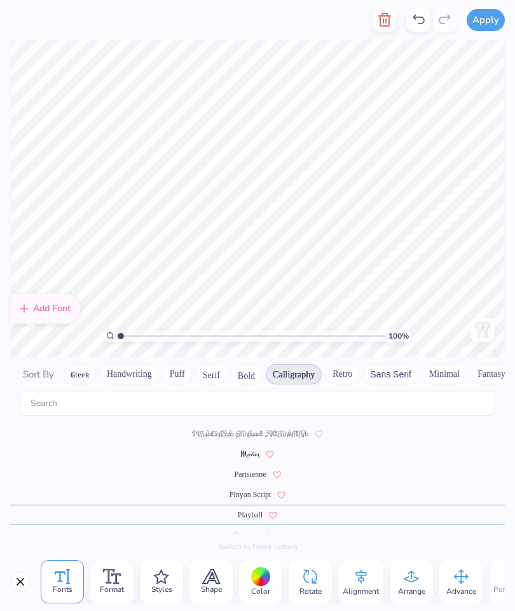
click at [376, 25] on button "button" at bounding box center [385, 20] width 24 height 24
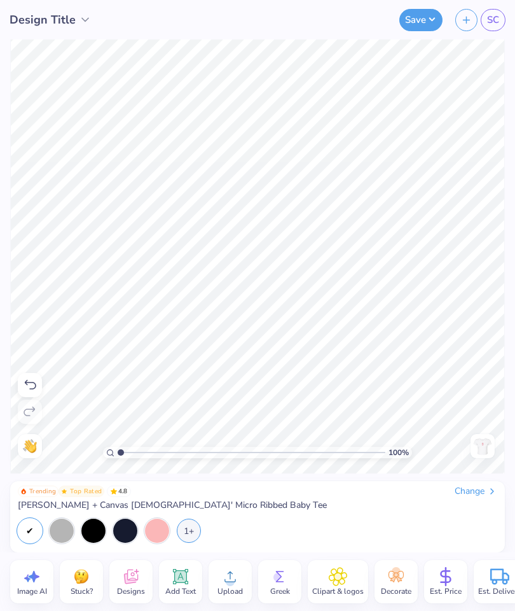
click at [480, 448] on img at bounding box center [483, 446] width 20 height 20
click at [233, 574] on icon at bounding box center [230, 576] width 19 height 19
click at [126, 576] on icon at bounding box center [131, 578] width 12 height 10
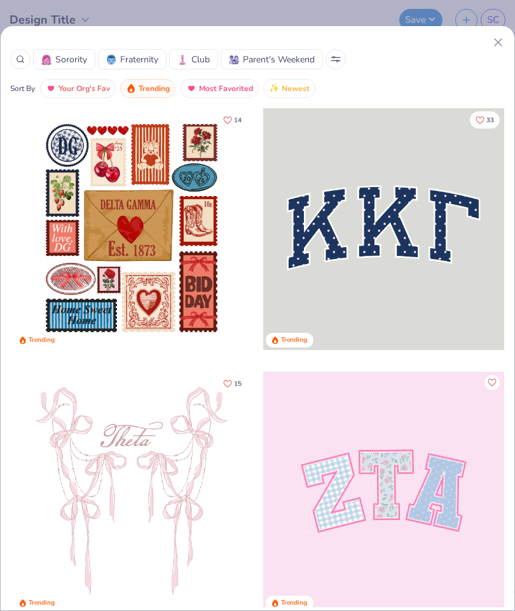
click at [73, 92] on span "Your Org's Fav" at bounding box center [85, 88] width 52 height 15
click at [69, 85] on span "Your Org's Fav" at bounding box center [85, 88] width 52 height 15
click at [25, 61] on div at bounding box center [20, 59] width 20 height 20
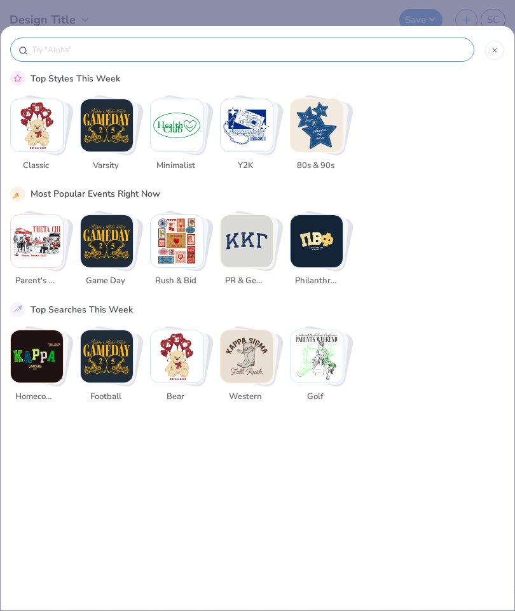
scroll to position [0, 0]
type input "De"
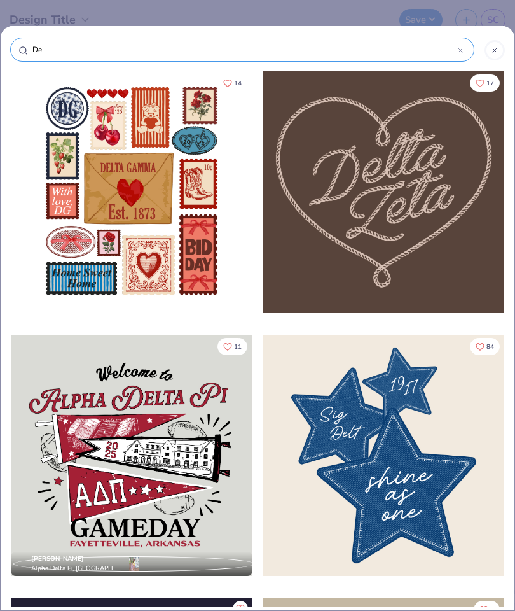
type input "Del"
type input "Delta"
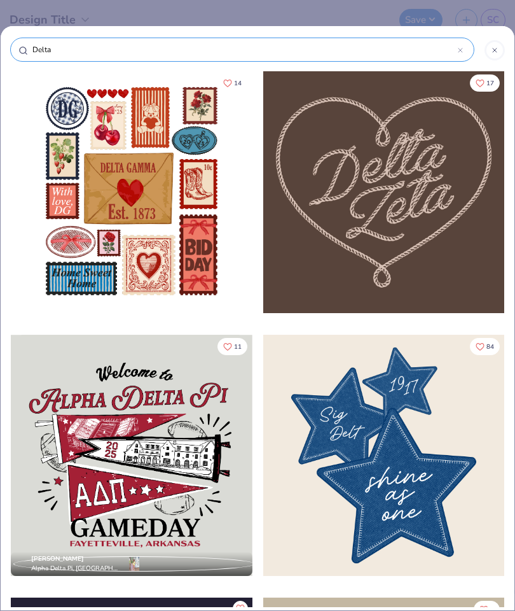
type input "Delta"
type input "Delta z"
type input "Delta ze"
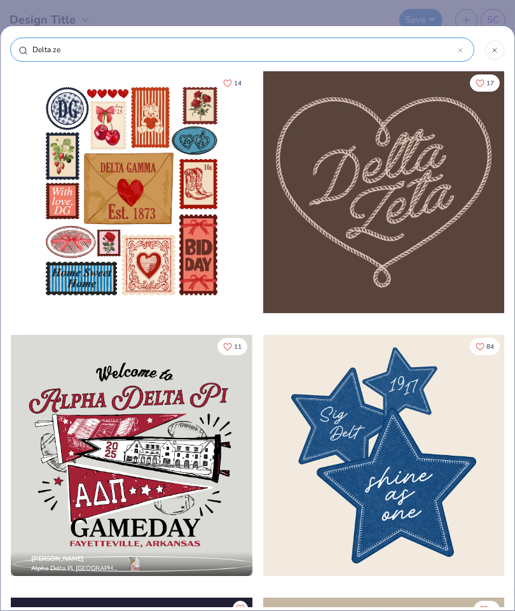
type input "Delta zet"
type input "Delta zeta"
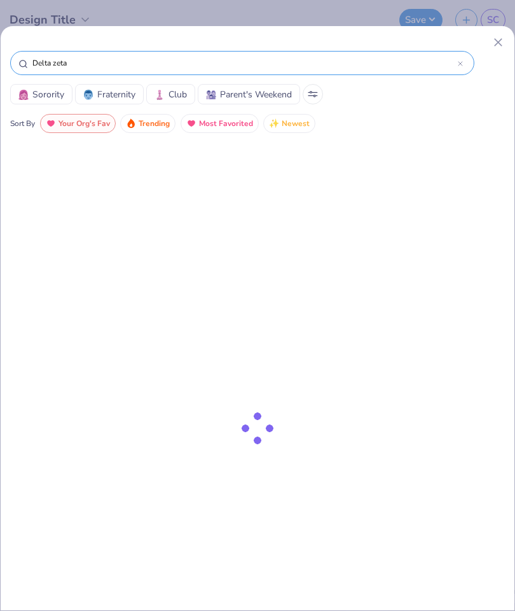
type input "Delta zeta"
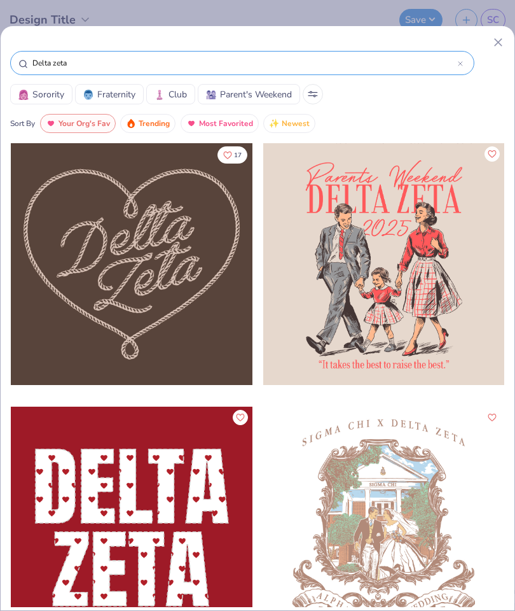
click at [219, 126] on span "Most Favorited" at bounding box center [226, 123] width 54 height 15
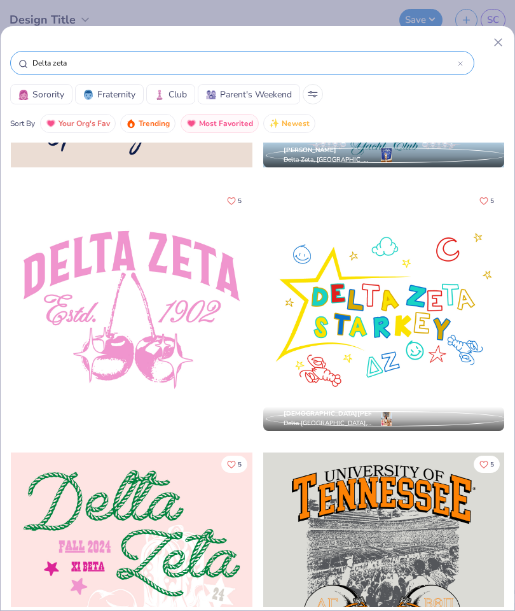
scroll to position [2585, 0]
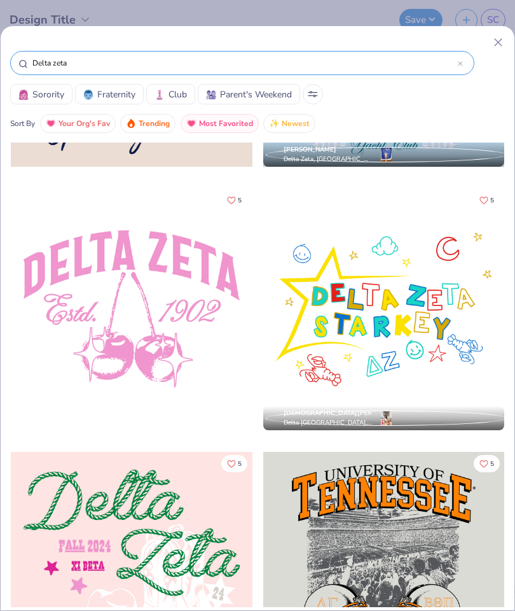
click at [434, 305] on div at bounding box center [384, 309] width 242 height 242
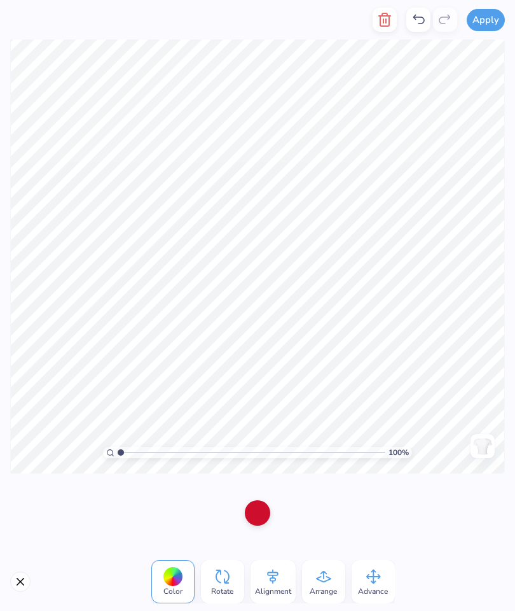
click at [396, 15] on button "button" at bounding box center [385, 20] width 24 height 24
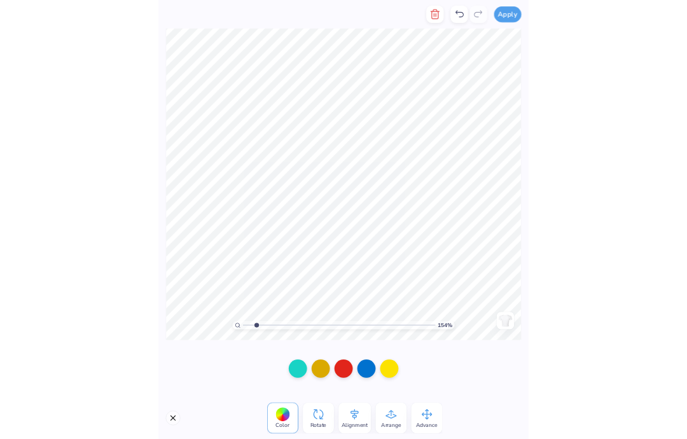
scroll to position [0, 0]
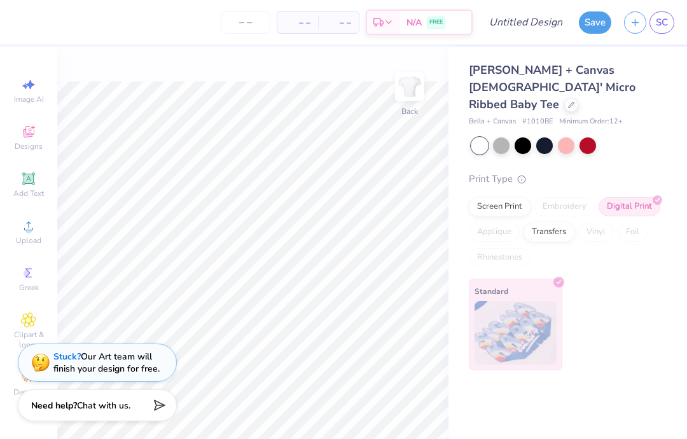
type input "1.53984191225145"
type textarea "x"
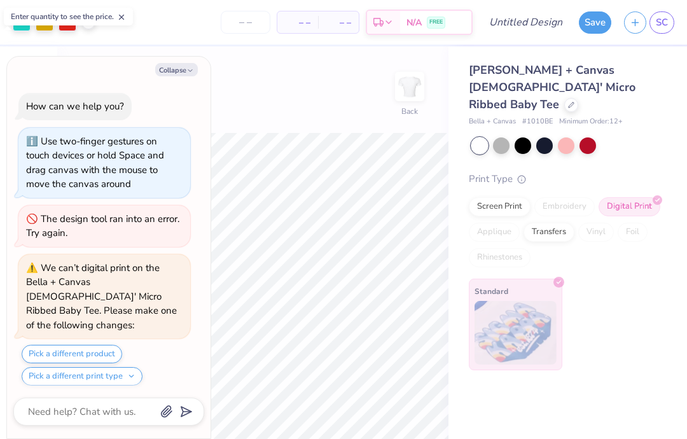
type input "1"
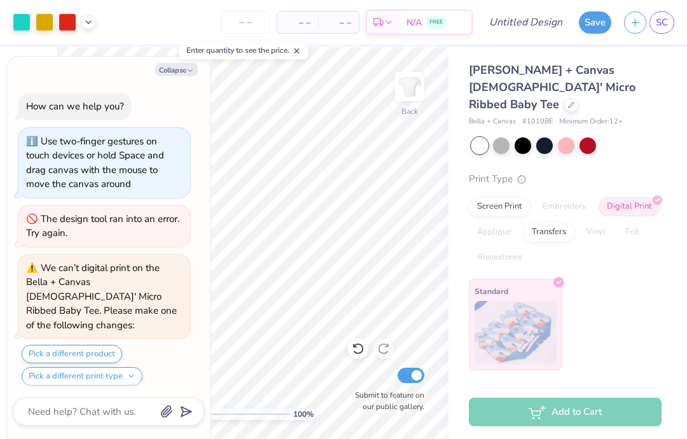
scroll to position [357, 0]
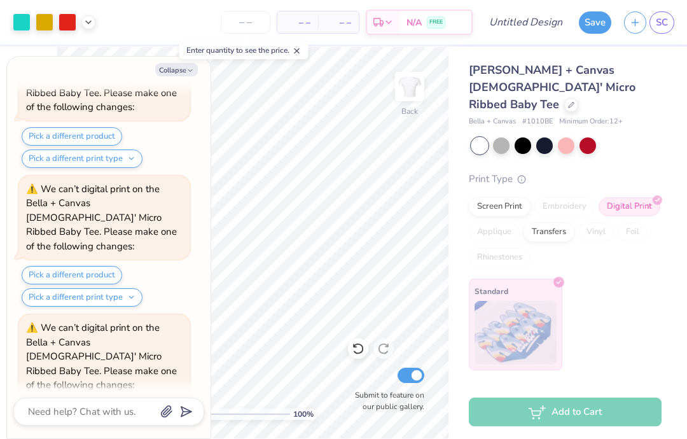
click at [165, 73] on button "Collapse" at bounding box center [176, 69] width 43 height 13
type textarea "x"
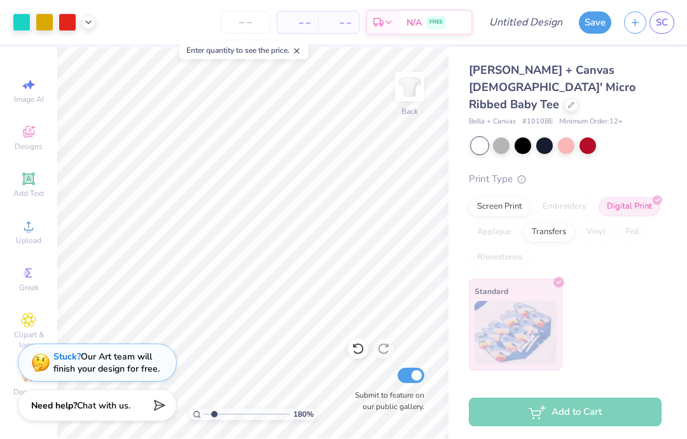
type input "1.80195607096786"
